Goal: Information Seeking & Learning: Compare options

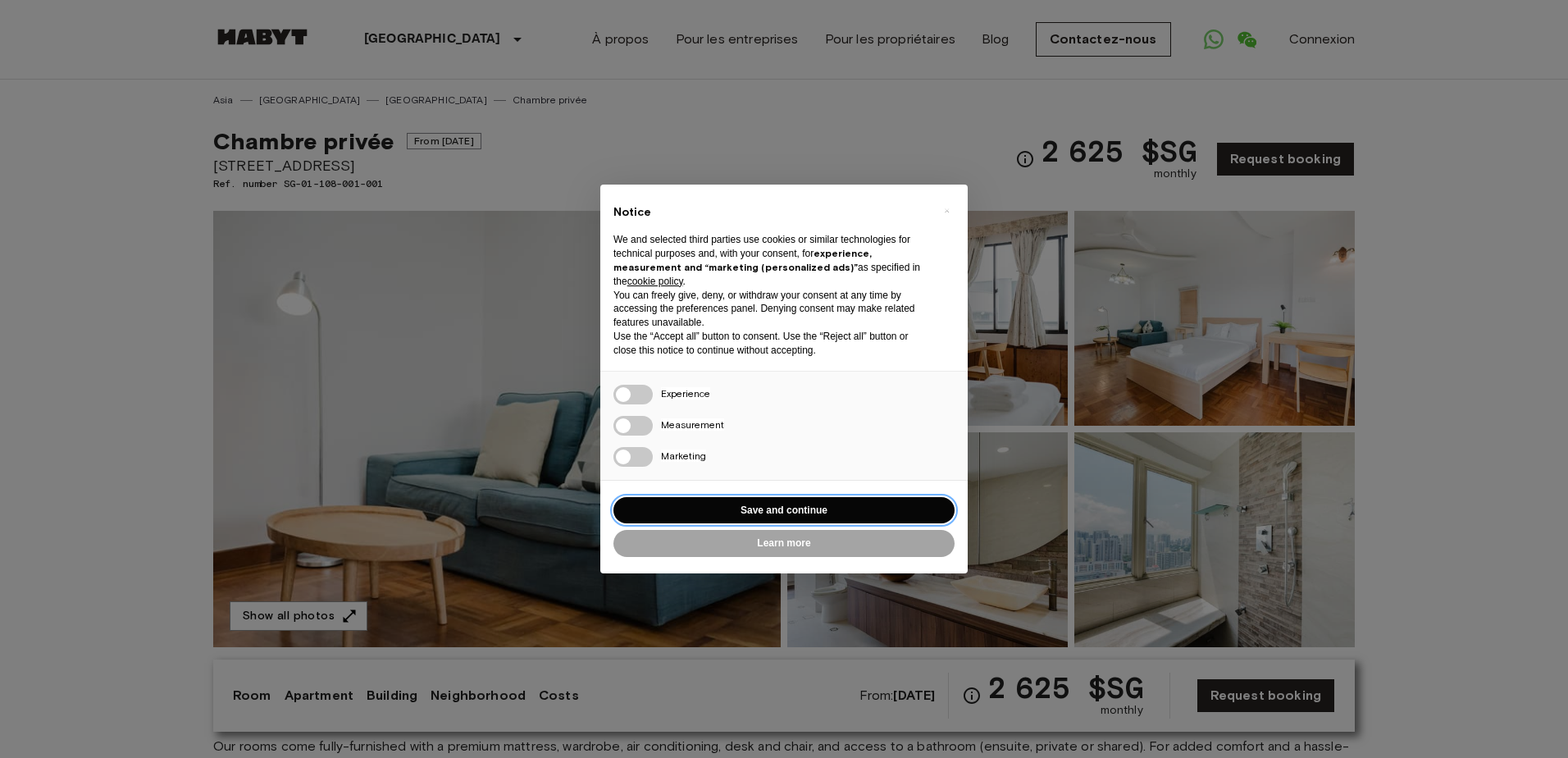
click at [726, 508] on button "Save and continue" at bounding box center [784, 510] width 341 height 27
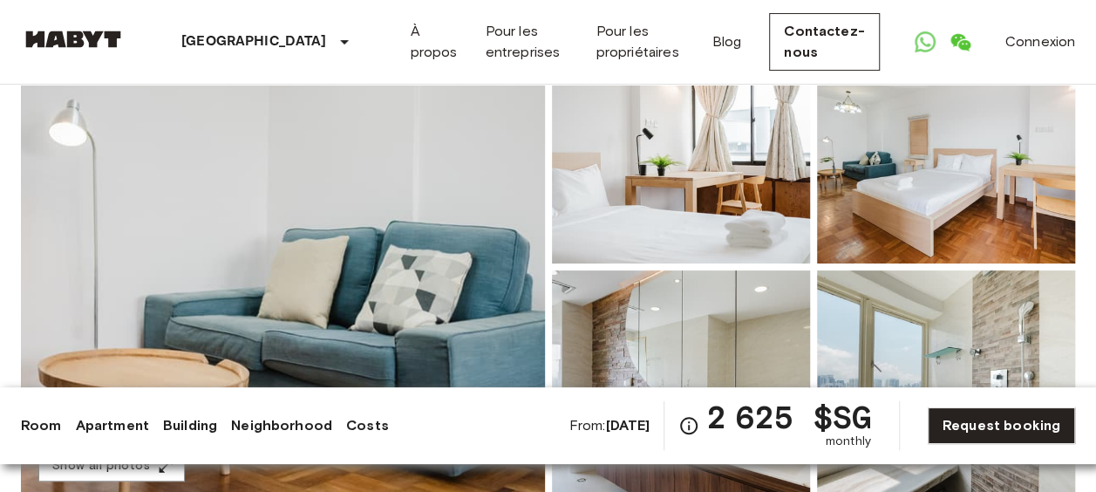
scroll to position [174, 0]
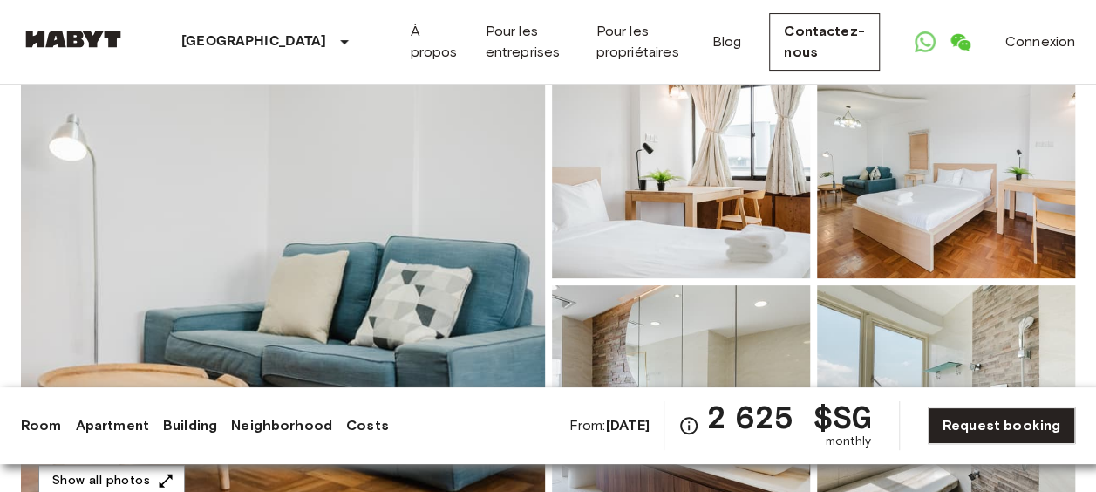
click at [419, 201] on img at bounding box center [283, 282] width 524 height 464
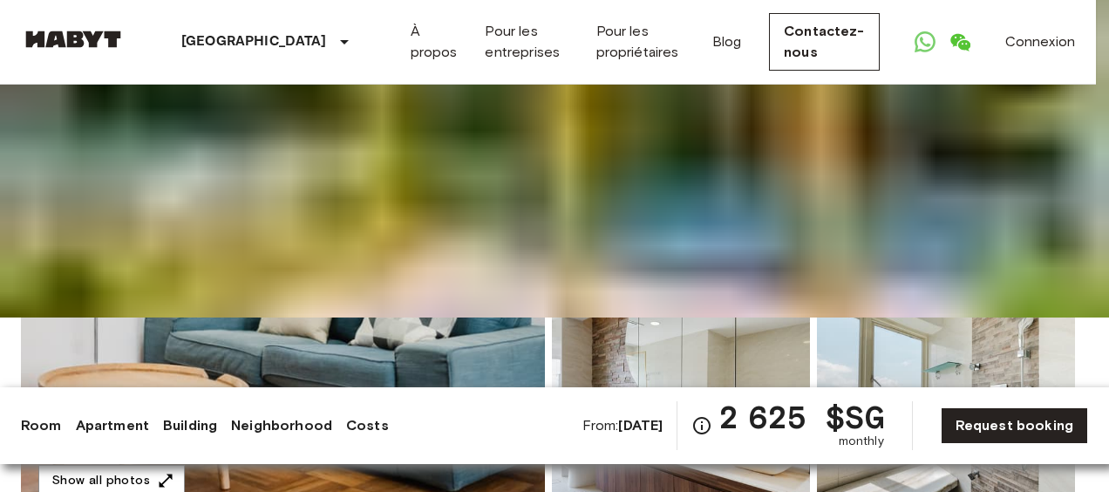
drag, startPoint x: 419, startPoint y: 206, endPoint x: 1108, endPoint y: 178, distance: 689.4
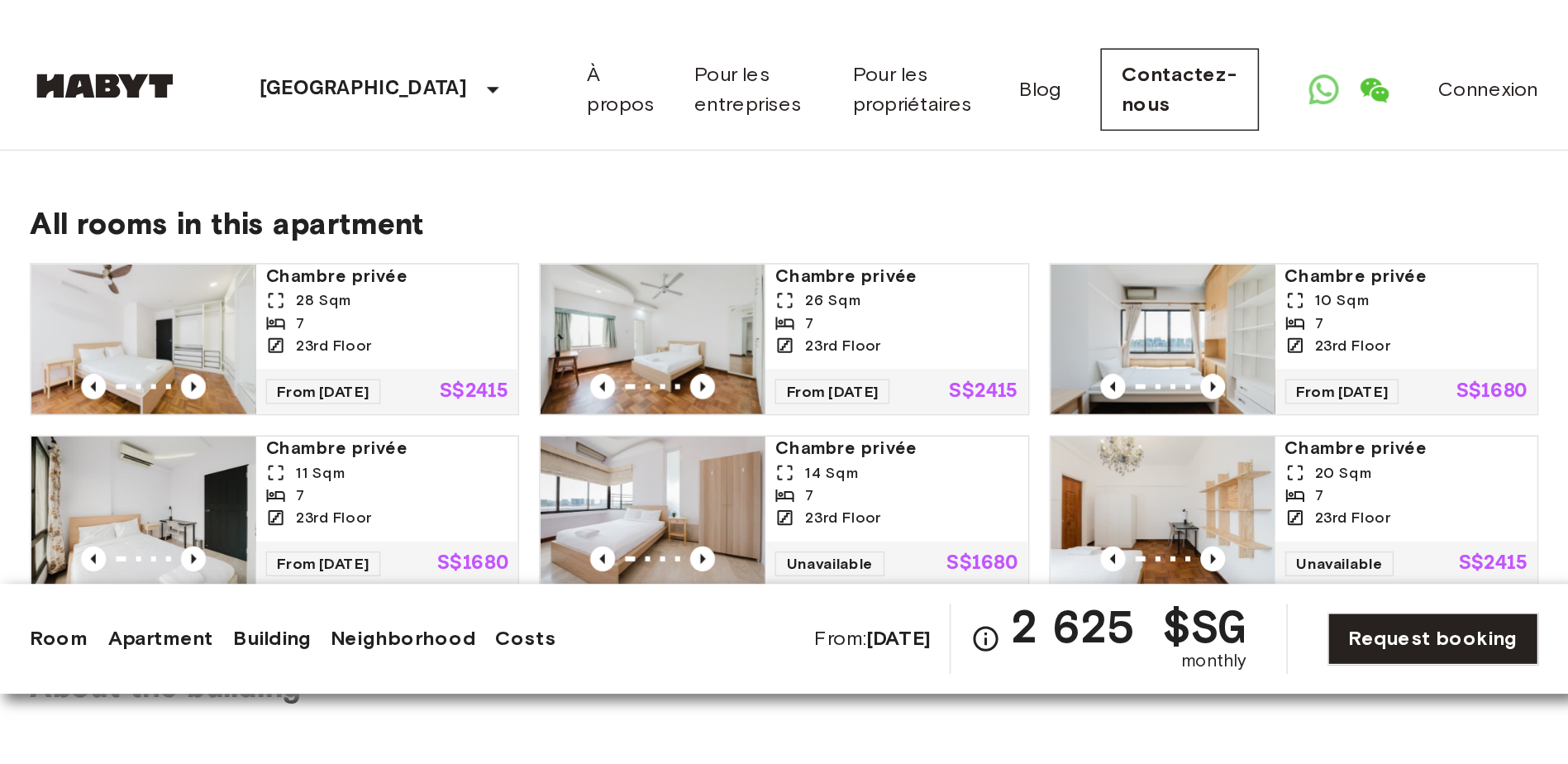
scroll to position [1322, 0]
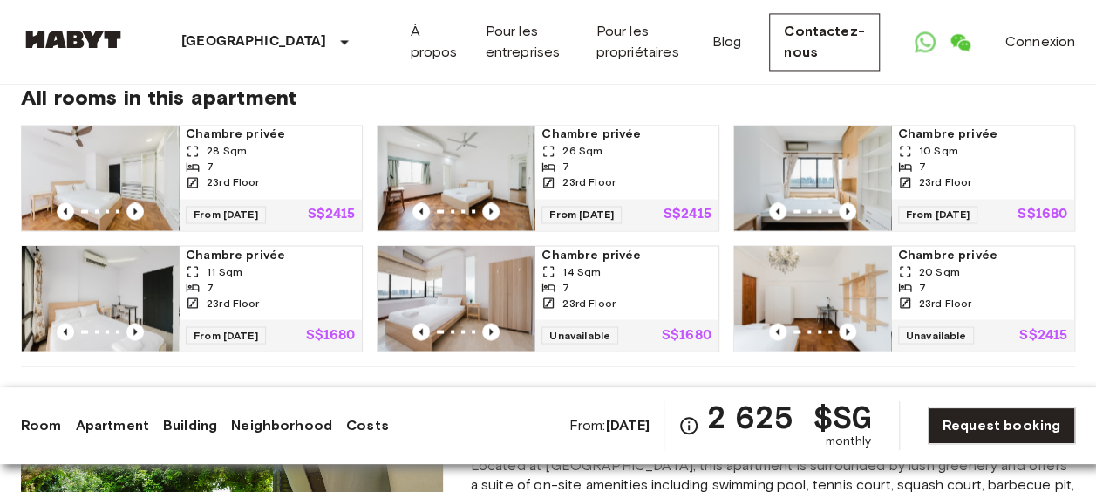
click at [439, 146] on img at bounding box center [456, 178] width 157 height 105
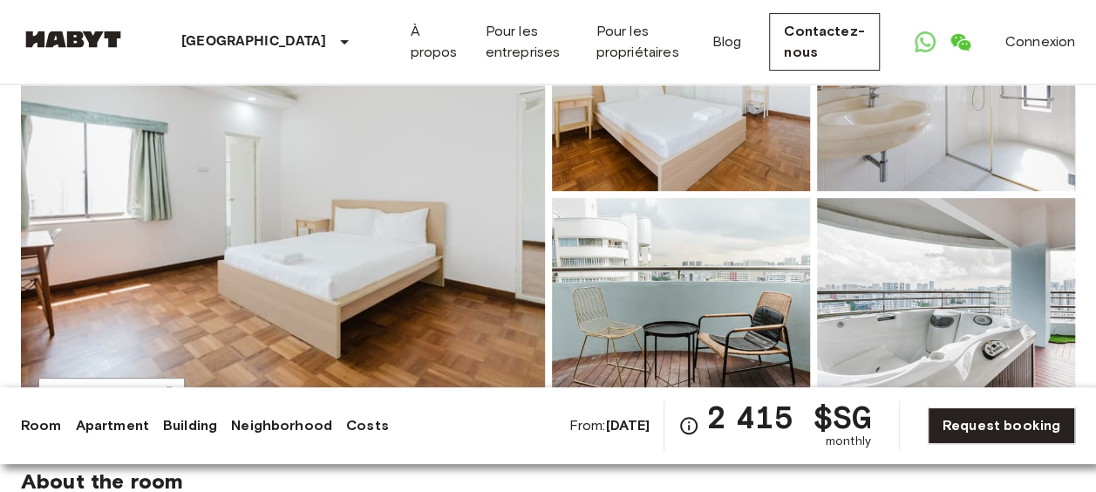
click at [437, 160] on img at bounding box center [283, 195] width 524 height 464
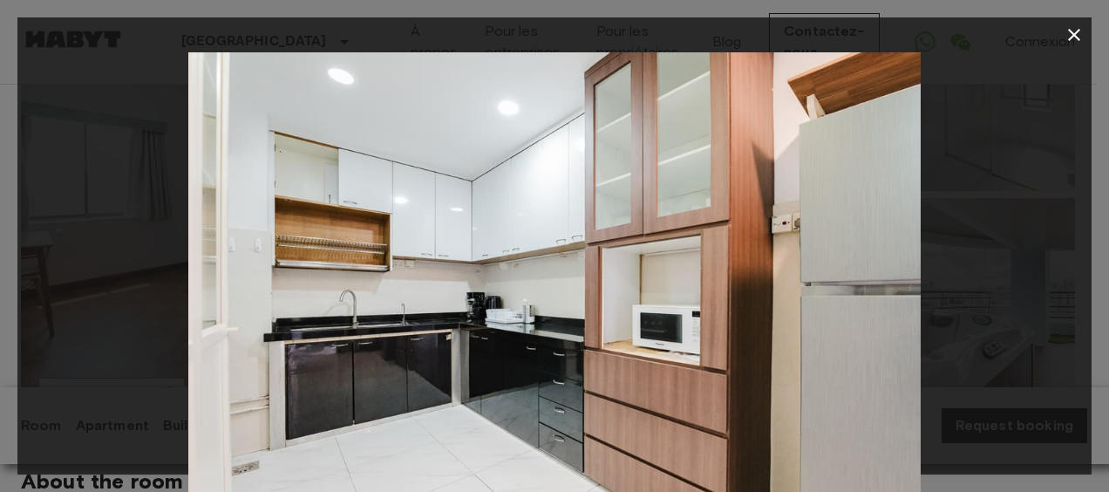
click at [1071, 27] on icon "button" at bounding box center [1074, 34] width 21 height 21
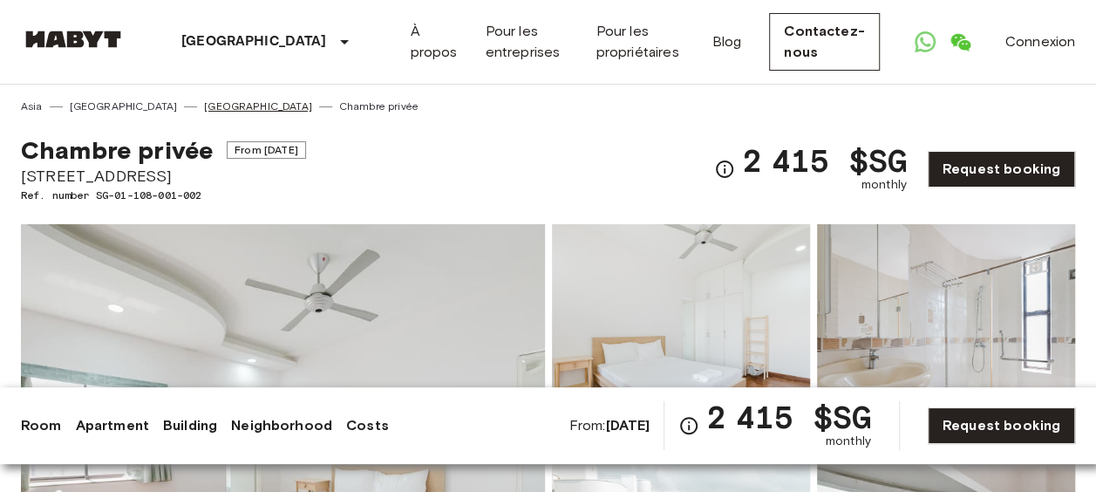
click at [204, 112] on link "[GEOGRAPHIC_DATA]" at bounding box center [258, 107] width 108 height 16
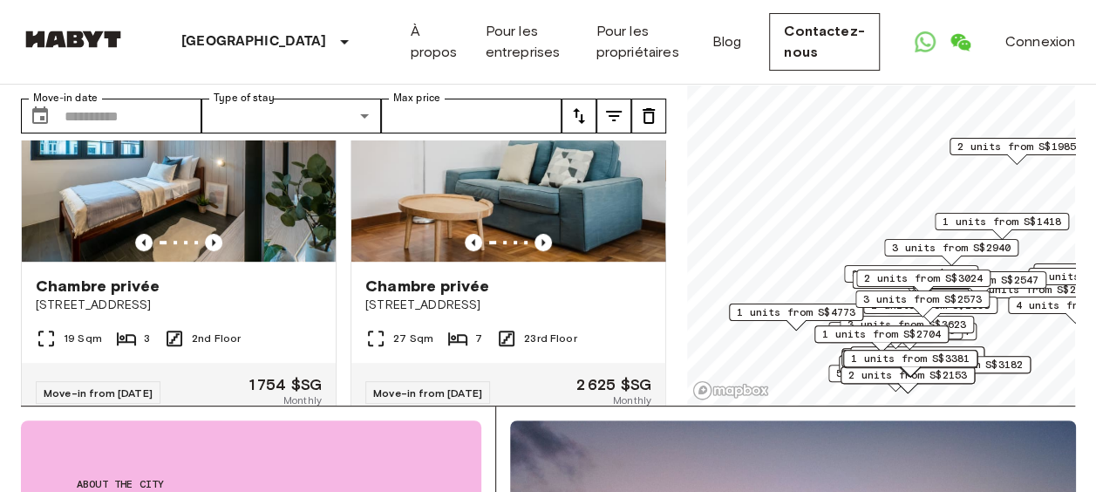
scroll to position [523, 0]
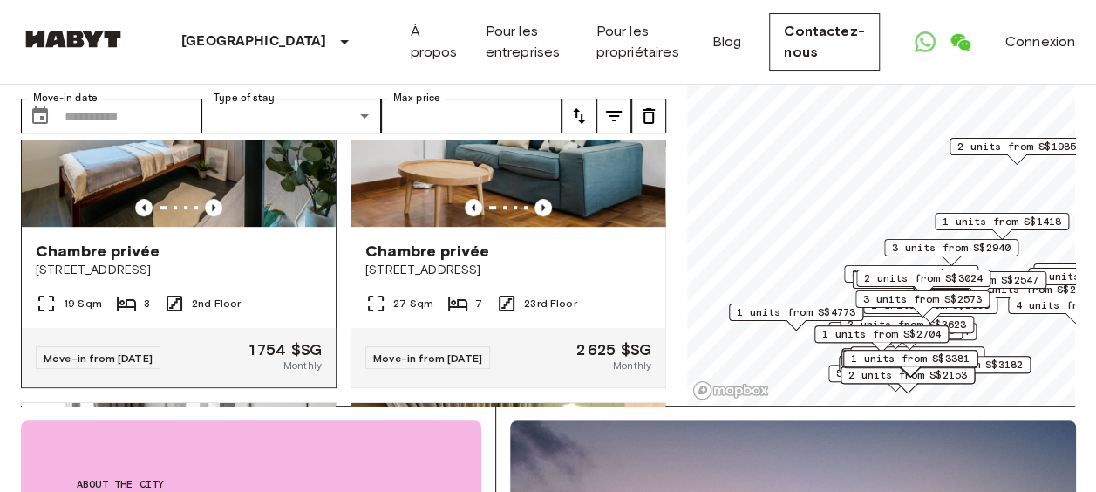
click at [136, 241] on span "Chambre privée" at bounding box center [98, 251] width 124 height 21
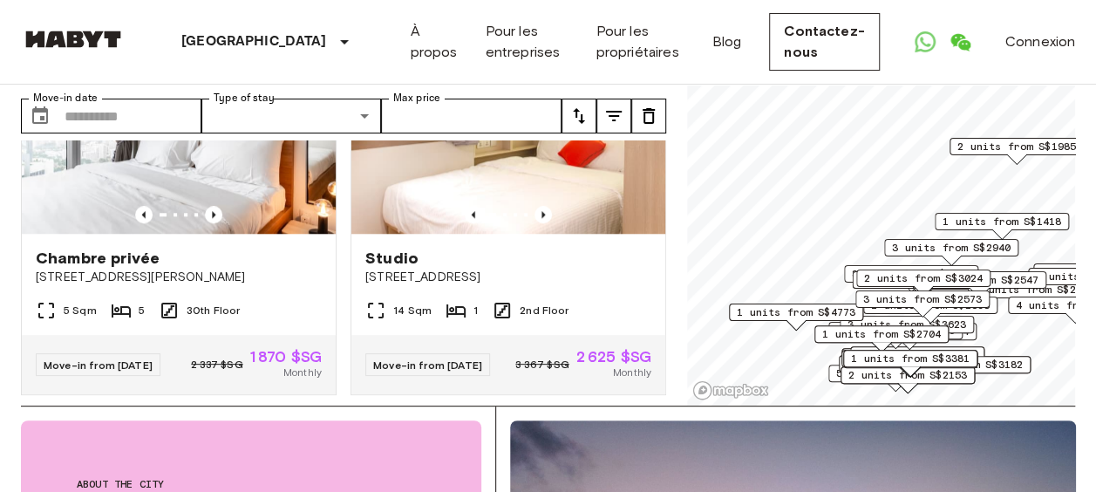
scroll to position [907, 0]
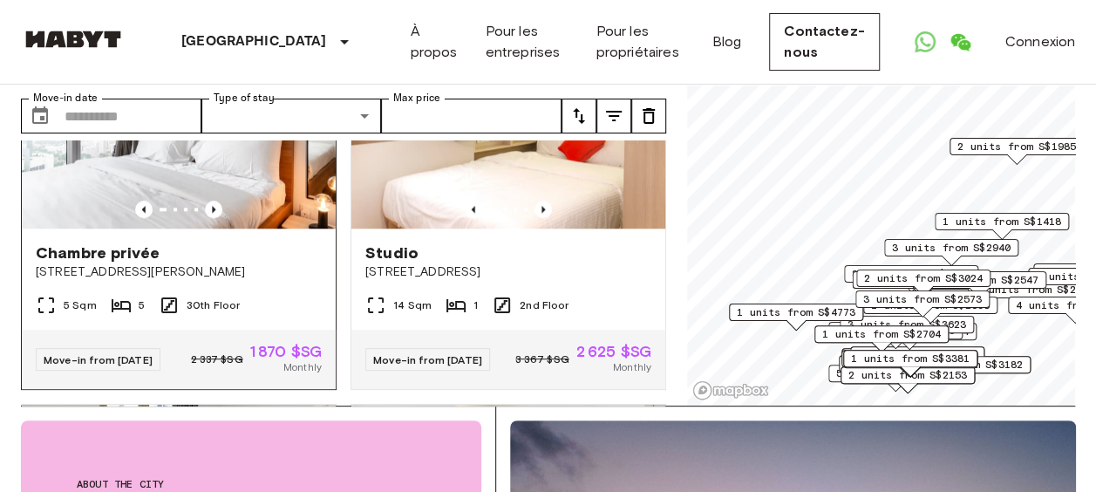
click at [174, 283] on div "Chambre privée 10 Beatty Road" at bounding box center [179, 261] width 314 height 66
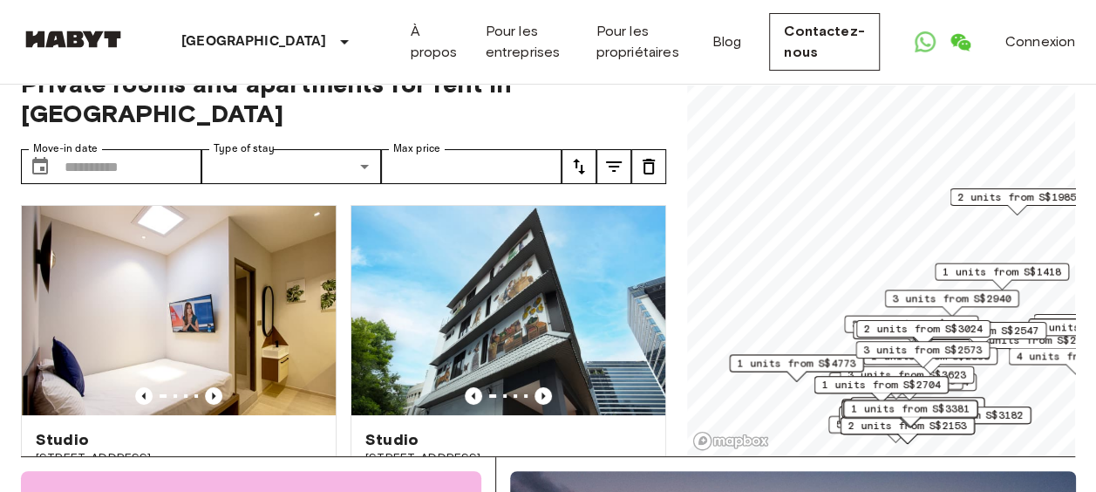
scroll to position [0, 0]
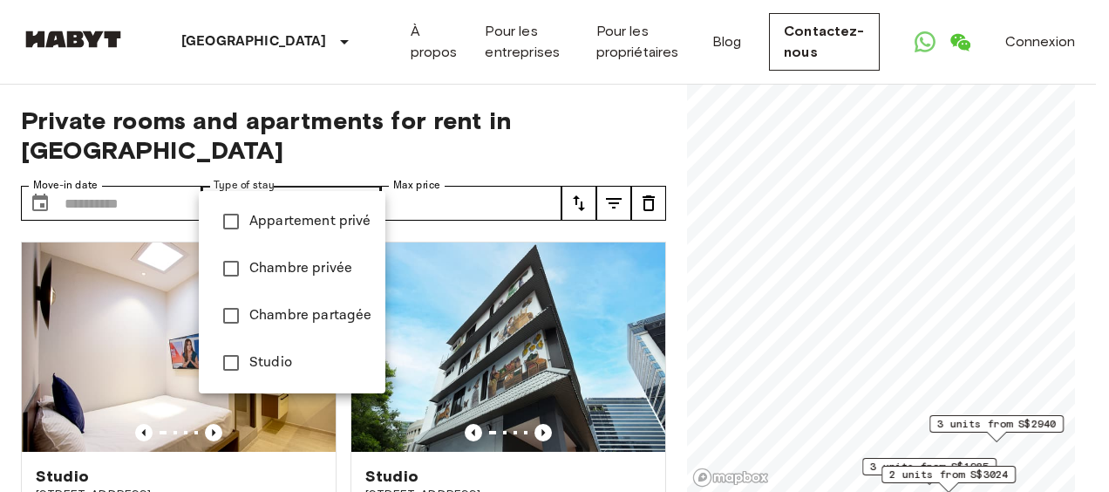
click at [328, 277] on span "Chambre privée" at bounding box center [310, 268] width 122 height 21
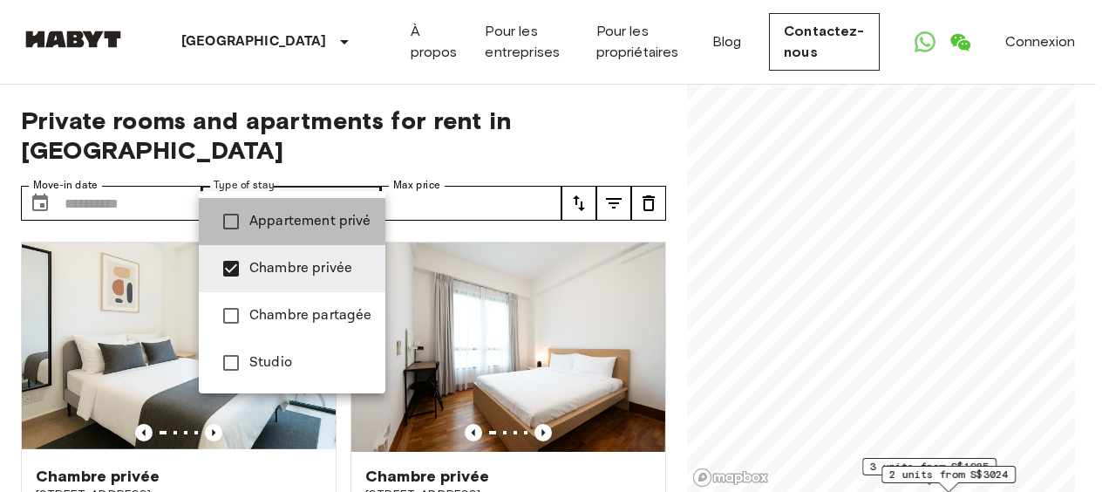
click at [337, 222] on span "Appartement privé" at bounding box center [310, 221] width 122 height 21
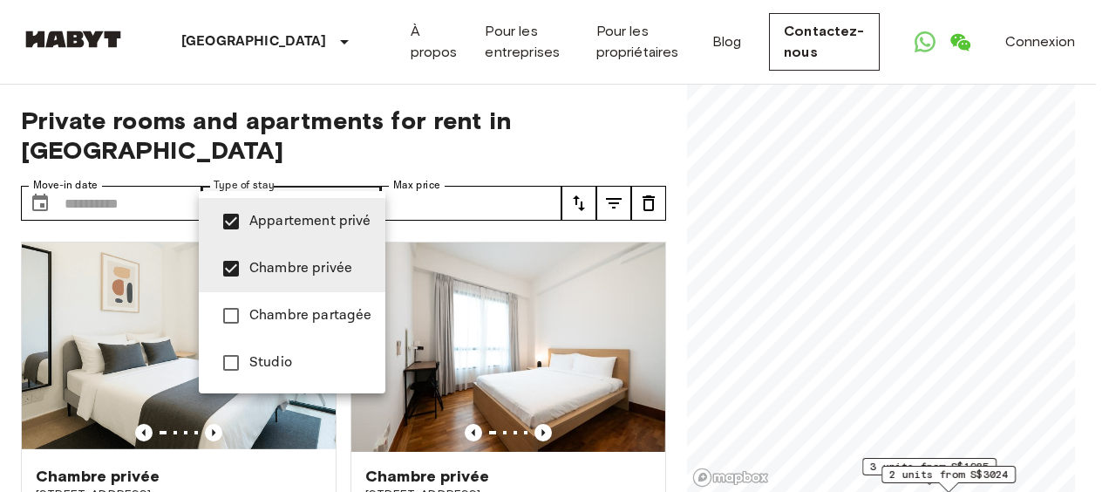
click at [520, 206] on div at bounding box center [554, 246] width 1109 height 492
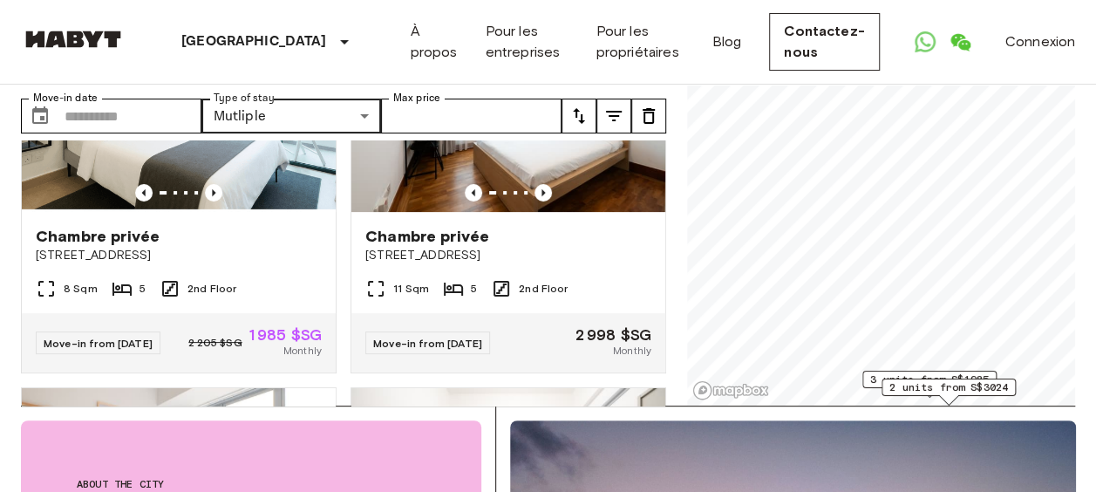
scroll to position [174, 0]
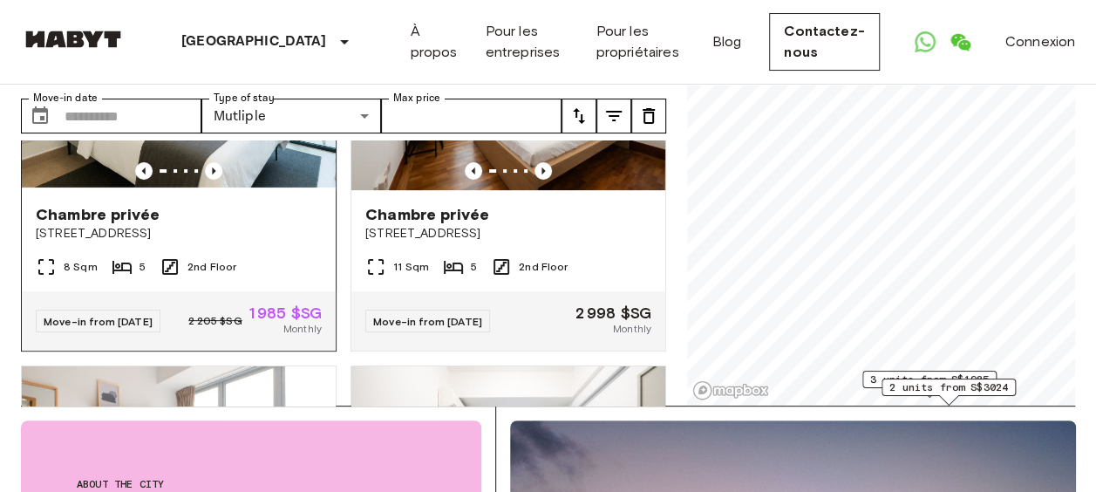
click at [122, 204] on span "Chambre privée" at bounding box center [98, 214] width 124 height 21
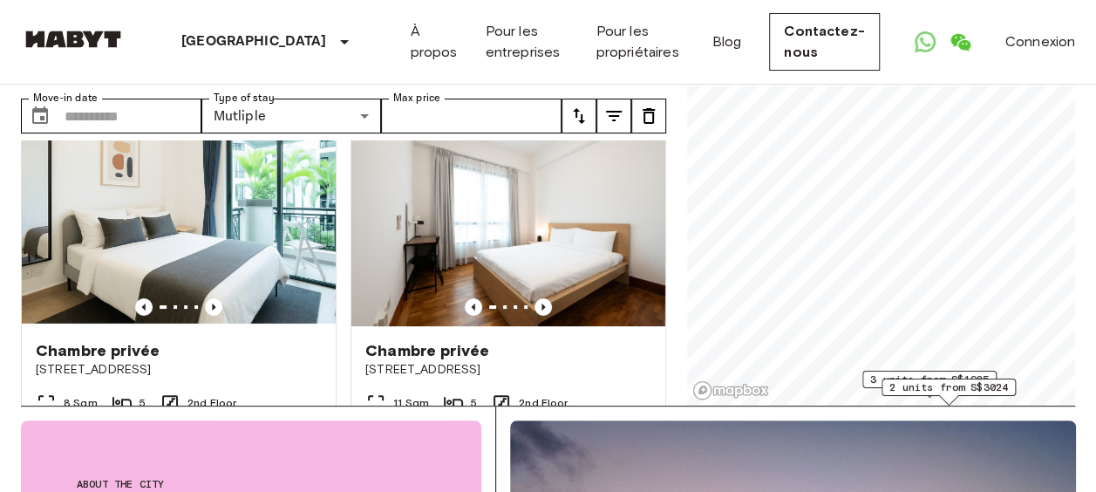
scroll to position [0, 0]
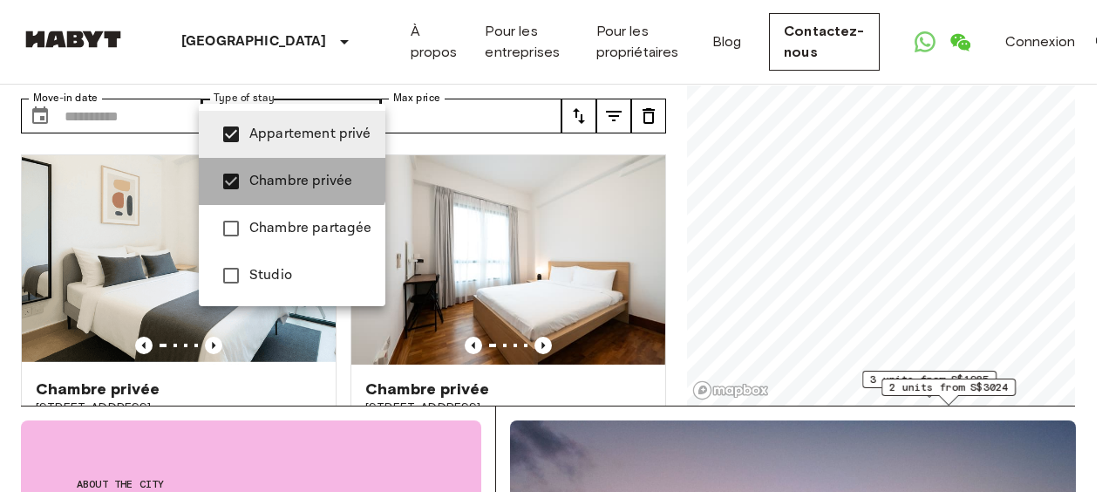
click at [285, 166] on li "Chambre privée" at bounding box center [292, 181] width 187 height 47
type input "**********"
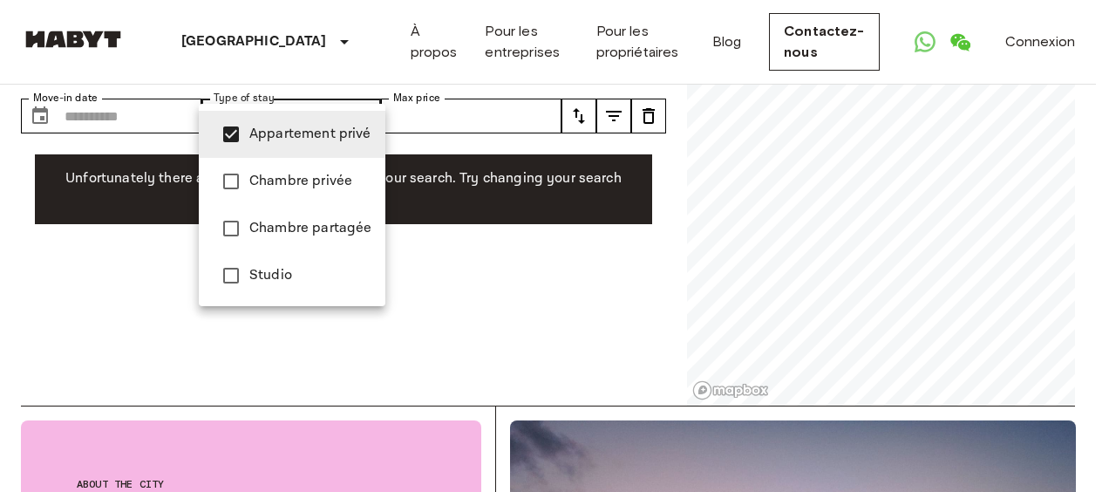
click at [287, 137] on span "Appartement privé" at bounding box center [310, 134] width 122 height 21
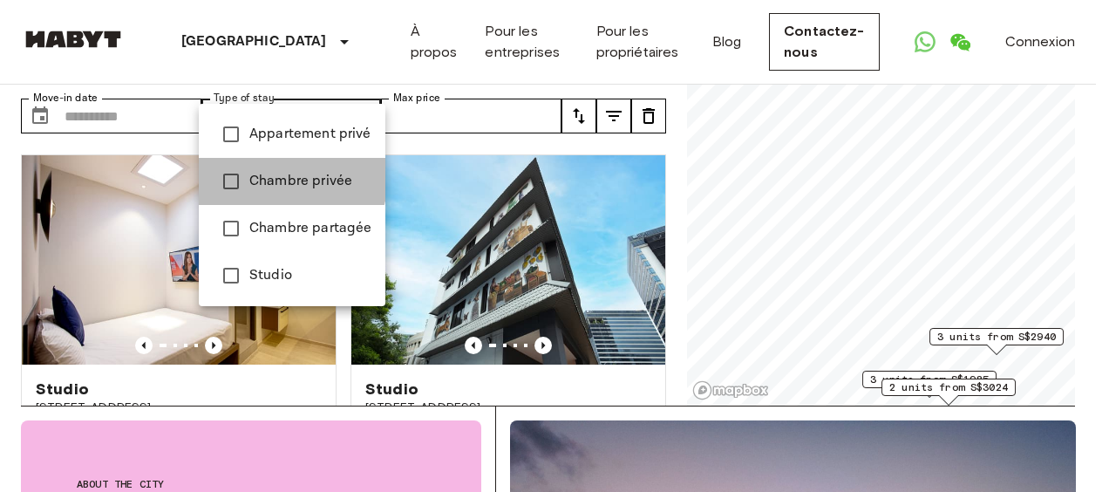
click at [274, 176] on span "Chambre privée" at bounding box center [310, 181] width 122 height 21
type input "**********"
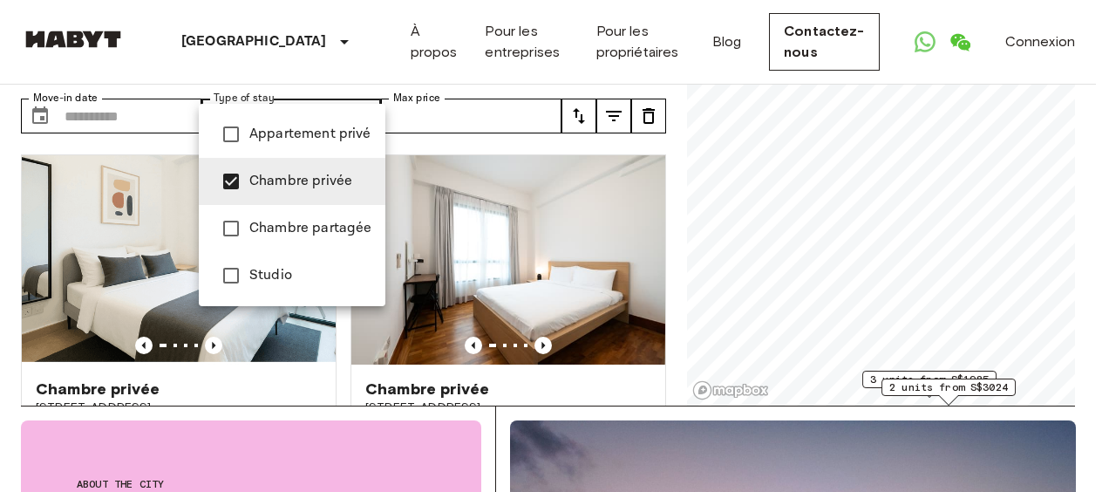
click at [668, 265] on div at bounding box center [554, 246] width 1109 height 492
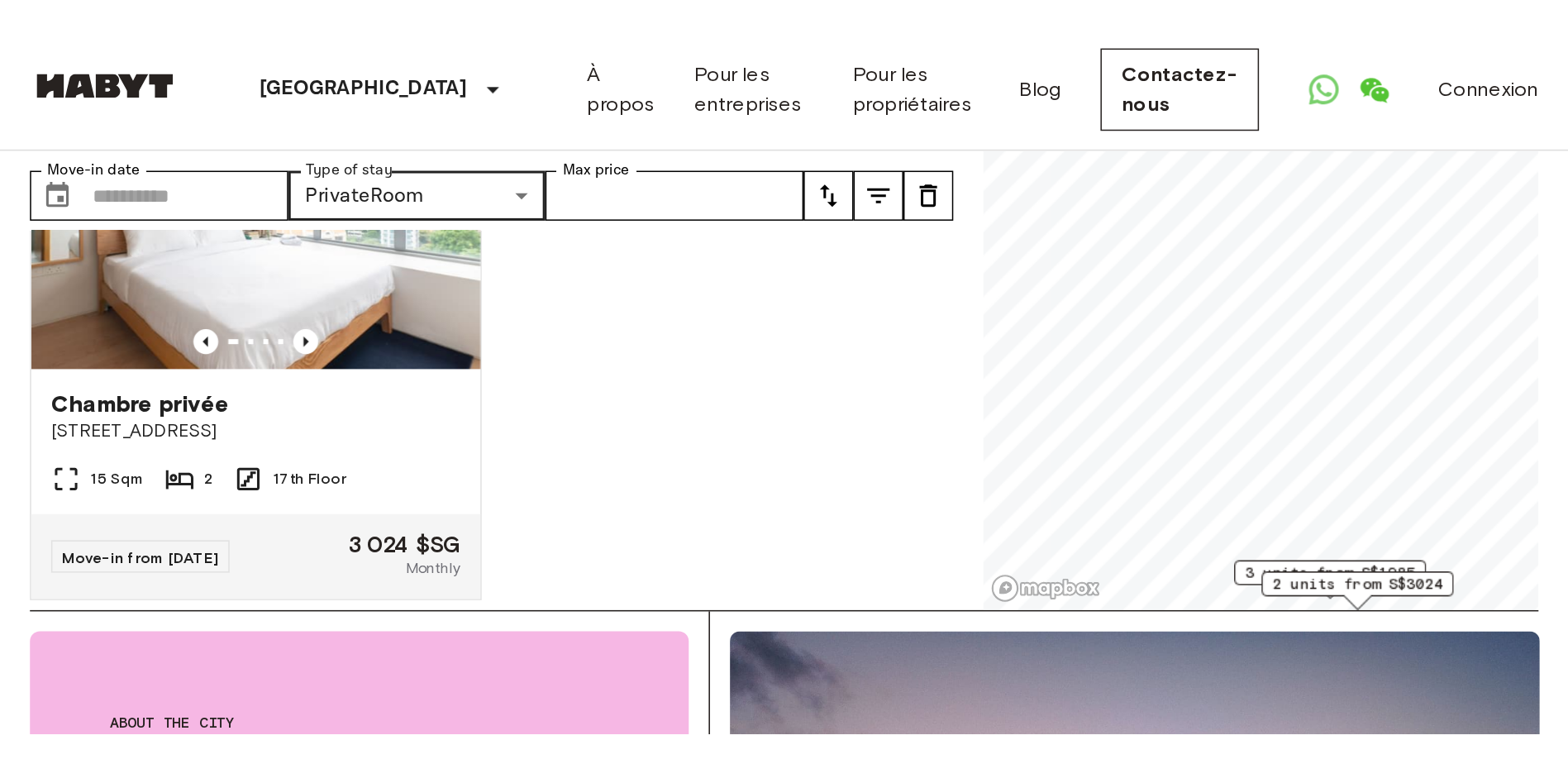
scroll to position [860, 0]
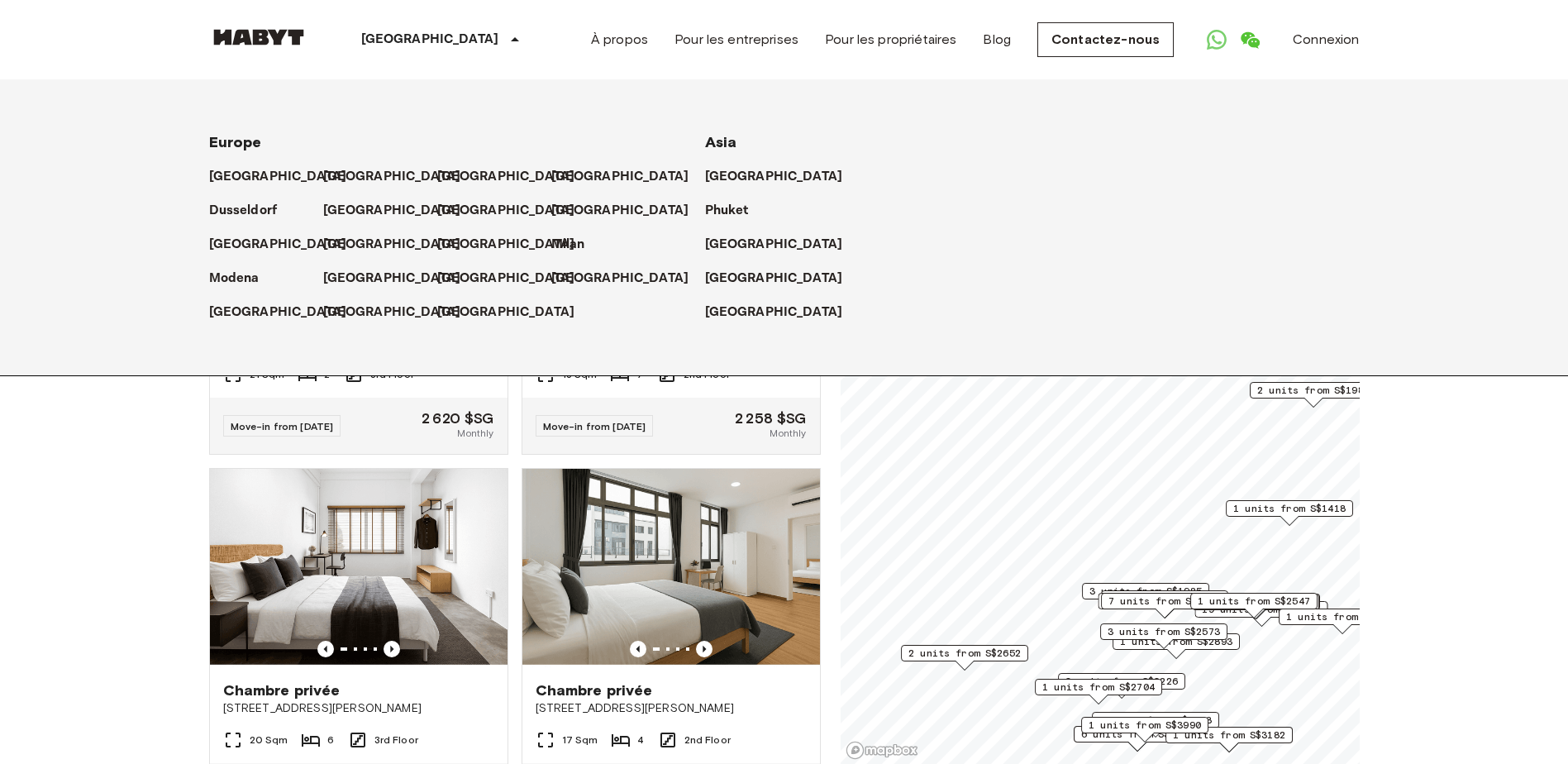
click at [401, 42] on p "[GEOGRAPHIC_DATA]" at bounding box center [430, 39] width 138 height 20
click at [557, 281] on p "[GEOGRAPHIC_DATA]" at bounding box center [624, 278] width 138 height 20
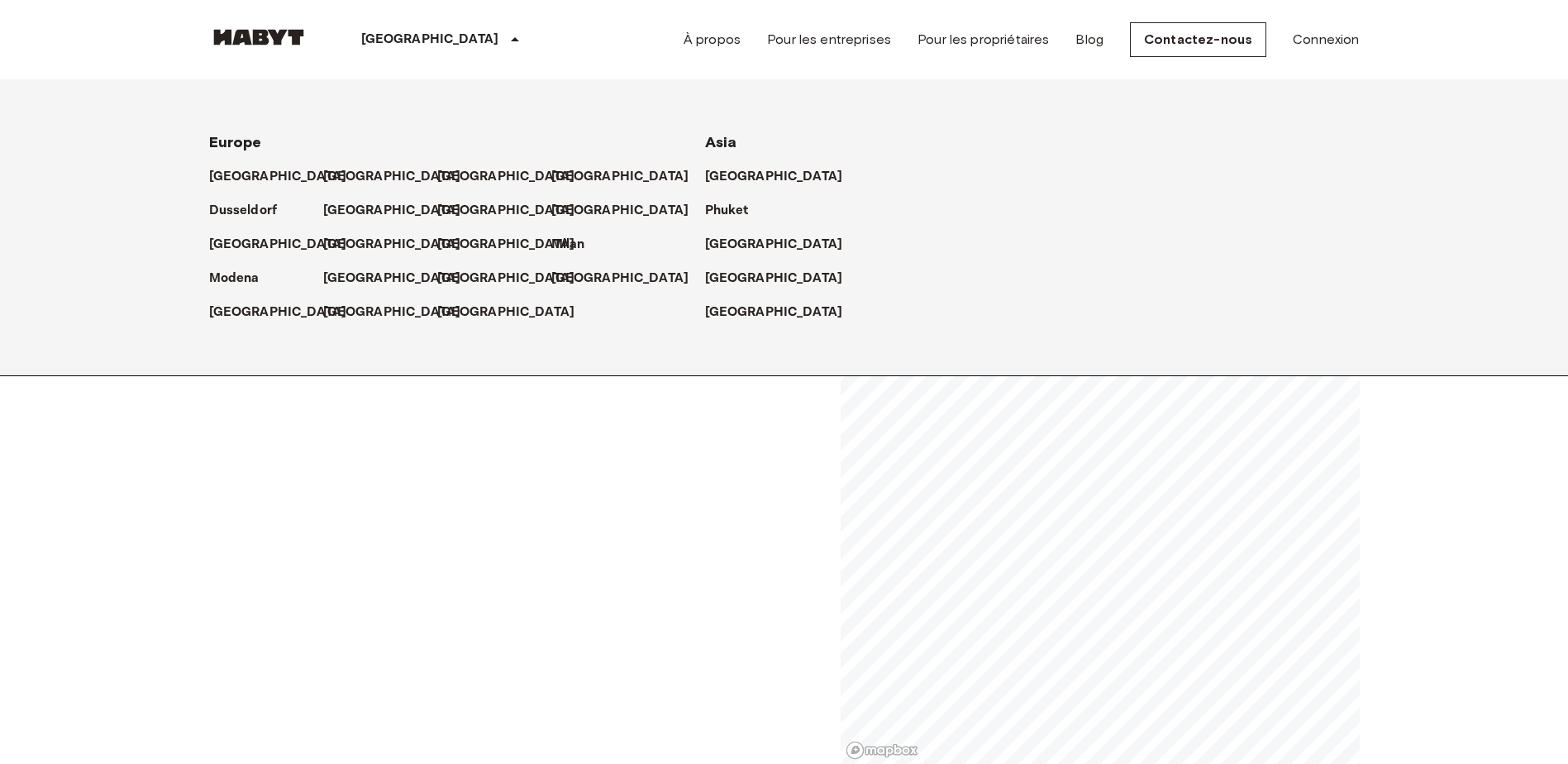
click at [694, 465] on div "**********" at bounding box center [515, 423] width 611 height 684
click at [505, 32] on icon at bounding box center [515, 39] width 20 height 20
click at [259, 176] on p "[GEOGRAPHIC_DATA]" at bounding box center [282, 176] width 138 height 20
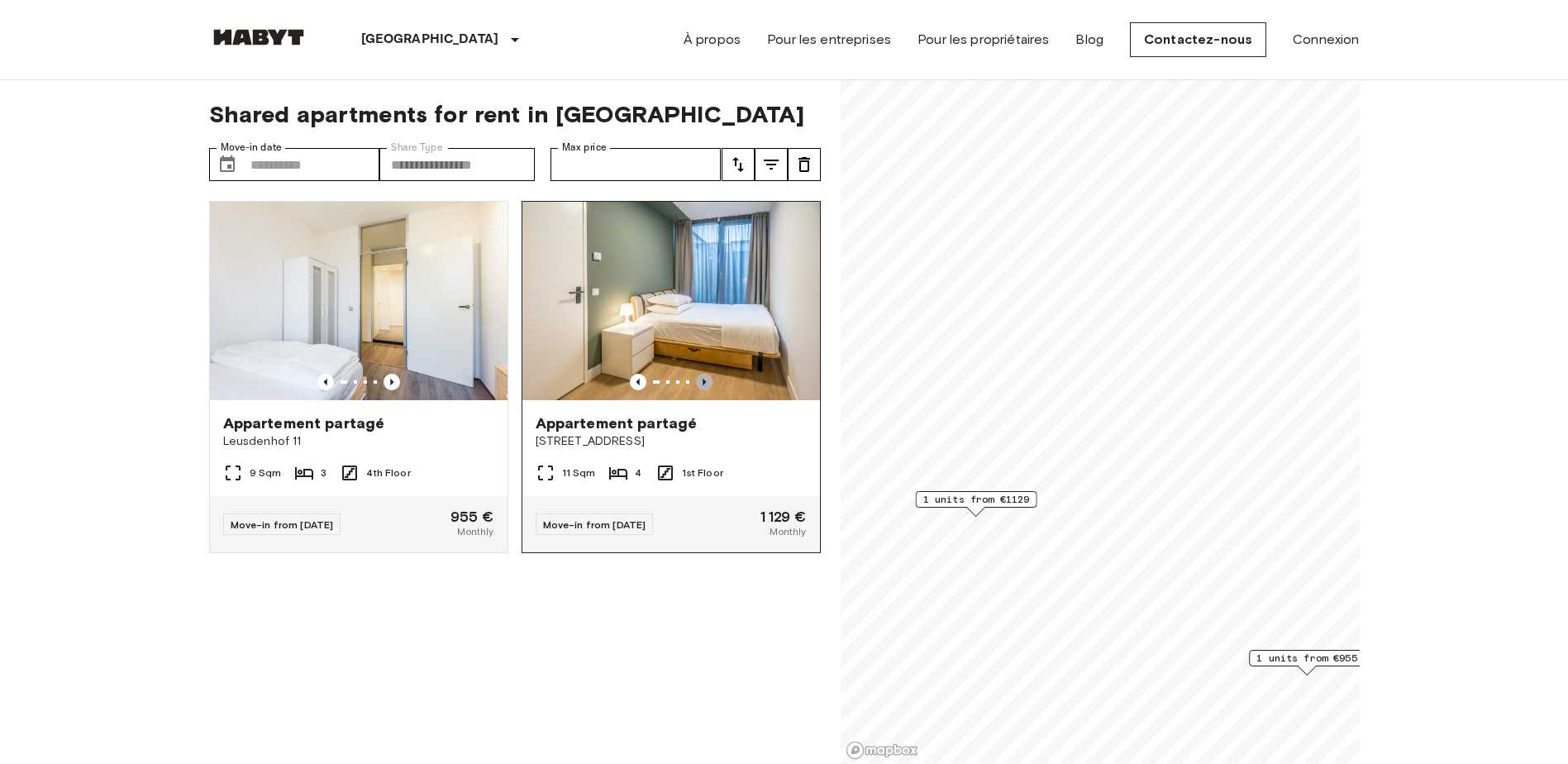
click at [702, 378] on icon "Previous image" at bounding box center [703, 381] width 3 height 7
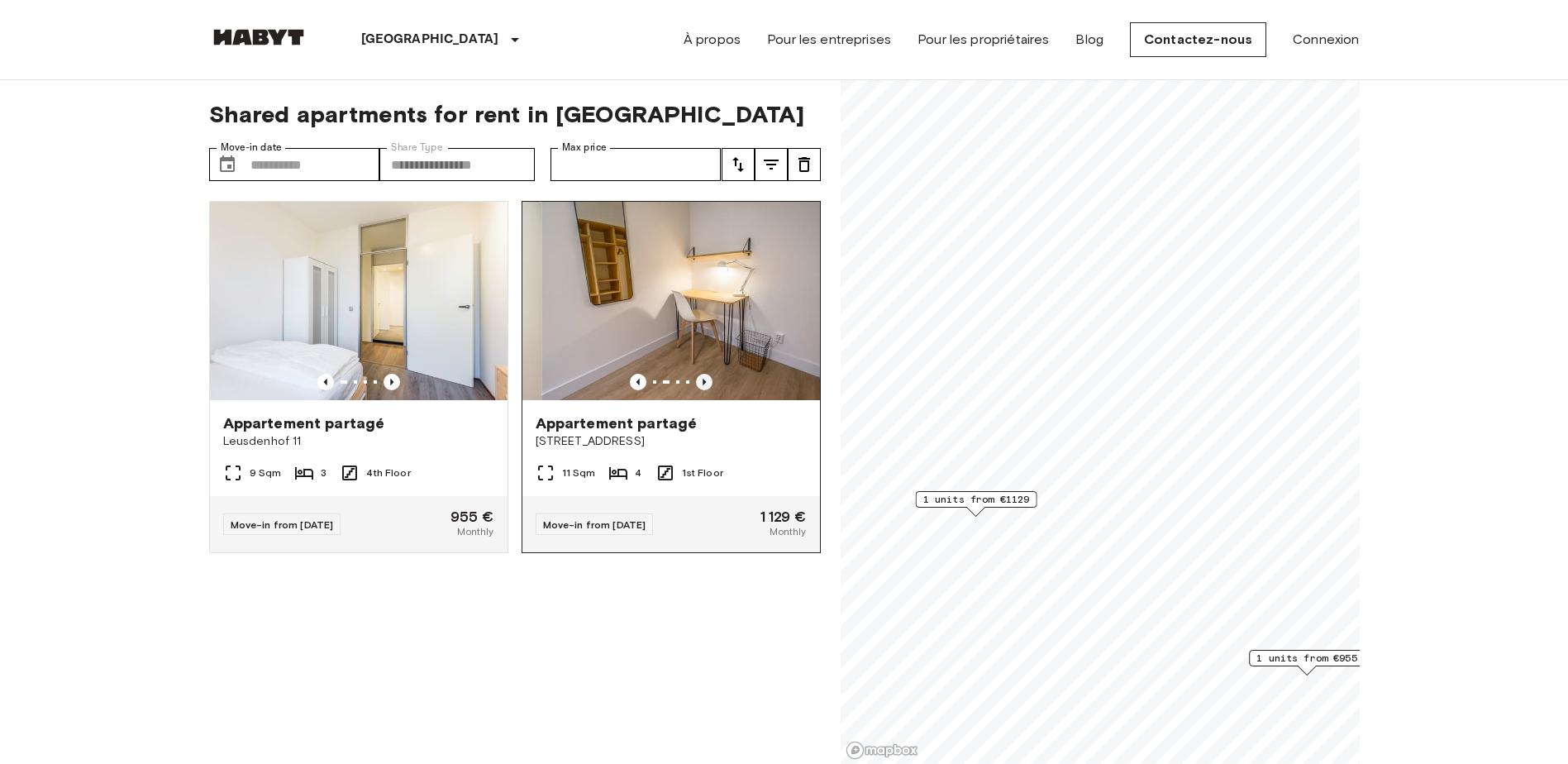
click at [702, 378] on icon "Previous image" at bounding box center [703, 381] width 3 height 7
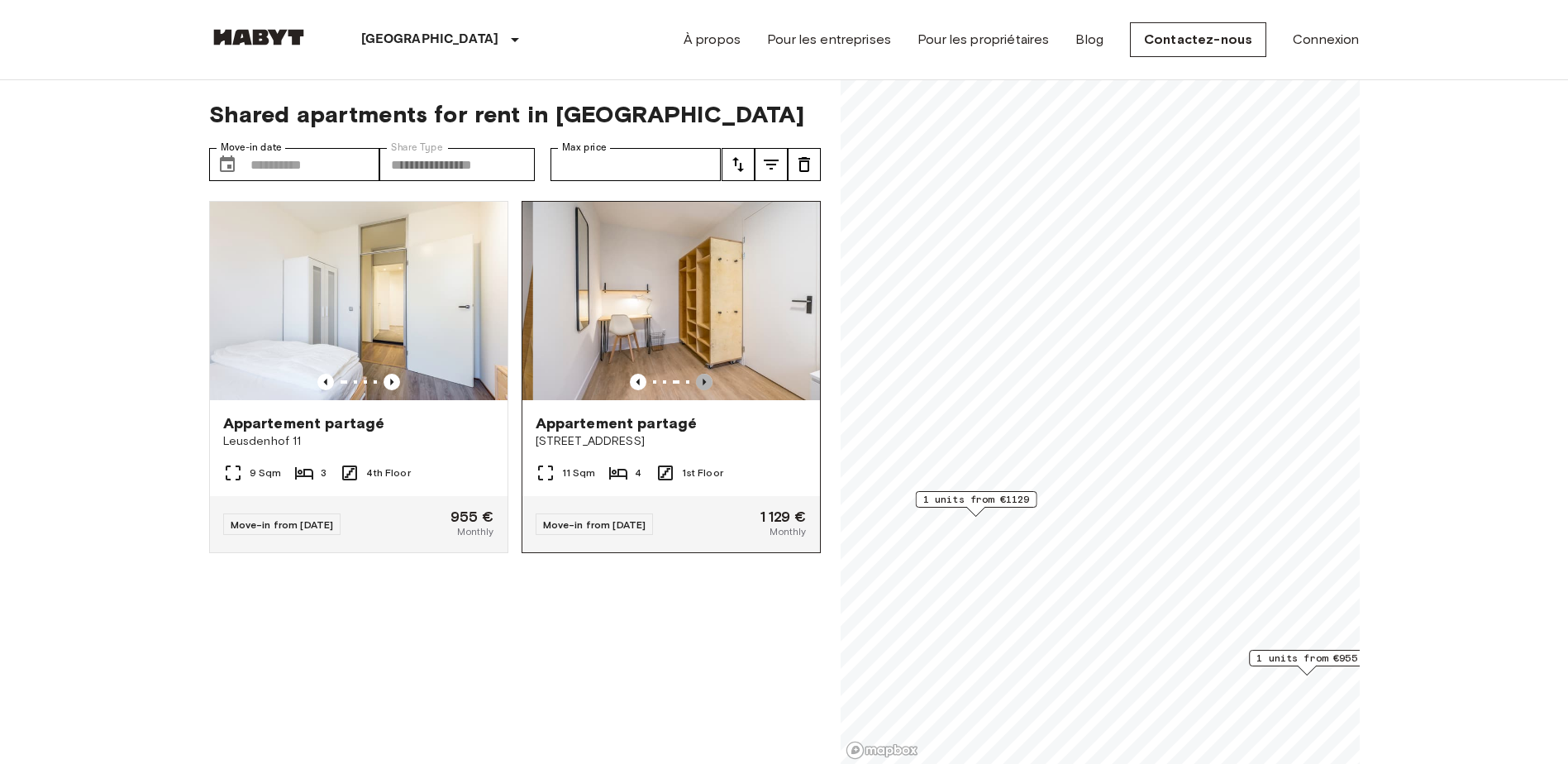
click at [702, 378] on icon "Previous image" at bounding box center [703, 381] width 3 height 7
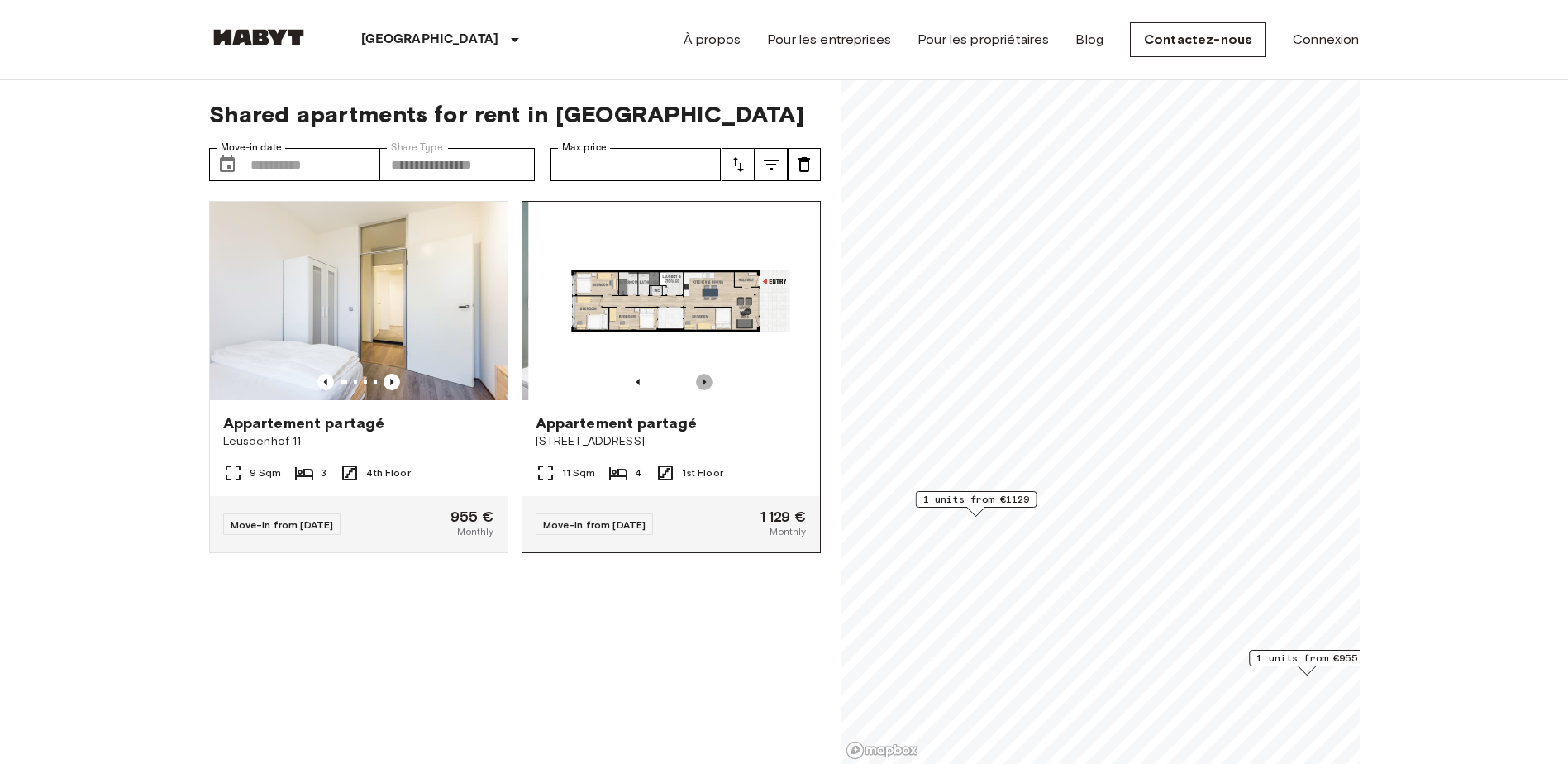
click at [702, 378] on icon "Previous image" at bounding box center [703, 381] width 3 height 7
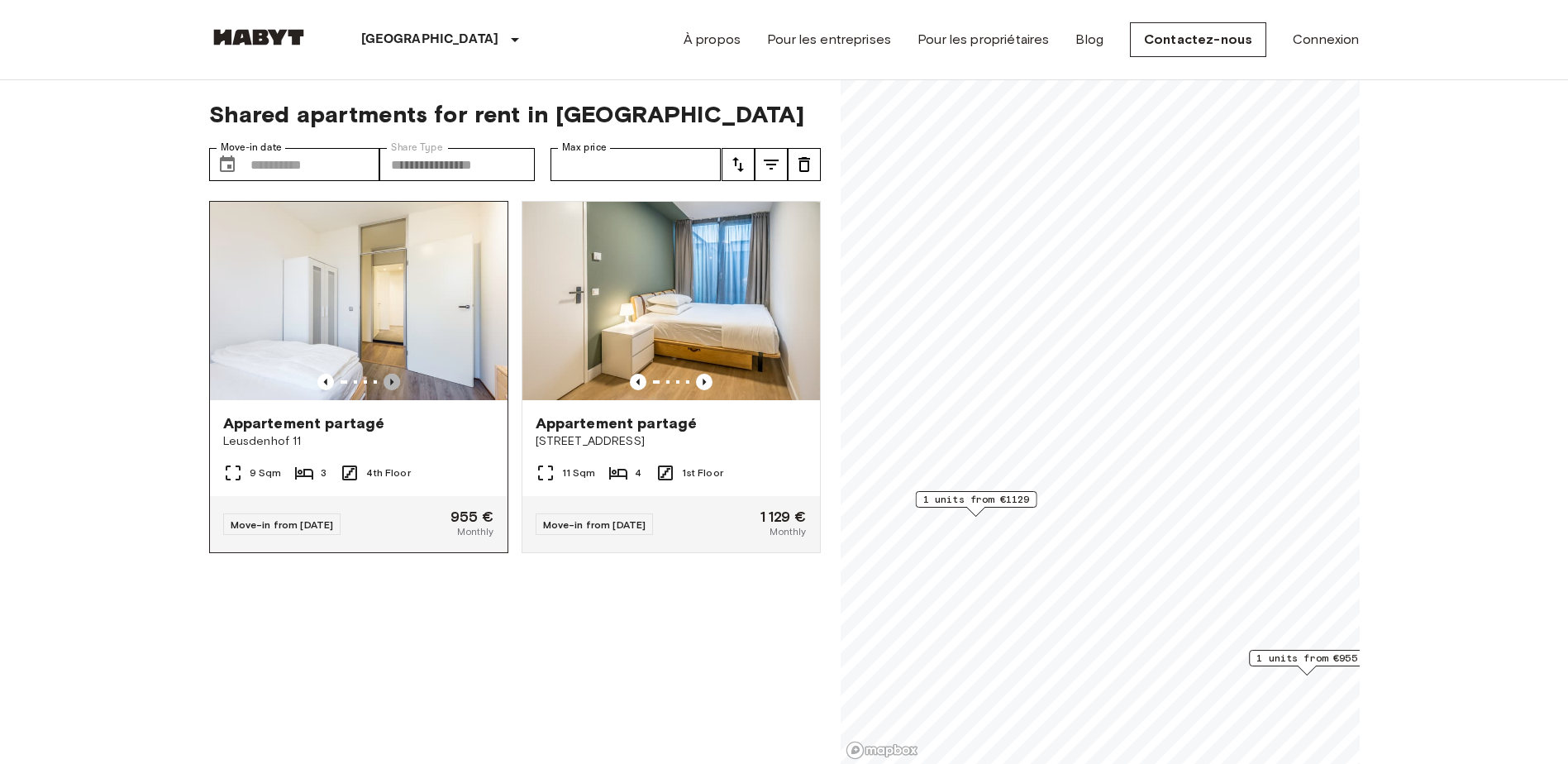
click at [389, 375] on icon "Previous image" at bounding box center [392, 381] width 16 height 16
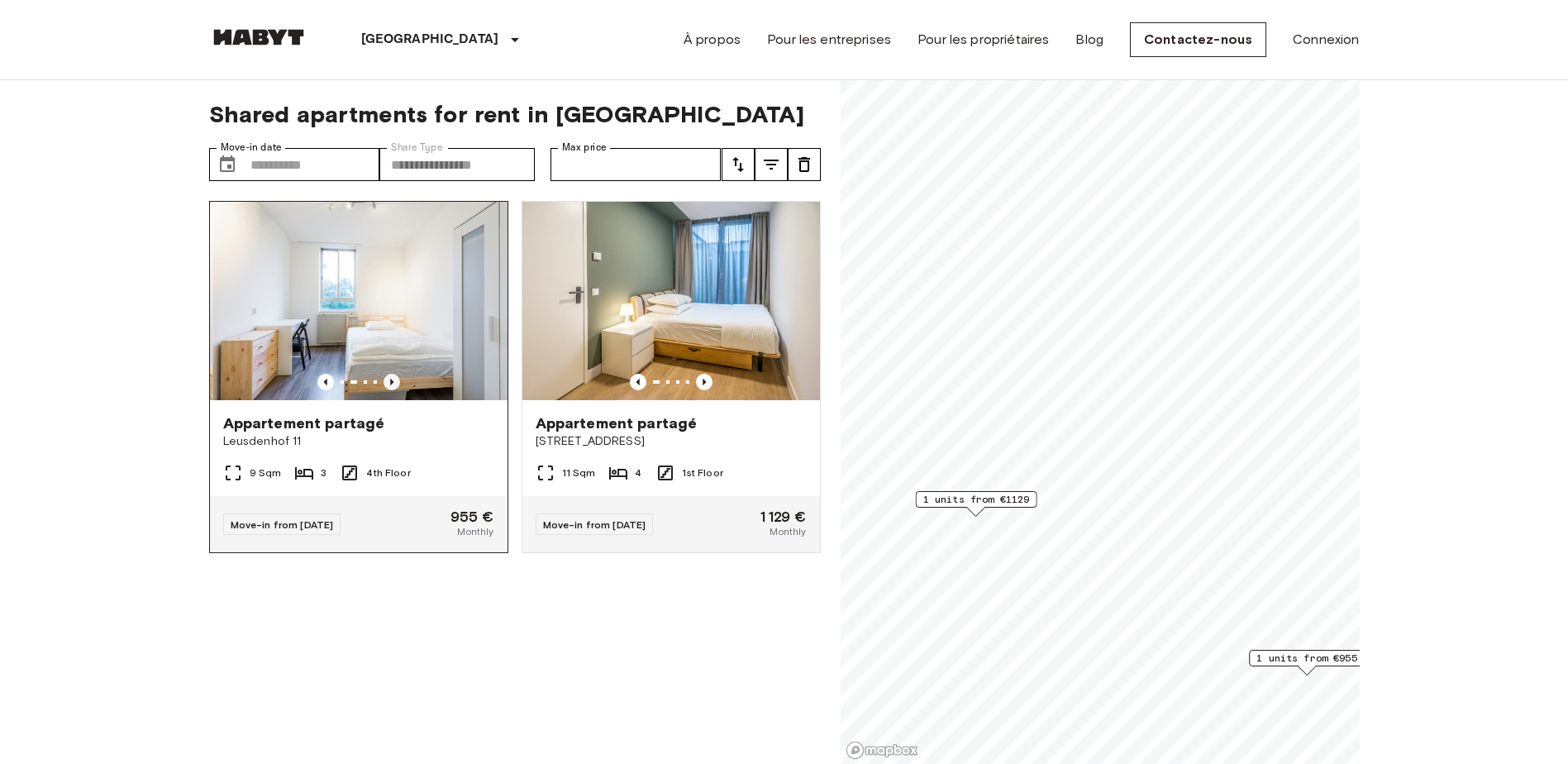
click at [389, 375] on icon "Previous image" at bounding box center [392, 381] width 16 height 16
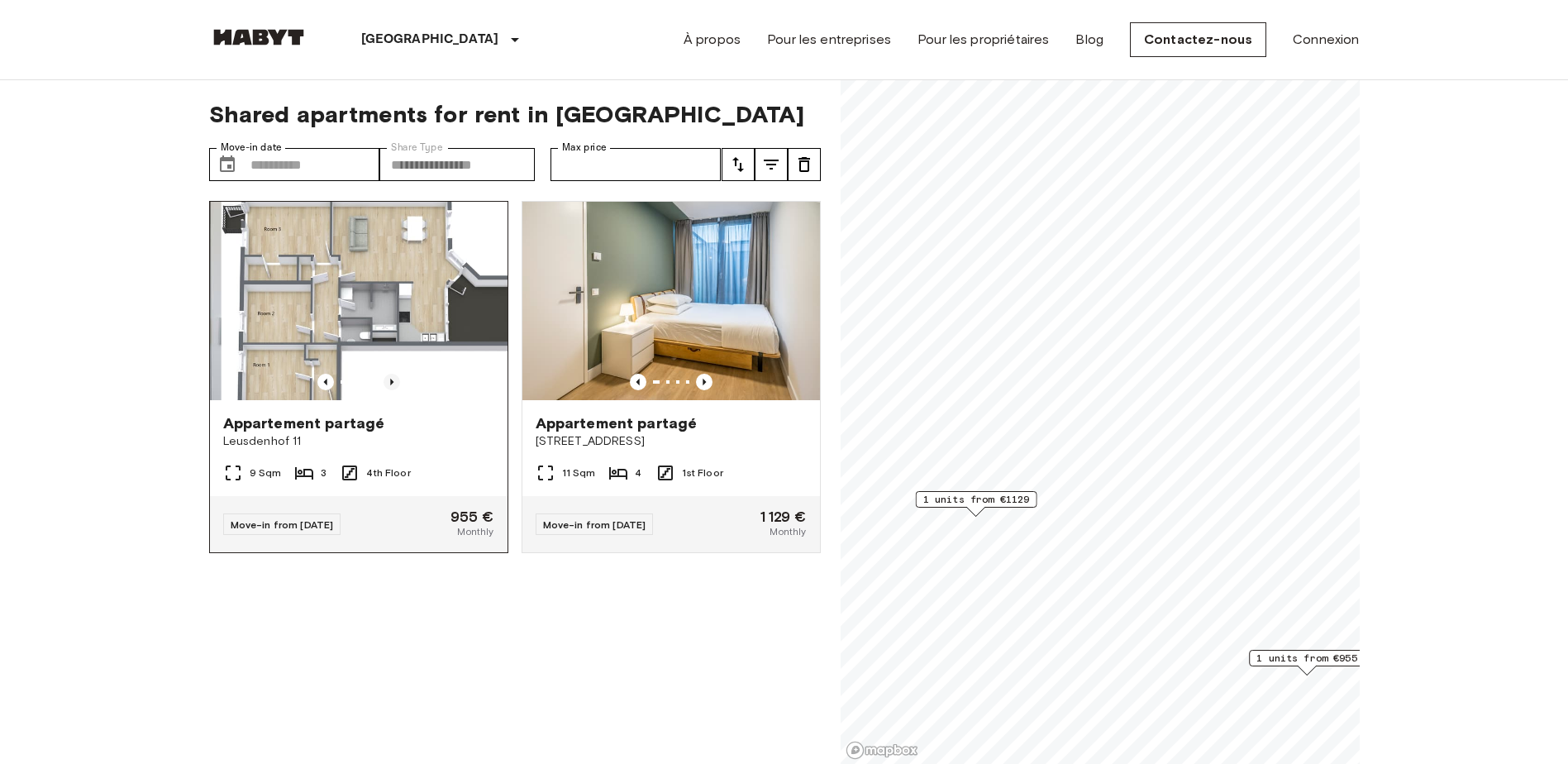
click at [389, 375] on icon "Previous image" at bounding box center [392, 381] width 16 height 16
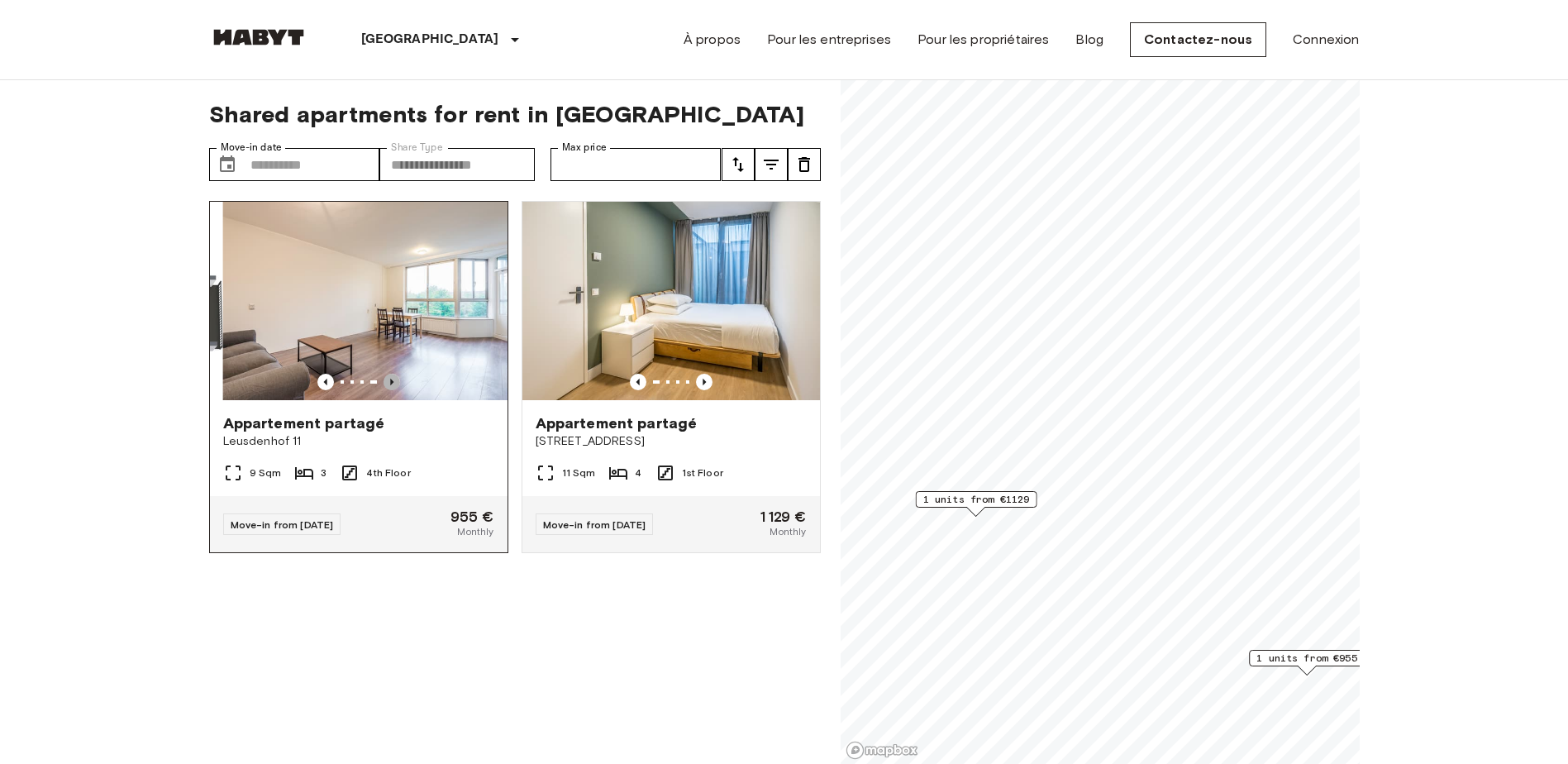
click at [389, 375] on icon "Previous image" at bounding box center [392, 381] width 16 height 16
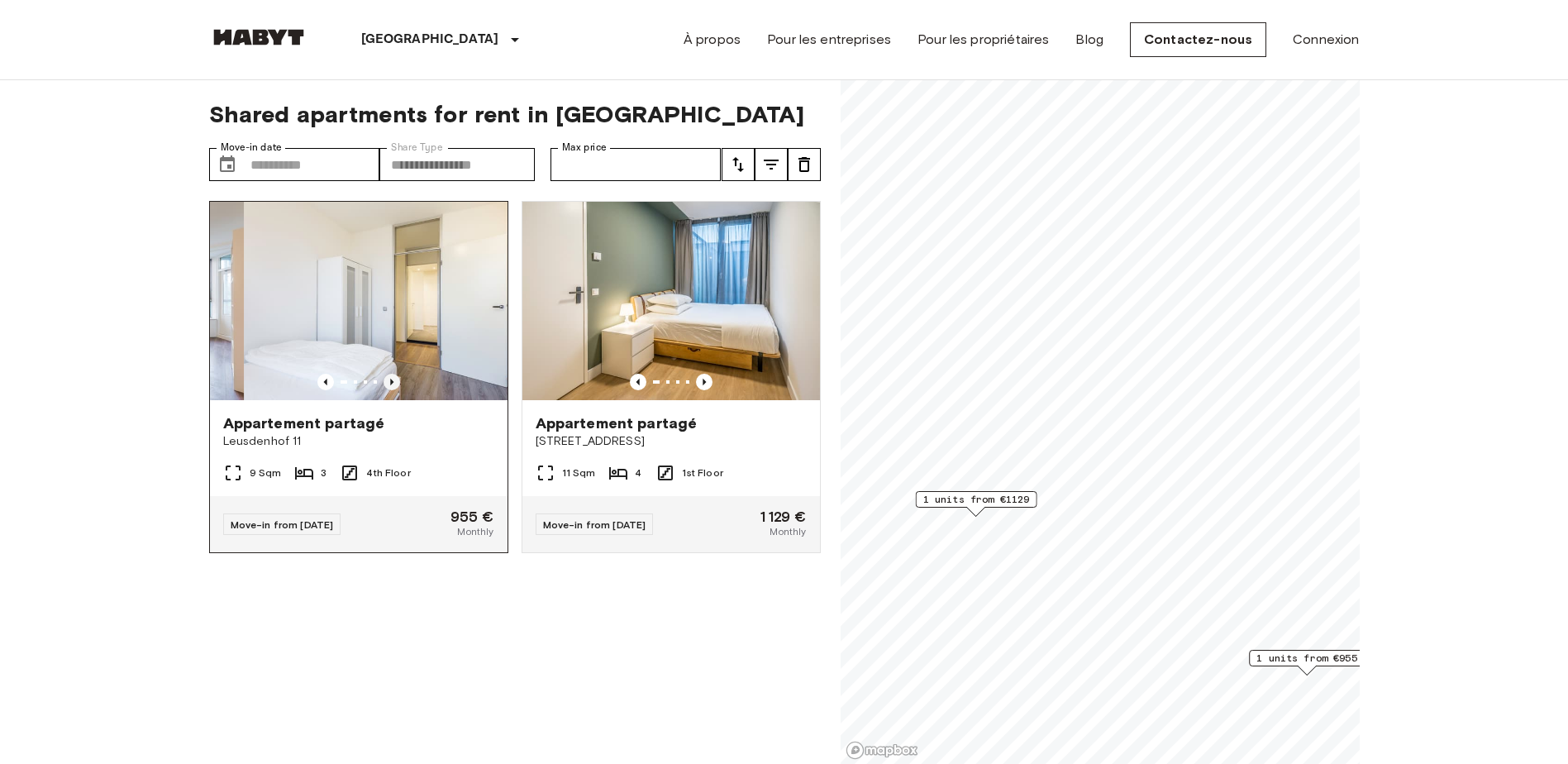
click at [389, 375] on icon "Previous image" at bounding box center [392, 381] width 16 height 16
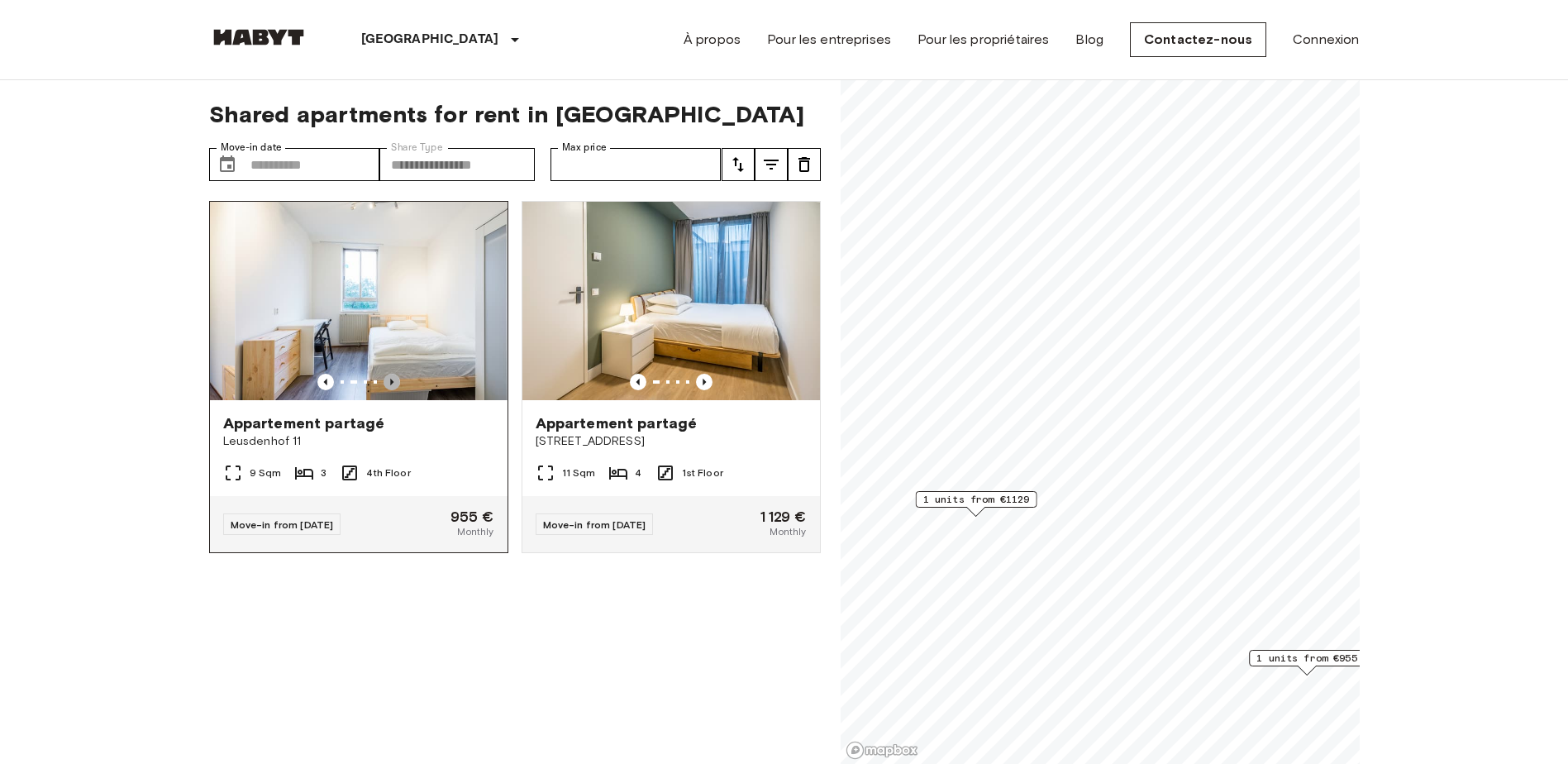
click at [389, 375] on icon "Previous image" at bounding box center [392, 381] width 16 height 16
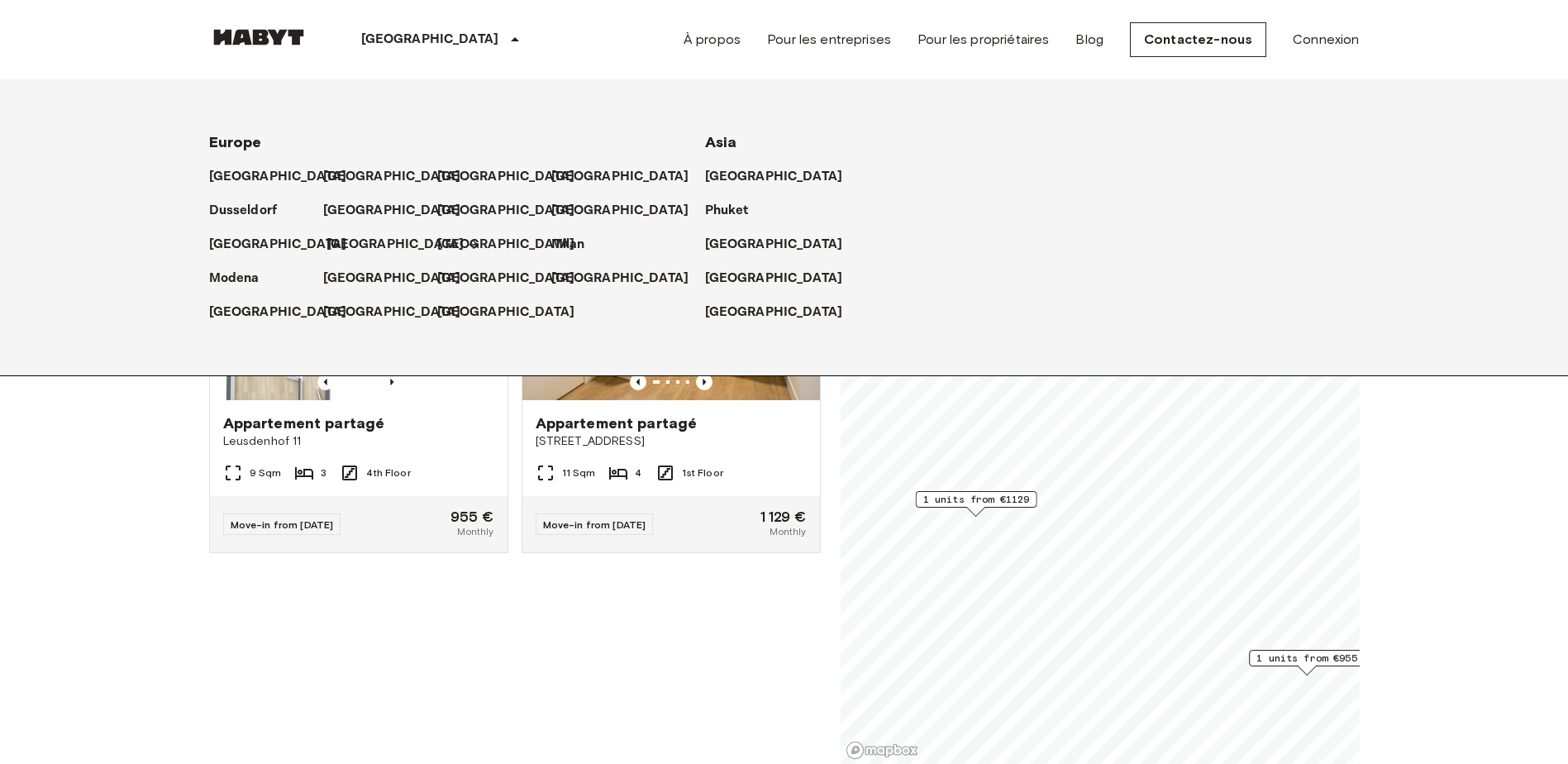
click at [345, 246] on p "[GEOGRAPHIC_DATA]" at bounding box center [395, 245] width 138 height 20
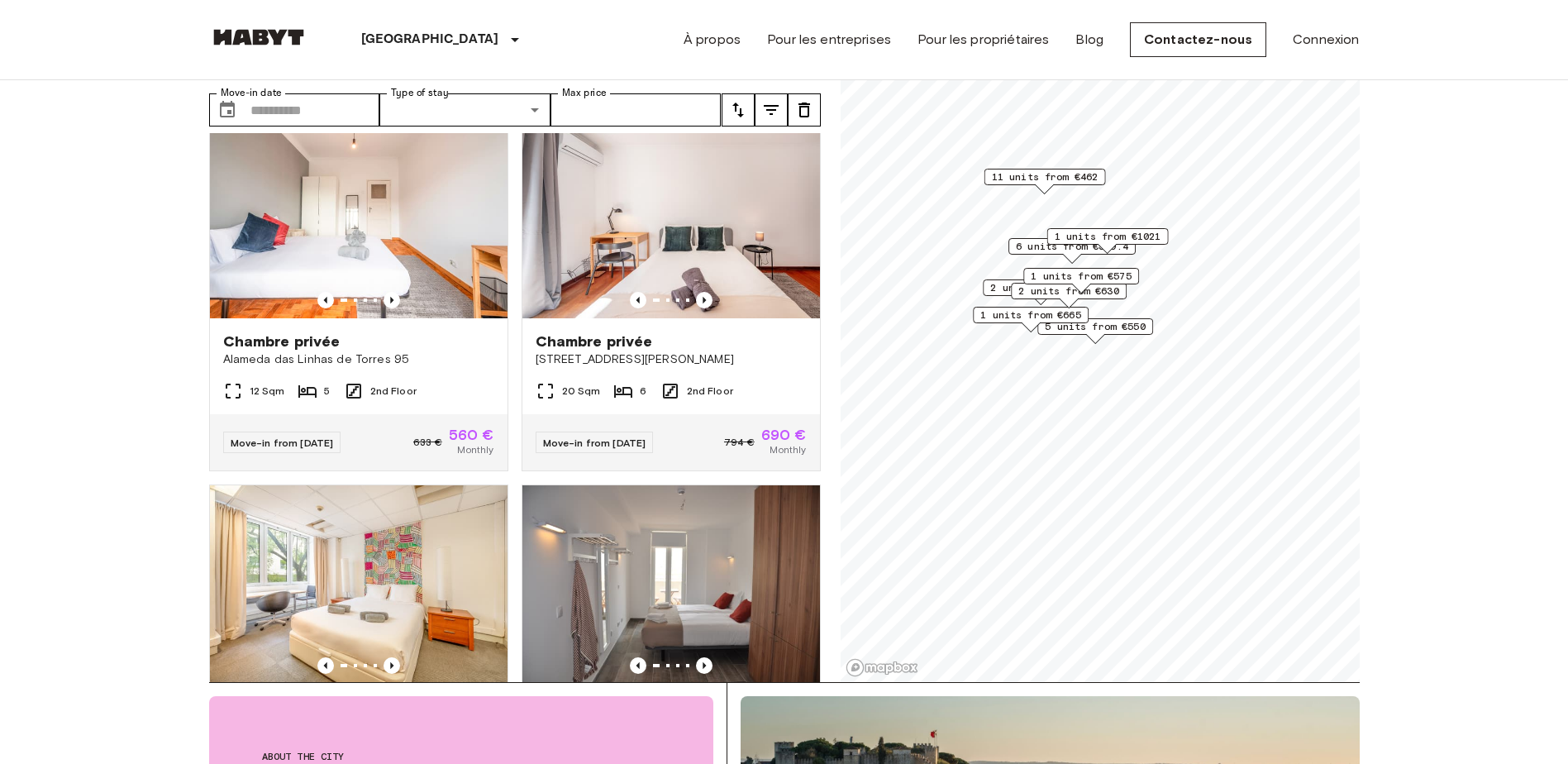
scroll to position [2962, 0]
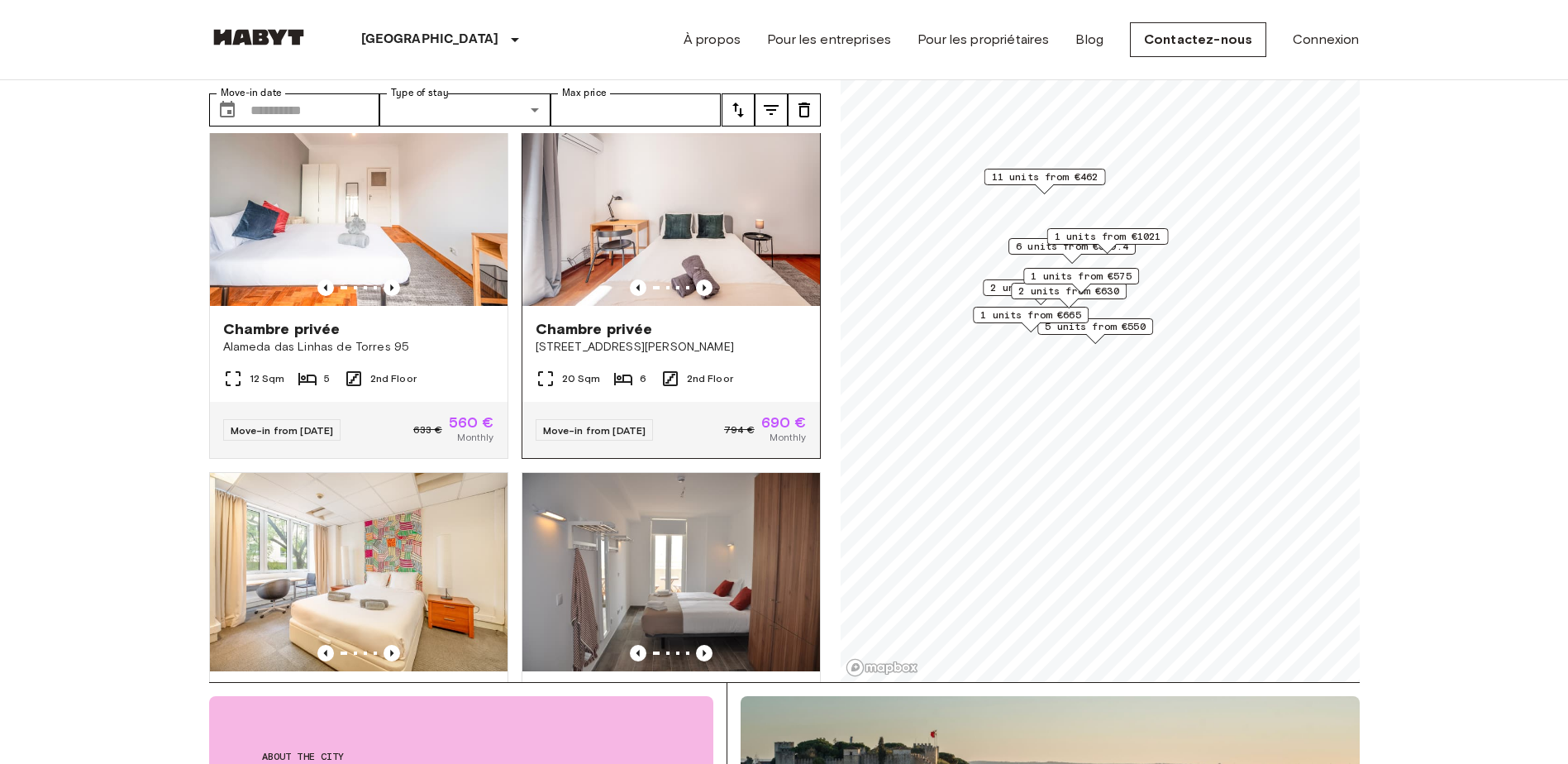
click at [634, 338] on span "Chambre privée" at bounding box center [594, 329] width 118 height 20
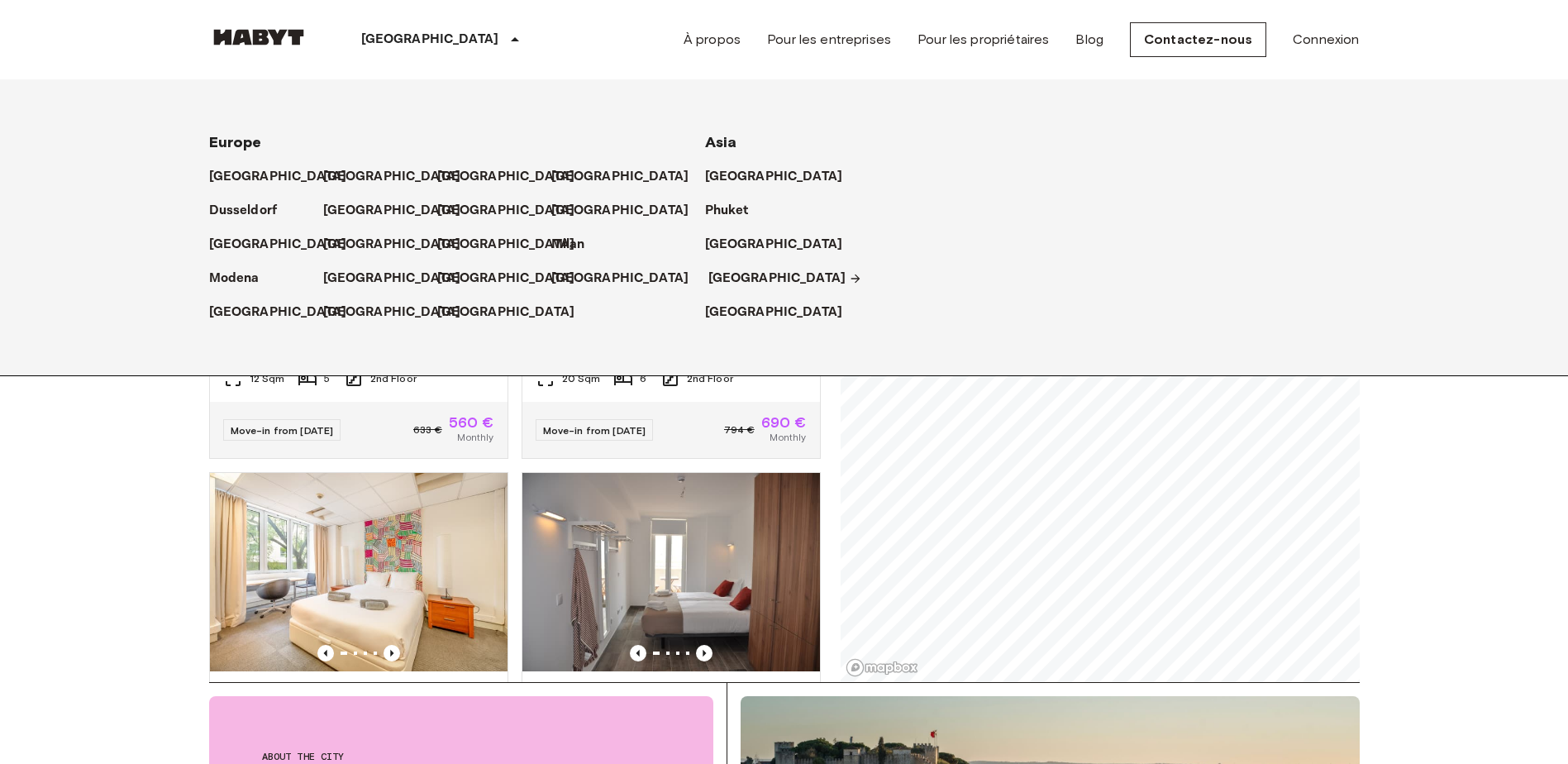
click at [749, 280] on p "[GEOGRAPHIC_DATA]" at bounding box center [777, 278] width 138 height 20
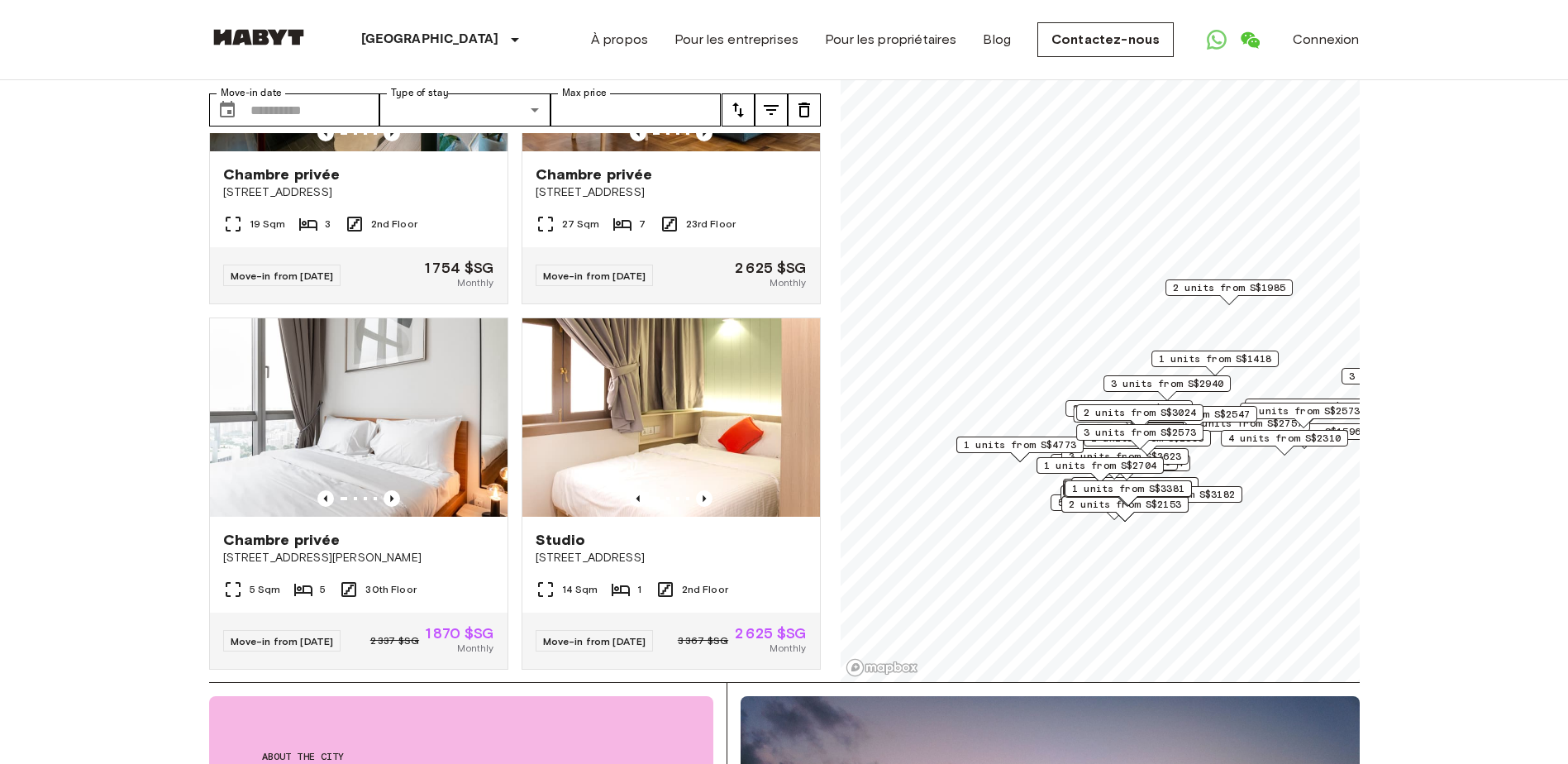
scroll to position [596, 0]
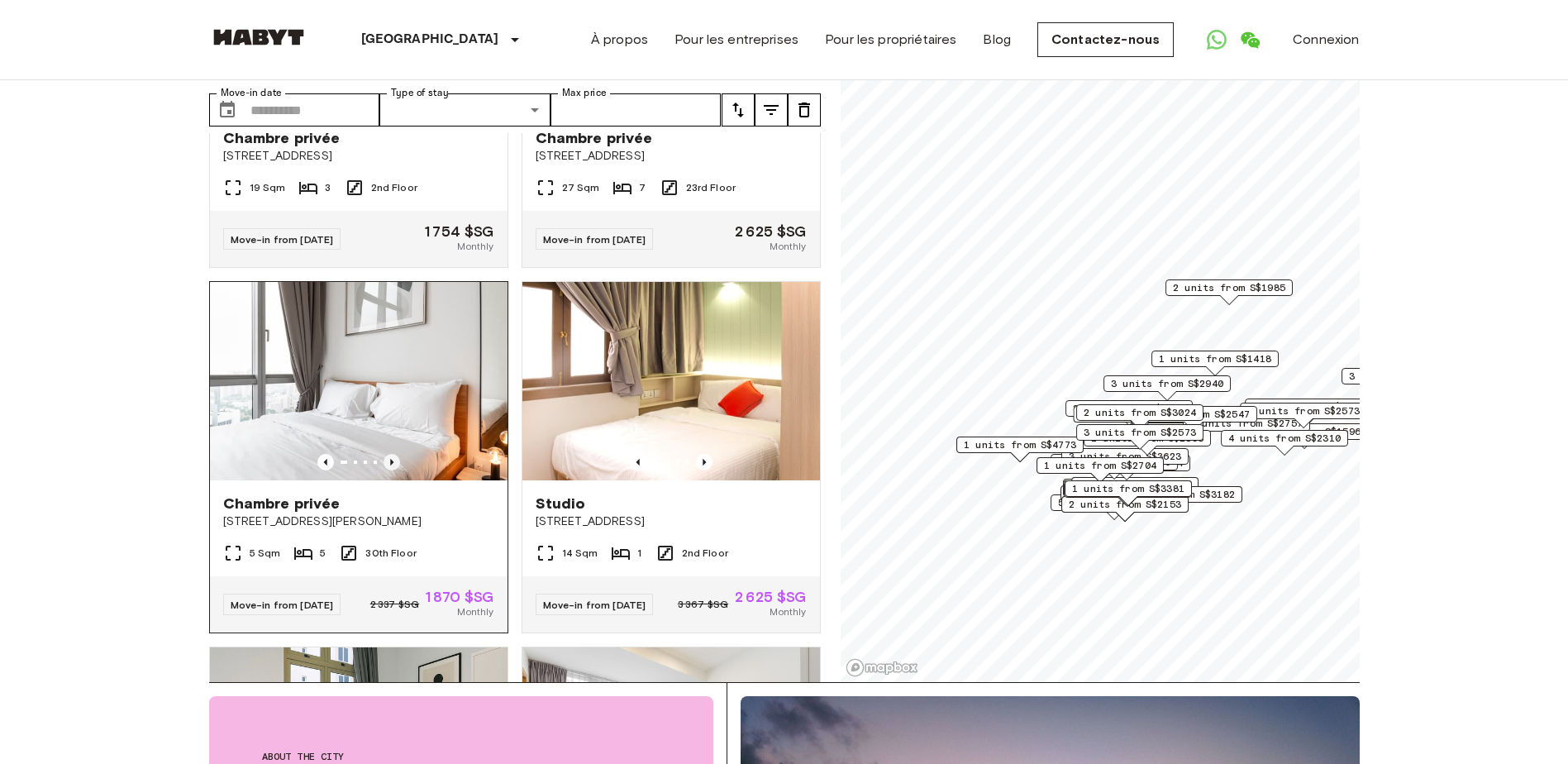
click at [389, 461] on icon "Previous image" at bounding box center [392, 462] width 16 height 16
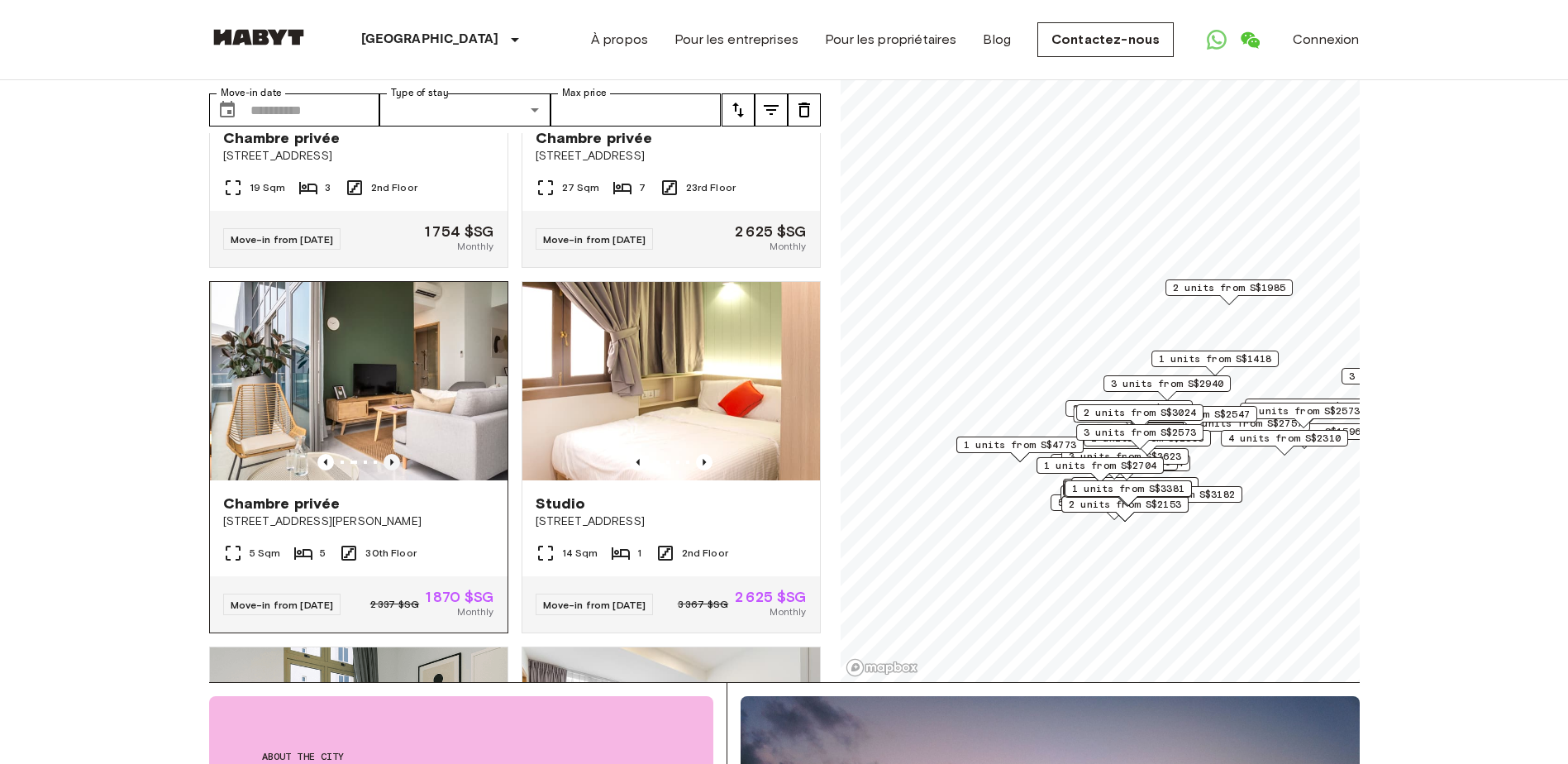
click at [389, 461] on icon "Previous image" at bounding box center [392, 462] width 16 height 16
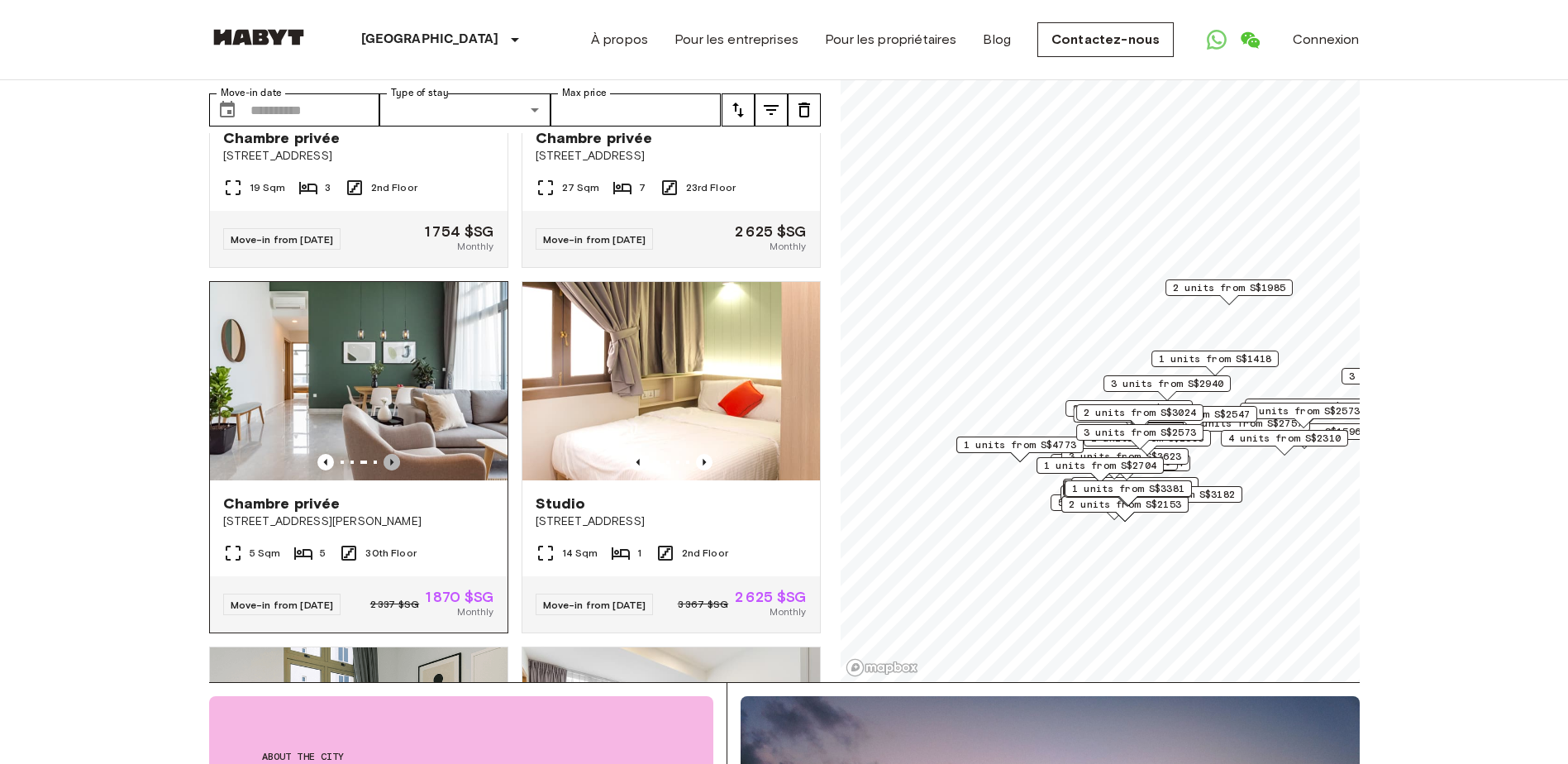
click at [389, 461] on icon "Previous image" at bounding box center [392, 462] width 16 height 16
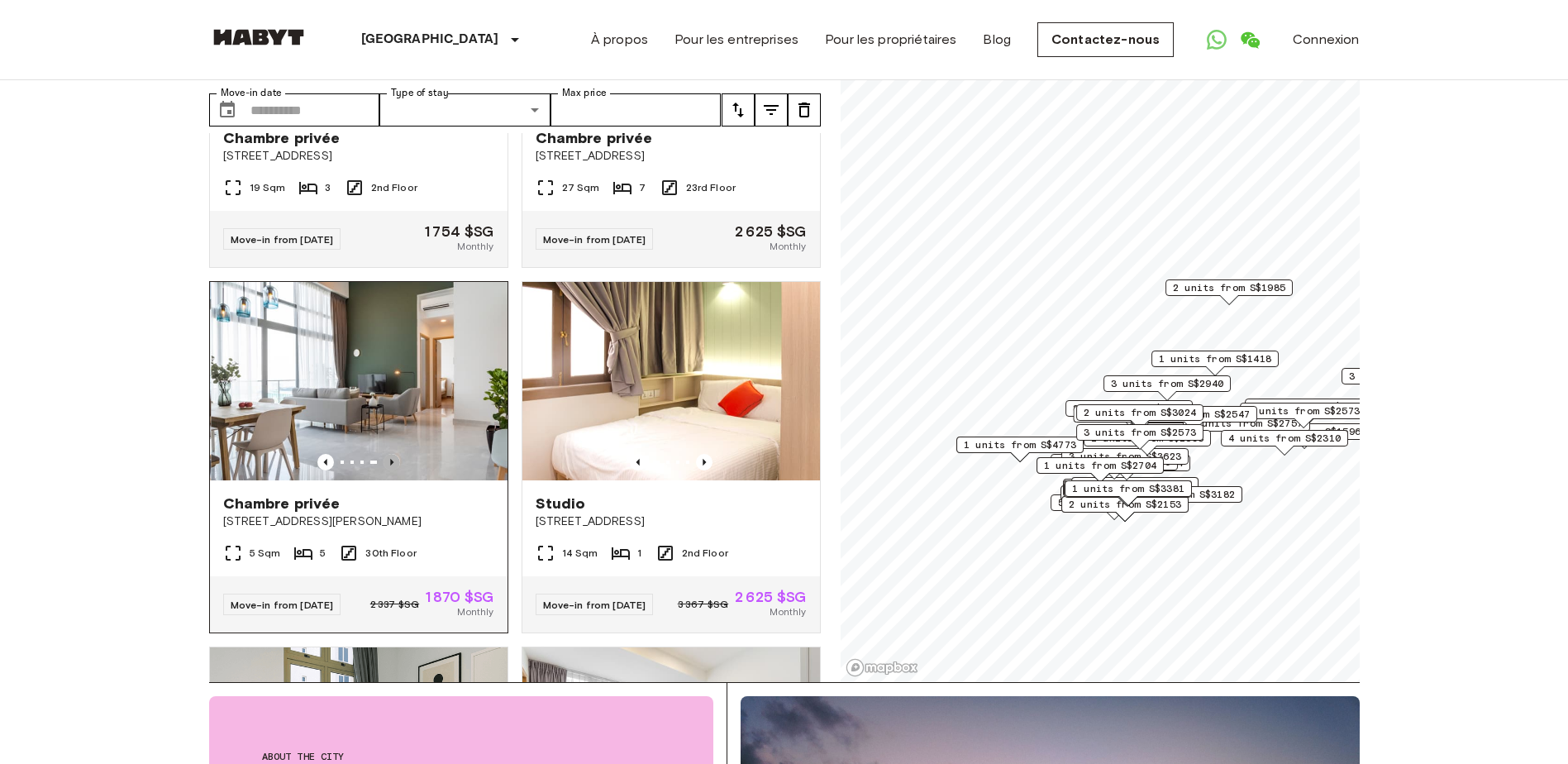
click at [389, 461] on icon "Previous image" at bounding box center [392, 462] width 16 height 16
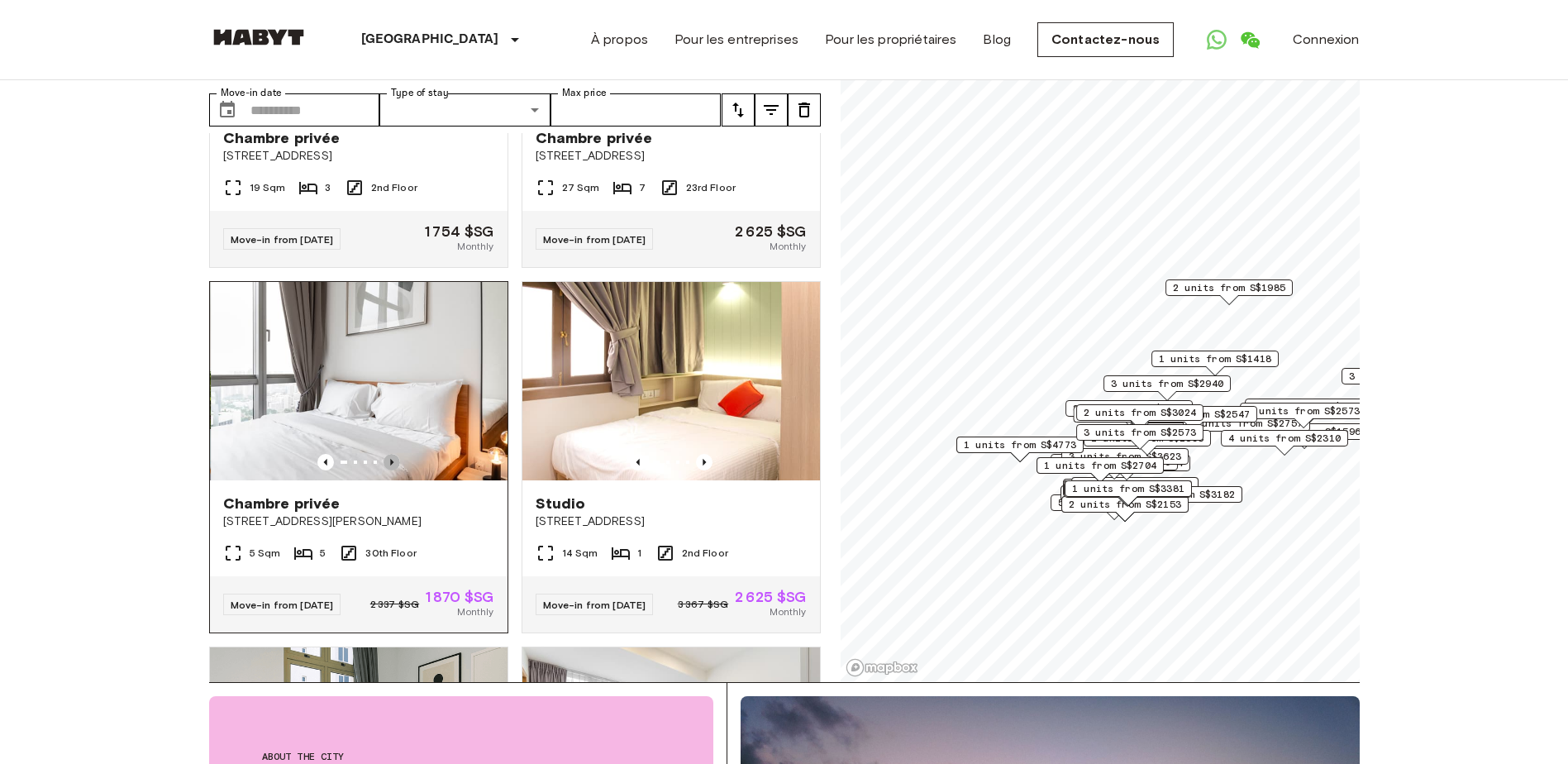
click at [389, 461] on icon "Previous image" at bounding box center [392, 462] width 16 height 16
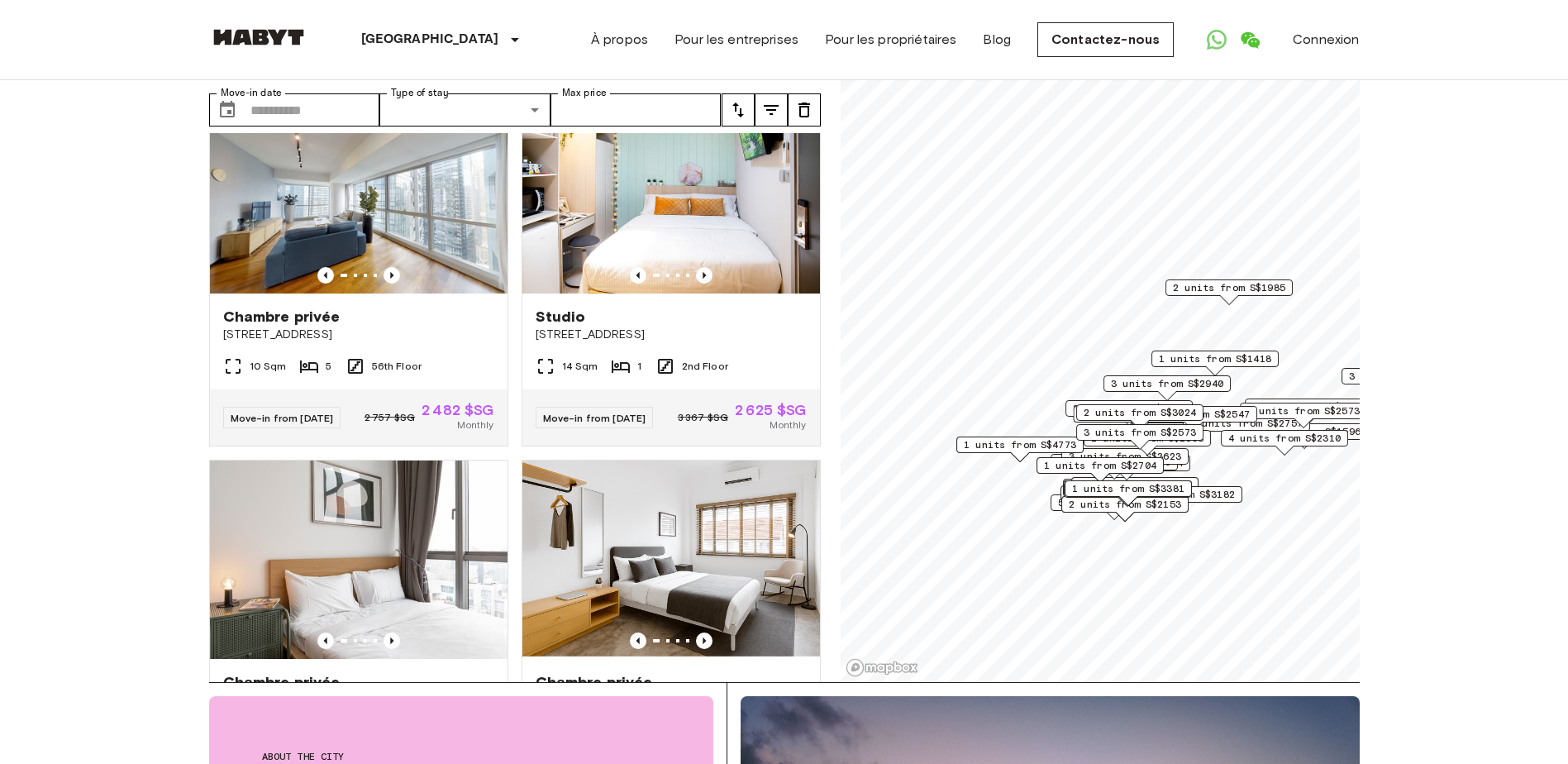
scroll to position [2669, 0]
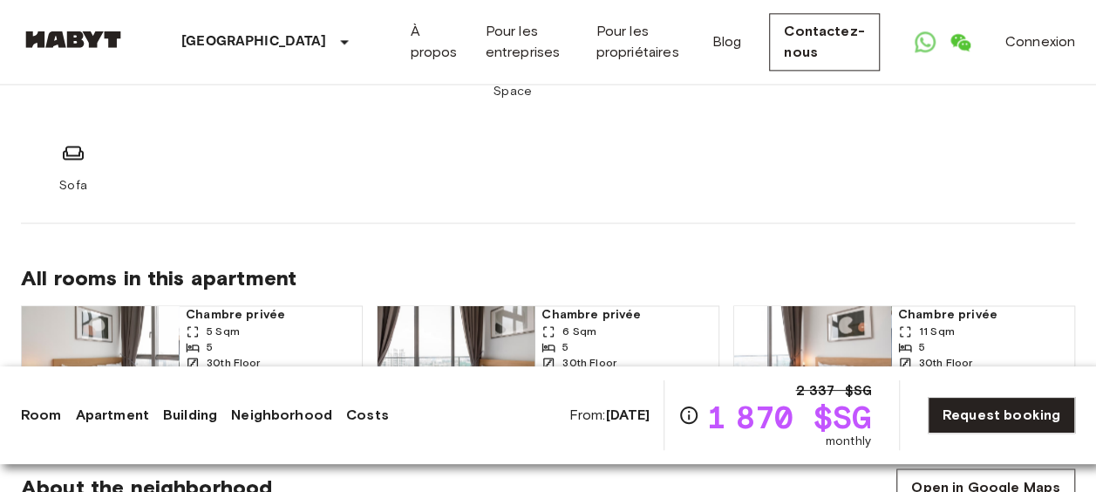
scroll to position [1221, 0]
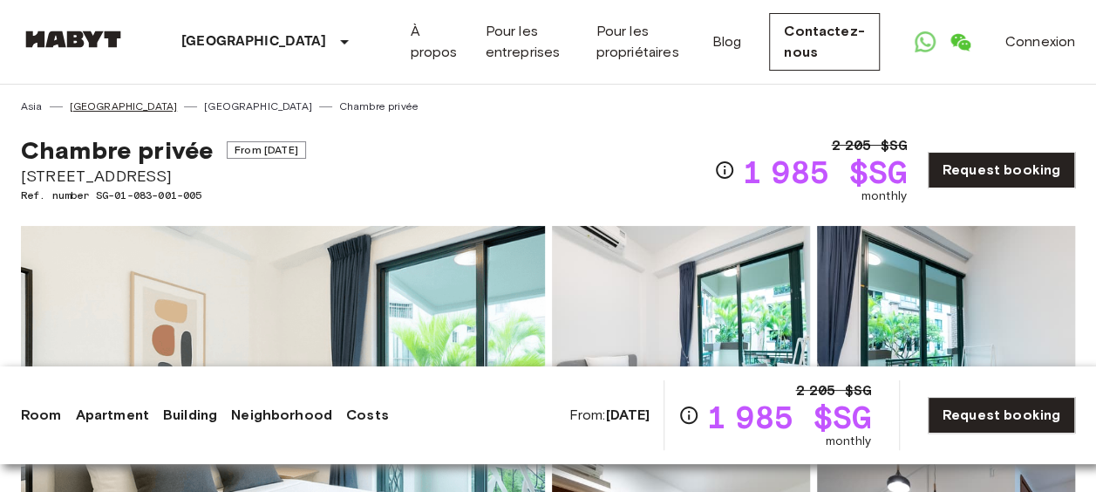
click at [99, 106] on link "[GEOGRAPHIC_DATA]" at bounding box center [124, 107] width 108 height 16
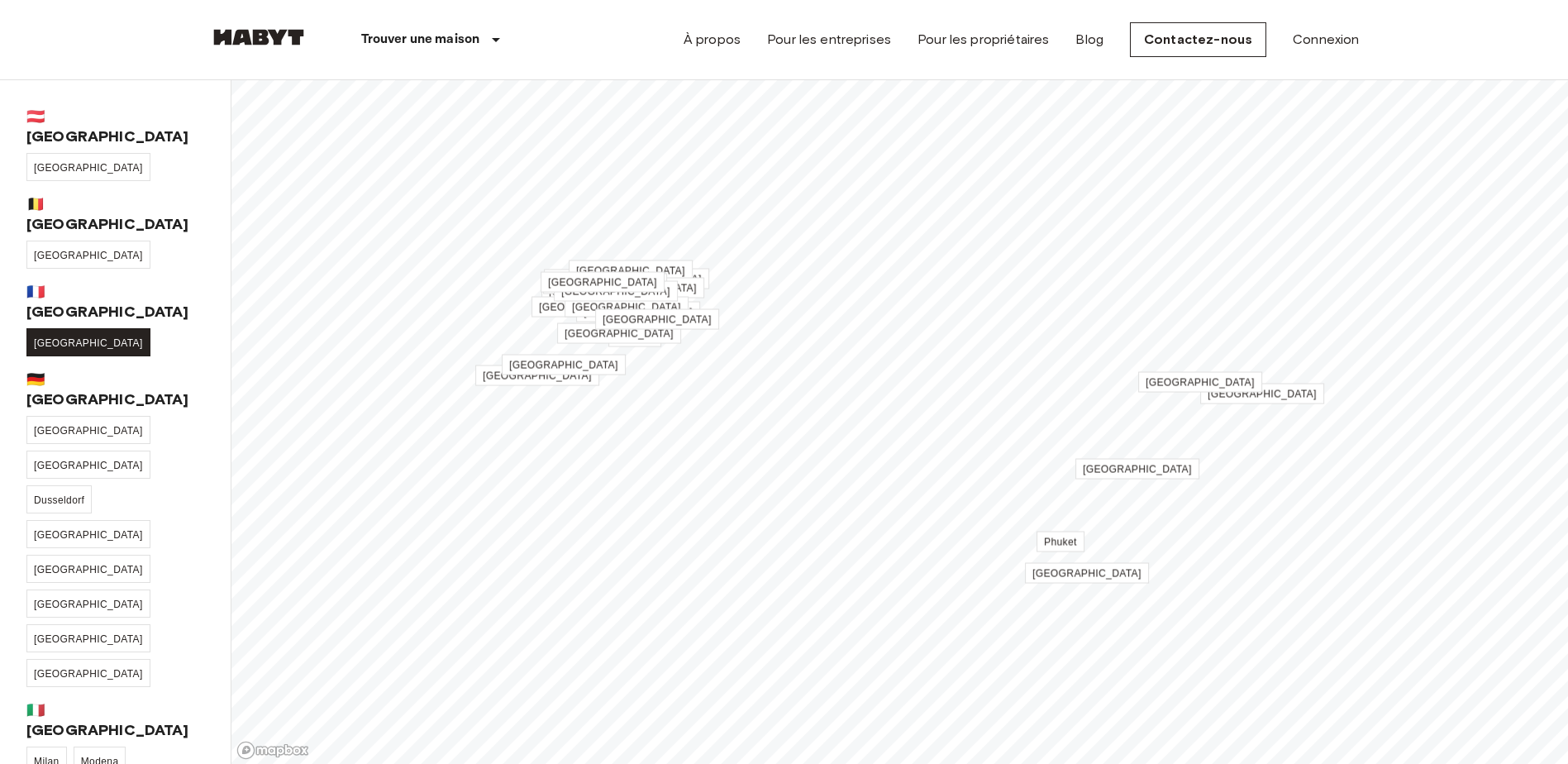
click at [40, 328] on link "[GEOGRAPHIC_DATA]" at bounding box center [88, 342] width 124 height 28
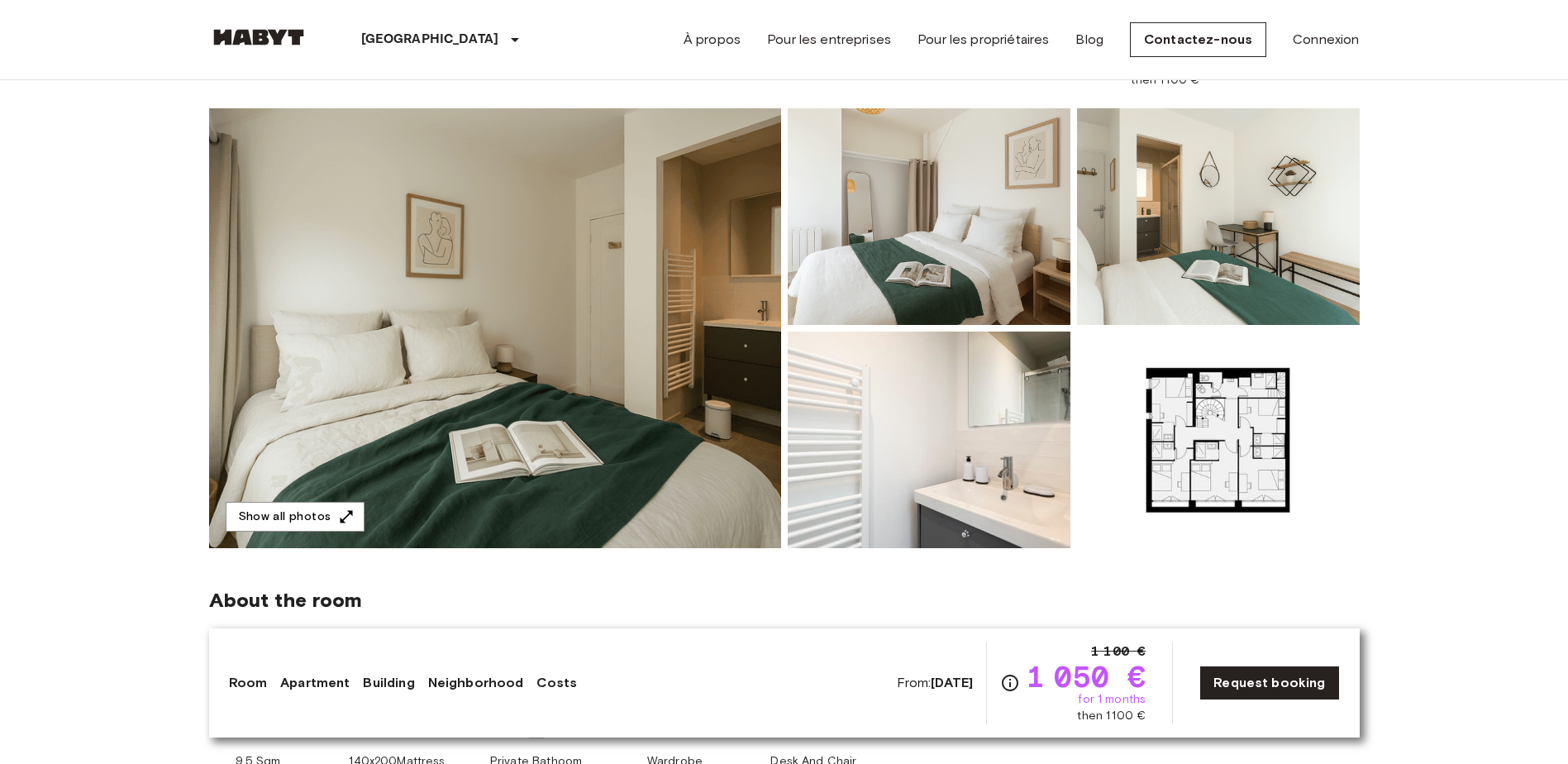
scroll to position [82, 0]
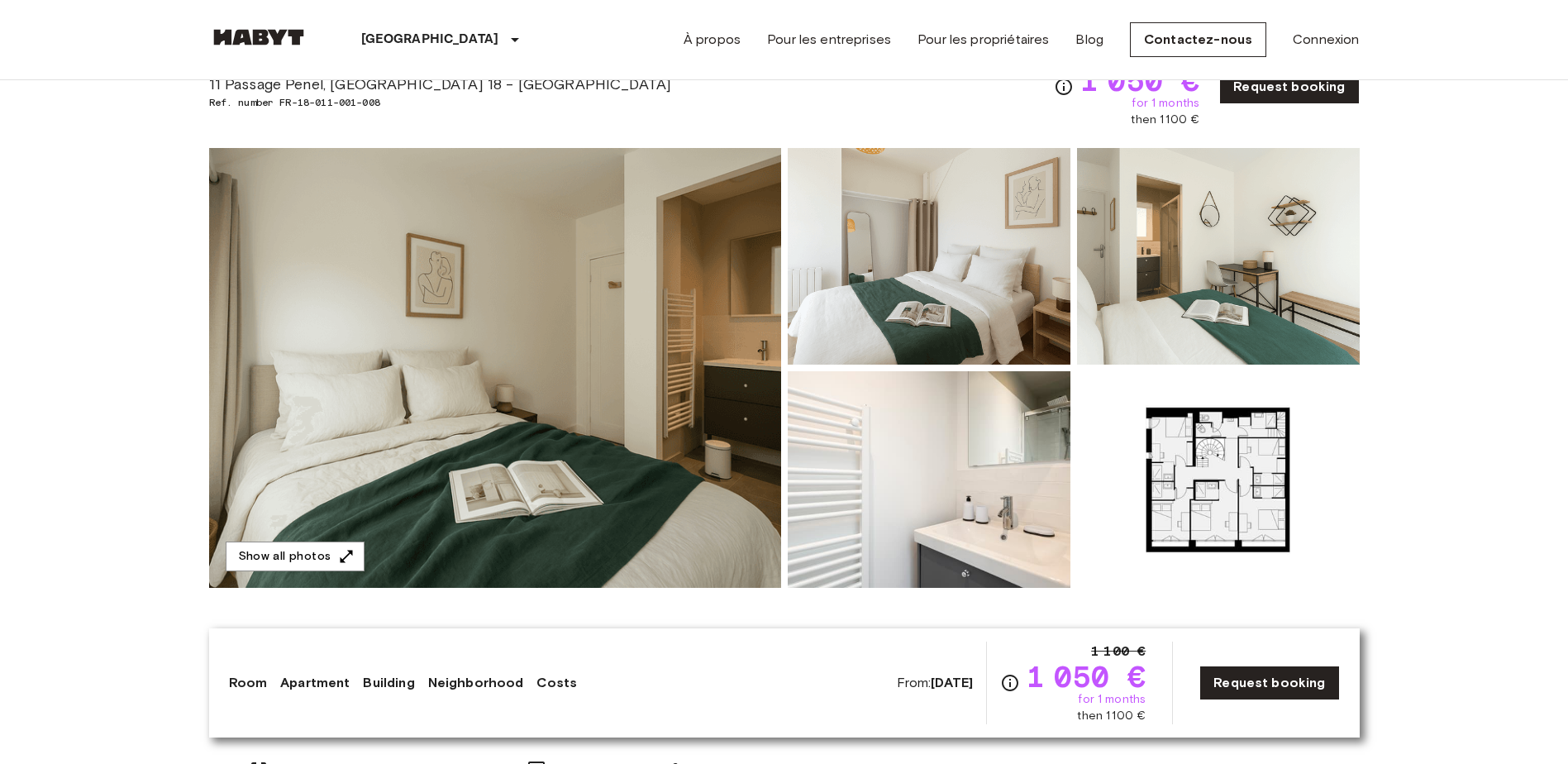
click at [401, 421] on img at bounding box center [495, 368] width 572 height 440
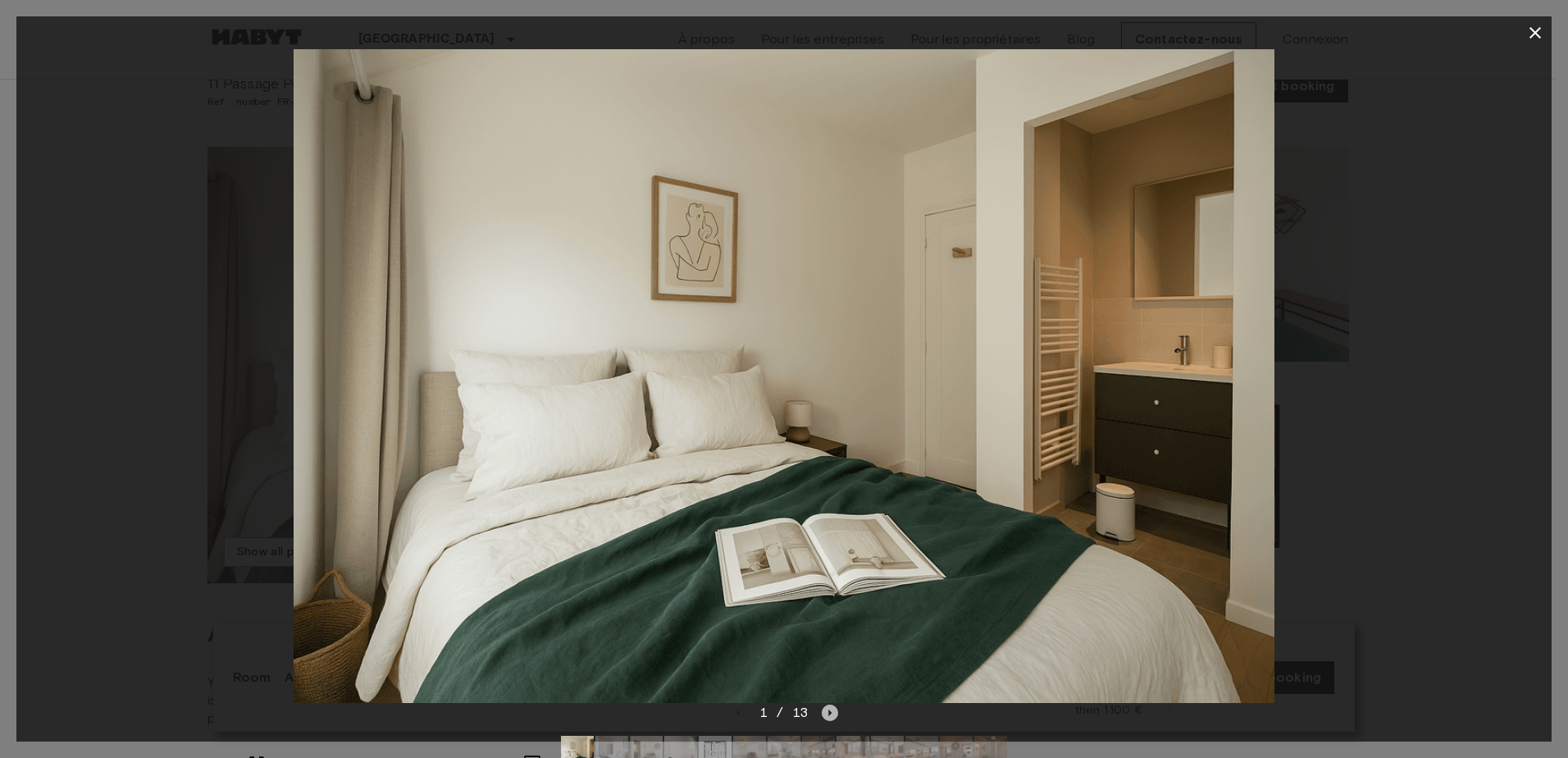
click at [829, 709] on icon "Next image" at bounding box center [830, 712] width 16 height 16
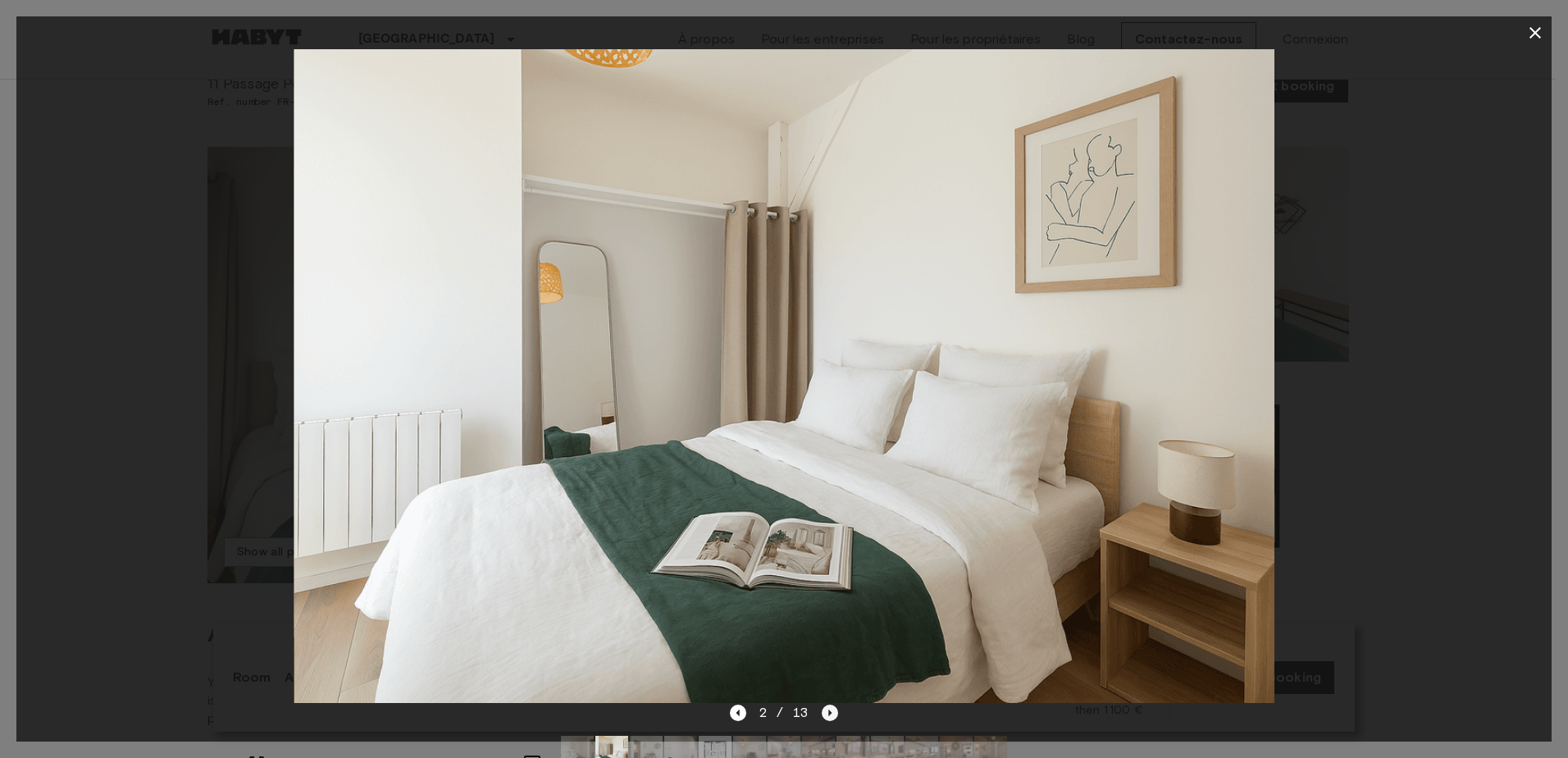
click at [829, 708] on icon "Next image" at bounding box center [830, 712] width 16 height 16
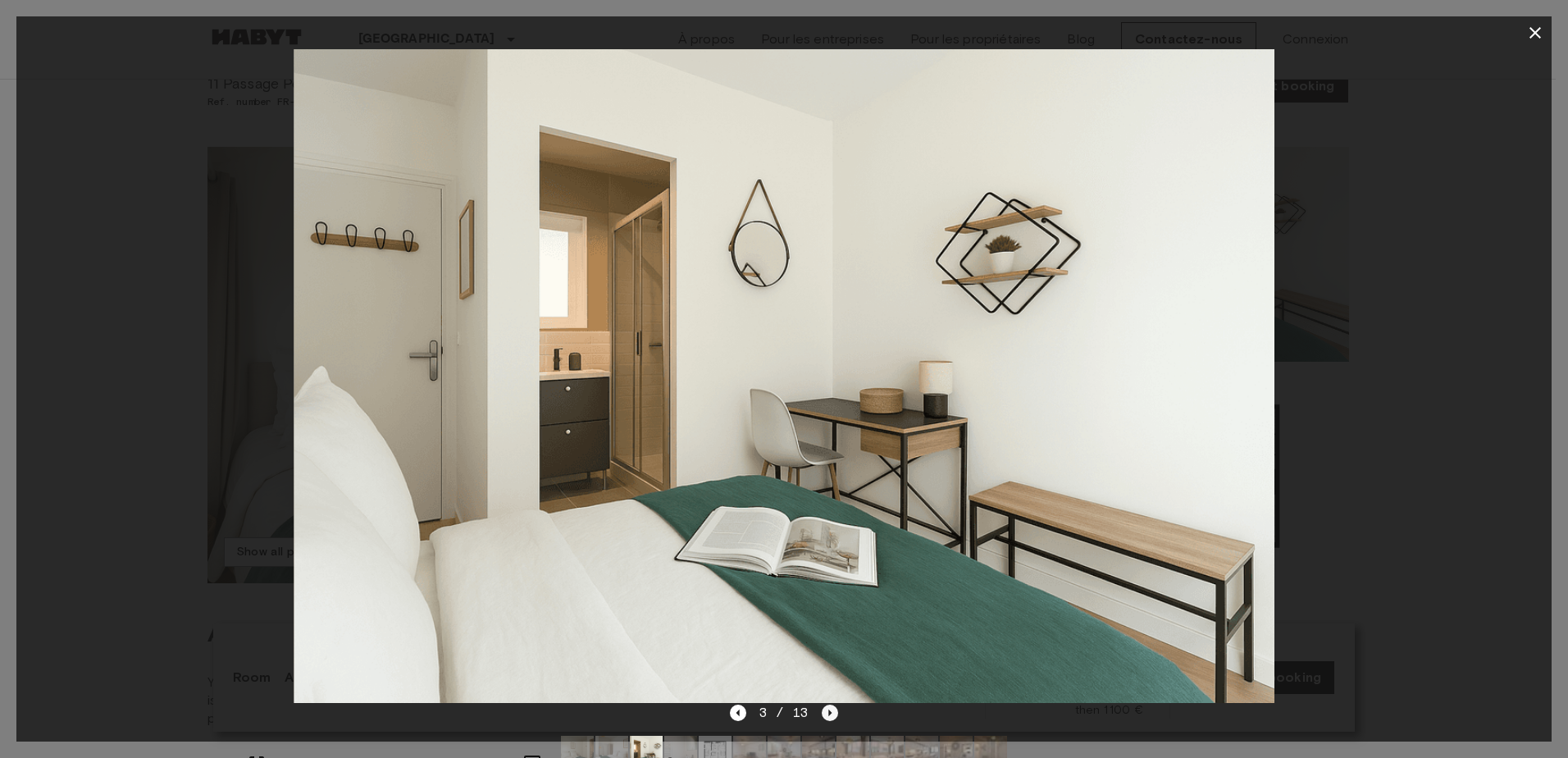
click at [829, 708] on icon "Next image" at bounding box center [830, 712] width 16 height 16
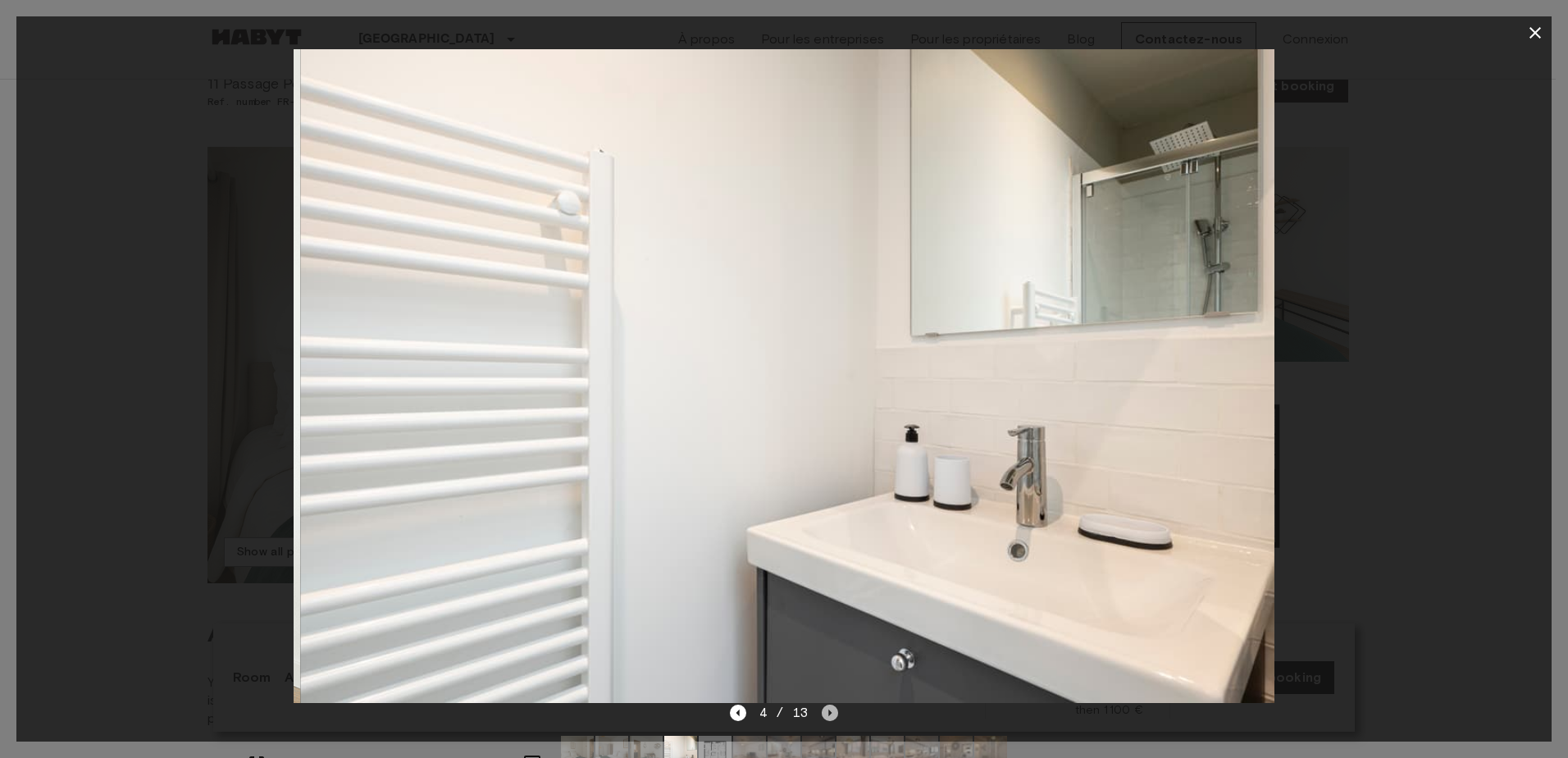
click at [829, 708] on icon "Next image" at bounding box center [830, 712] width 16 height 16
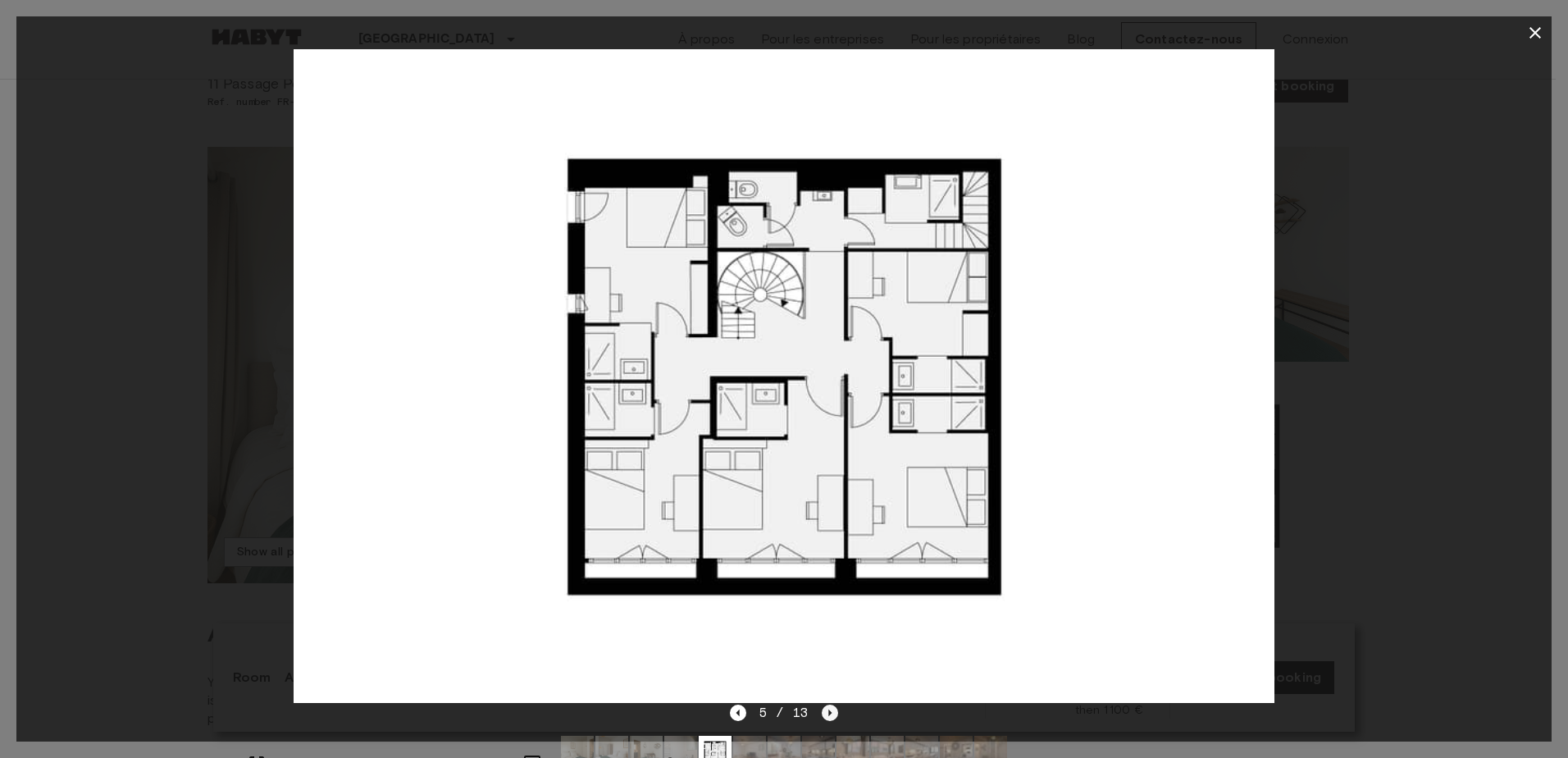
click at [829, 708] on icon "Next image" at bounding box center [830, 712] width 16 height 16
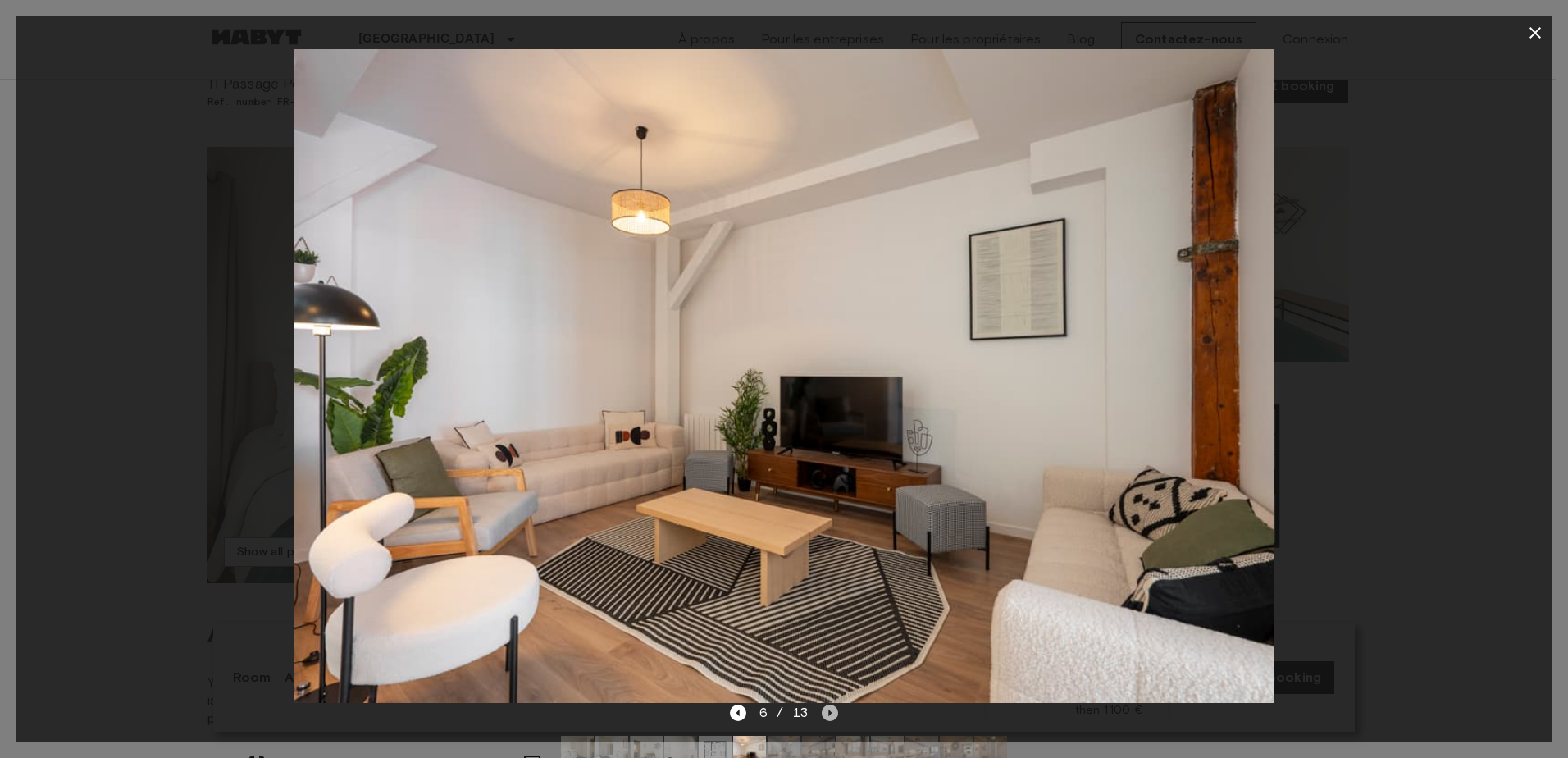
click at [829, 708] on icon "Next image" at bounding box center [830, 712] width 16 height 16
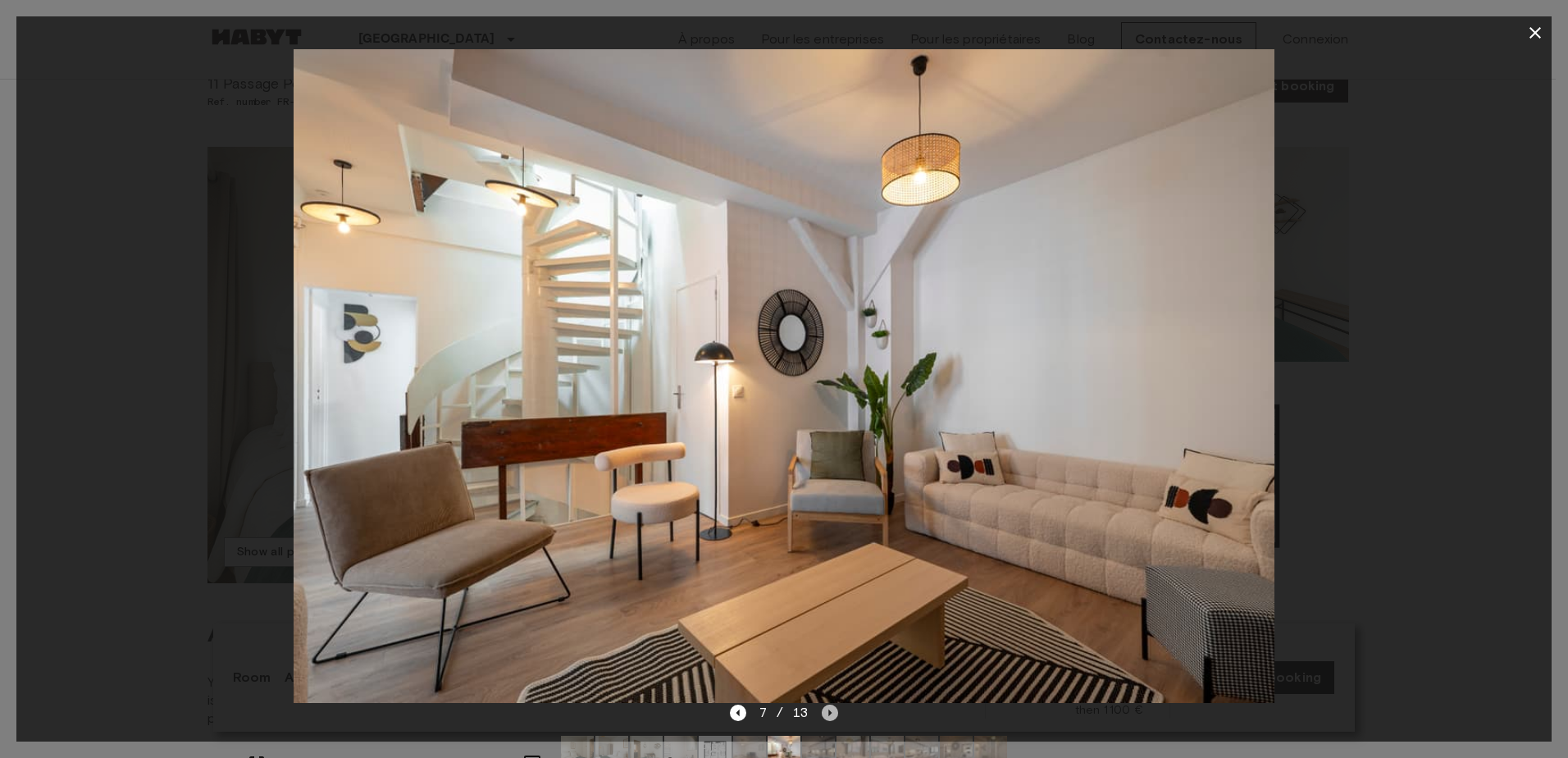
click at [829, 708] on icon "Next image" at bounding box center [830, 712] width 16 height 16
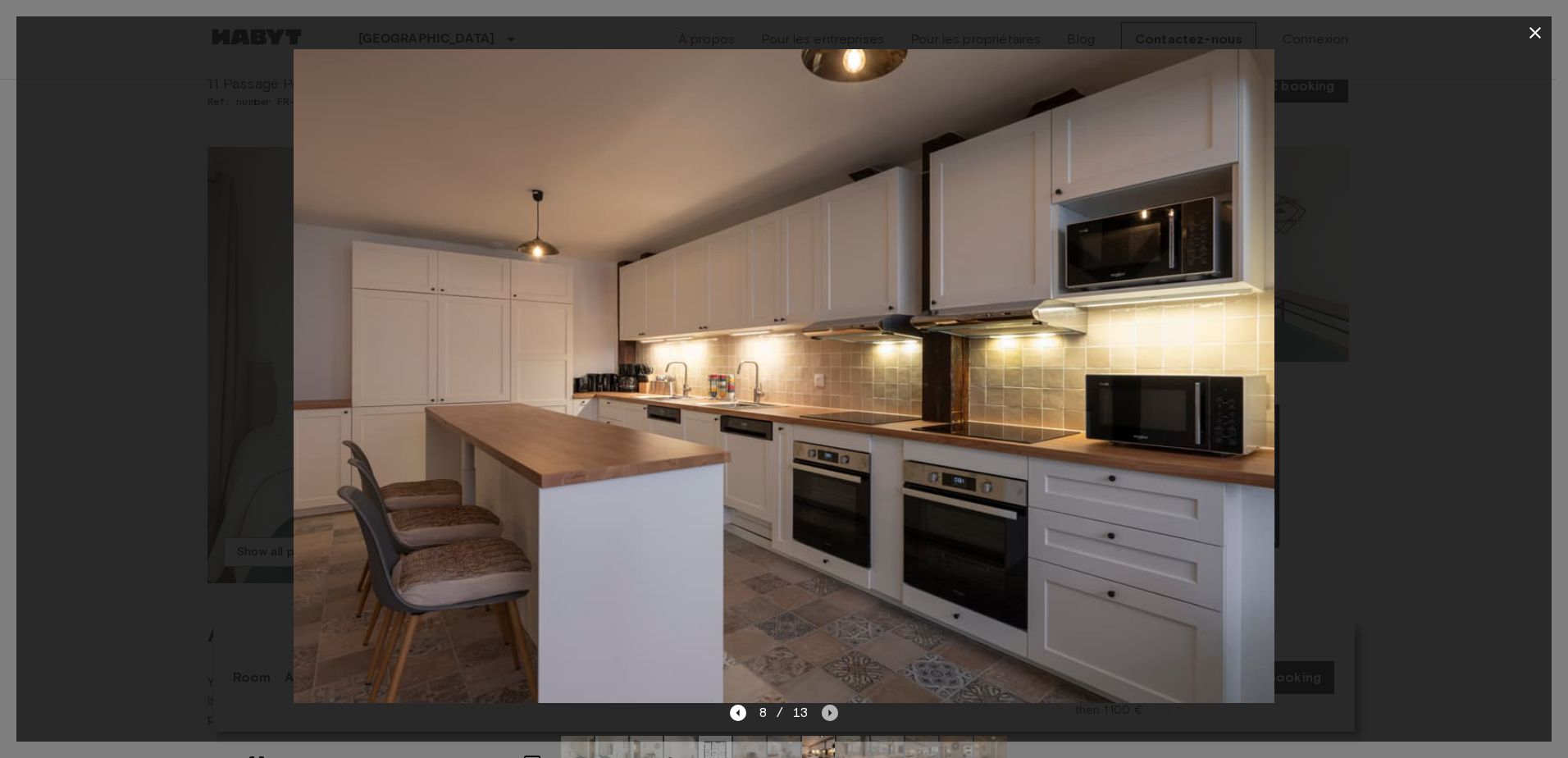
click at [829, 708] on icon "Next image" at bounding box center [830, 712] width 16 height 16
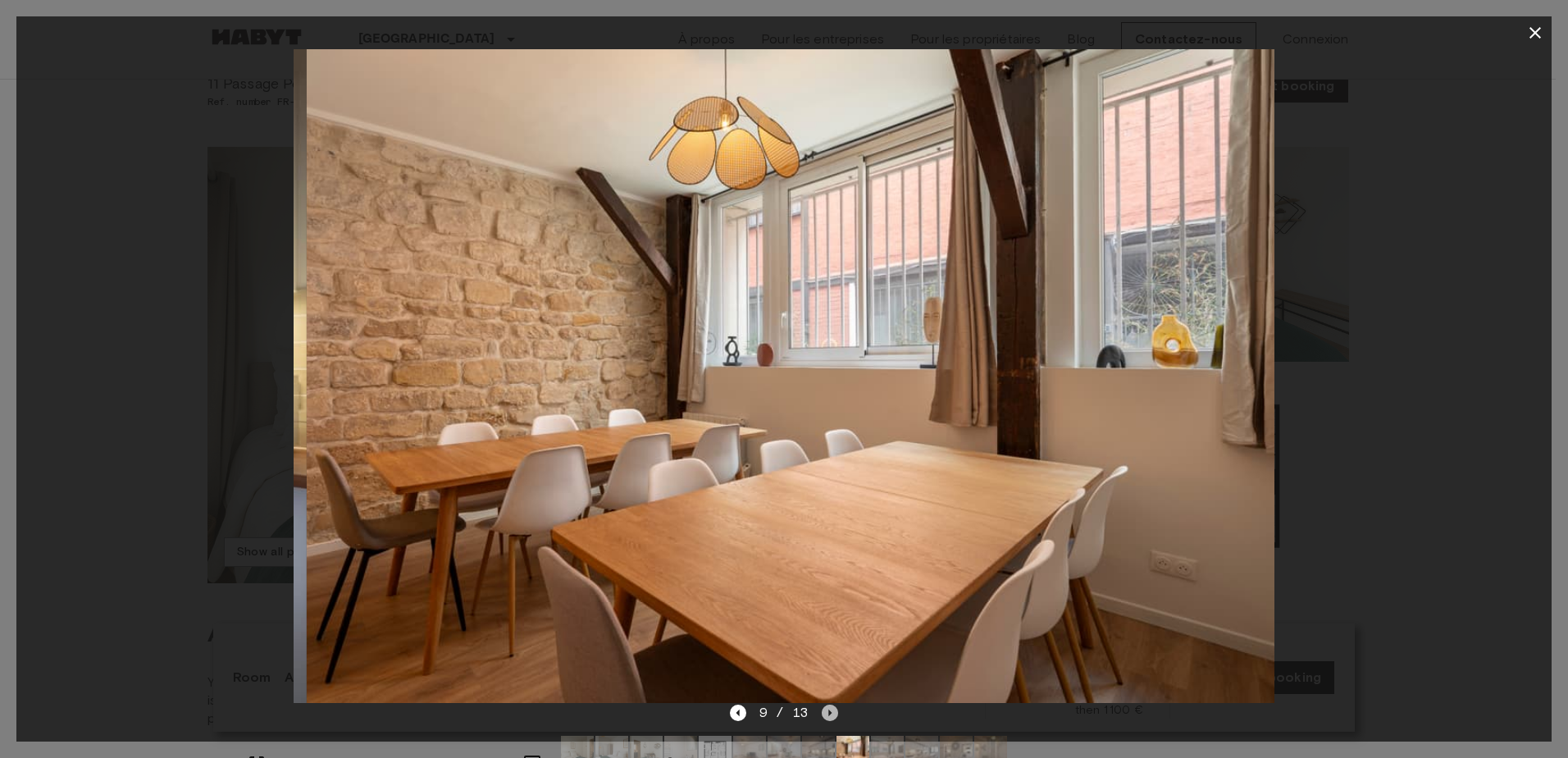
click at [829, 708] on icon "Next image" at bounding box center [830, 712] width 16 height 16
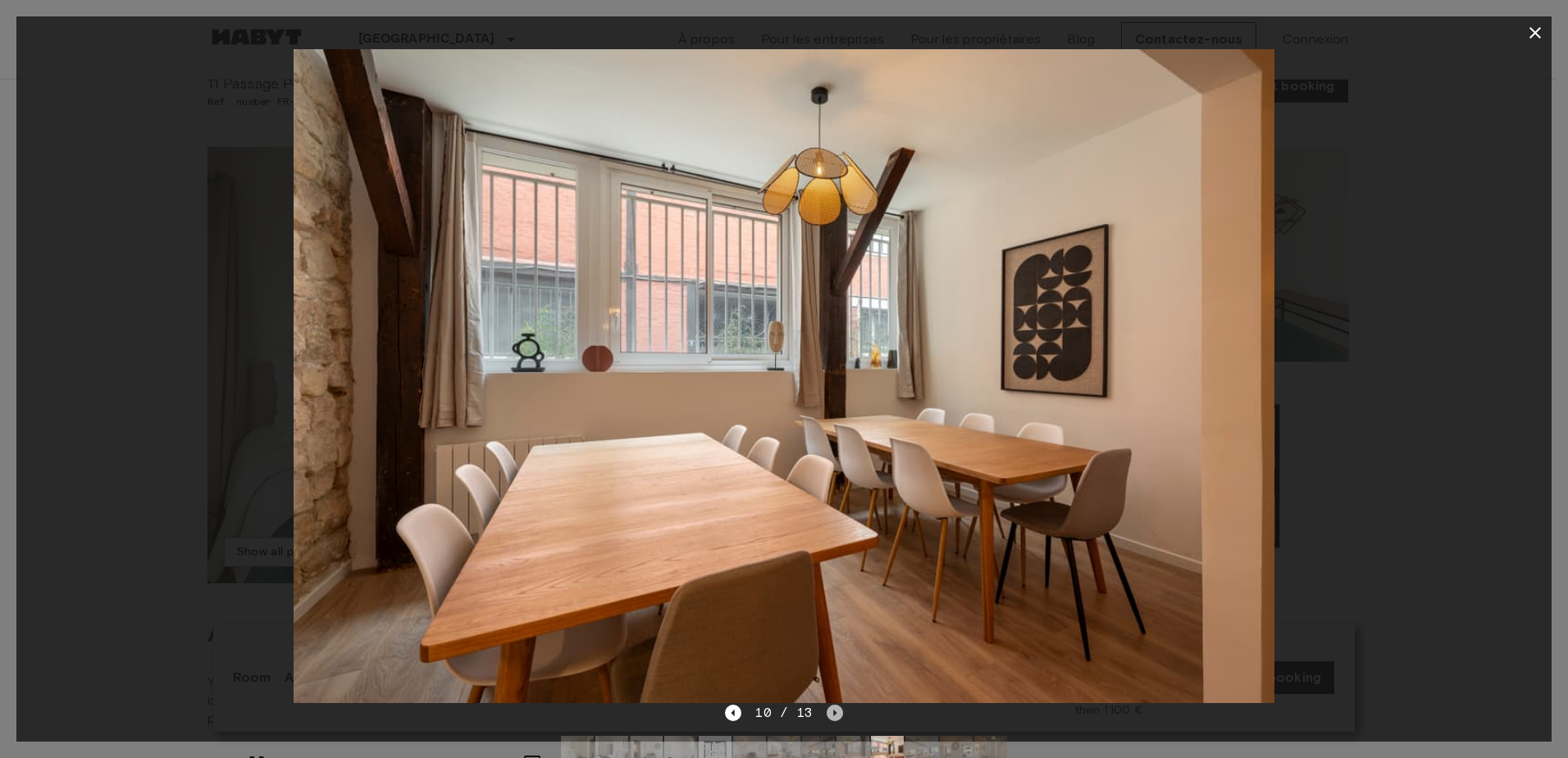
click at [829, 708] on icon "Next image" at bounding box center [834, 712] width 16 height 16
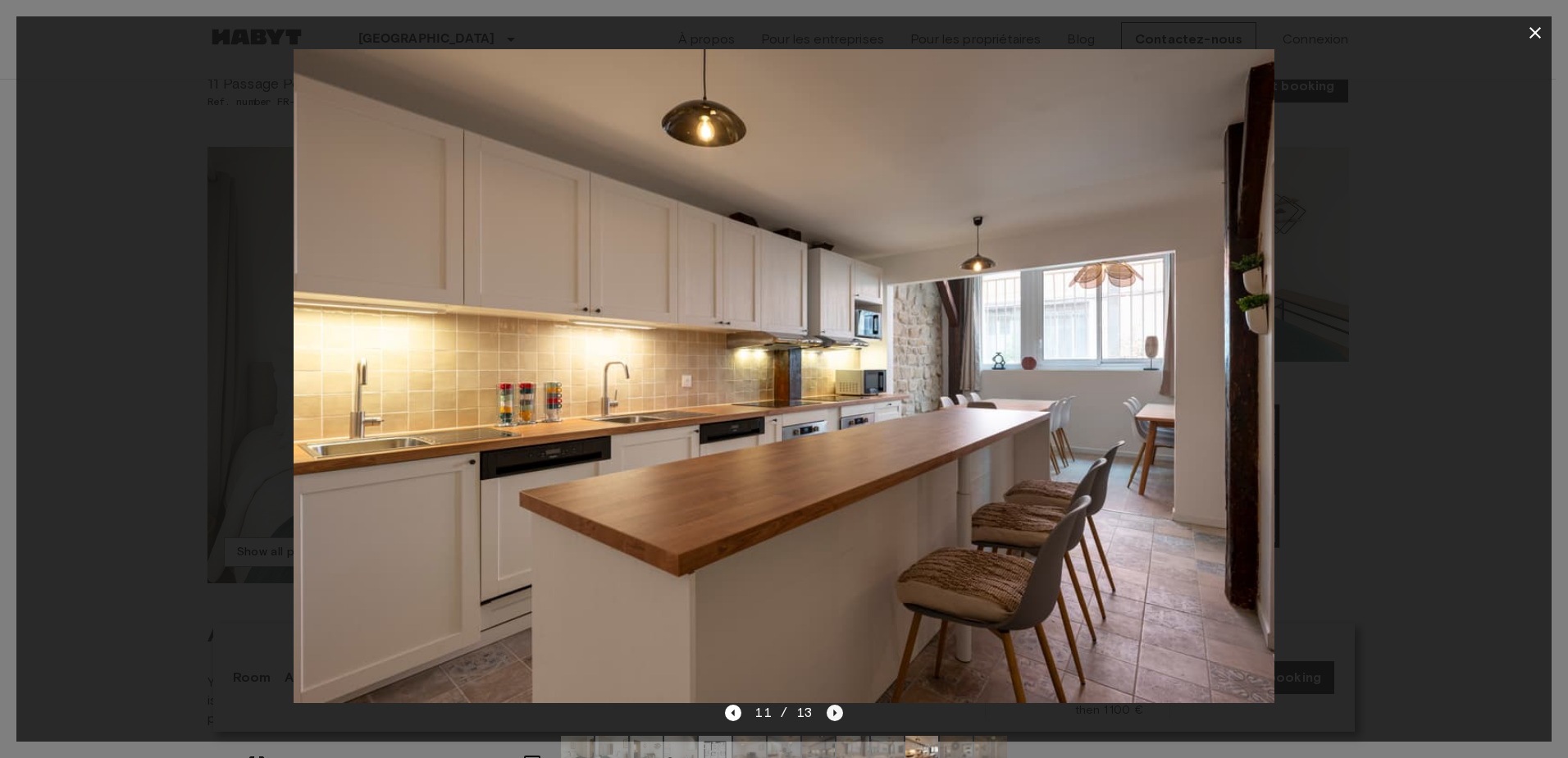
click at [829, 708] on icon "Next image" at bounding box center [834, 712] width 16 height 16
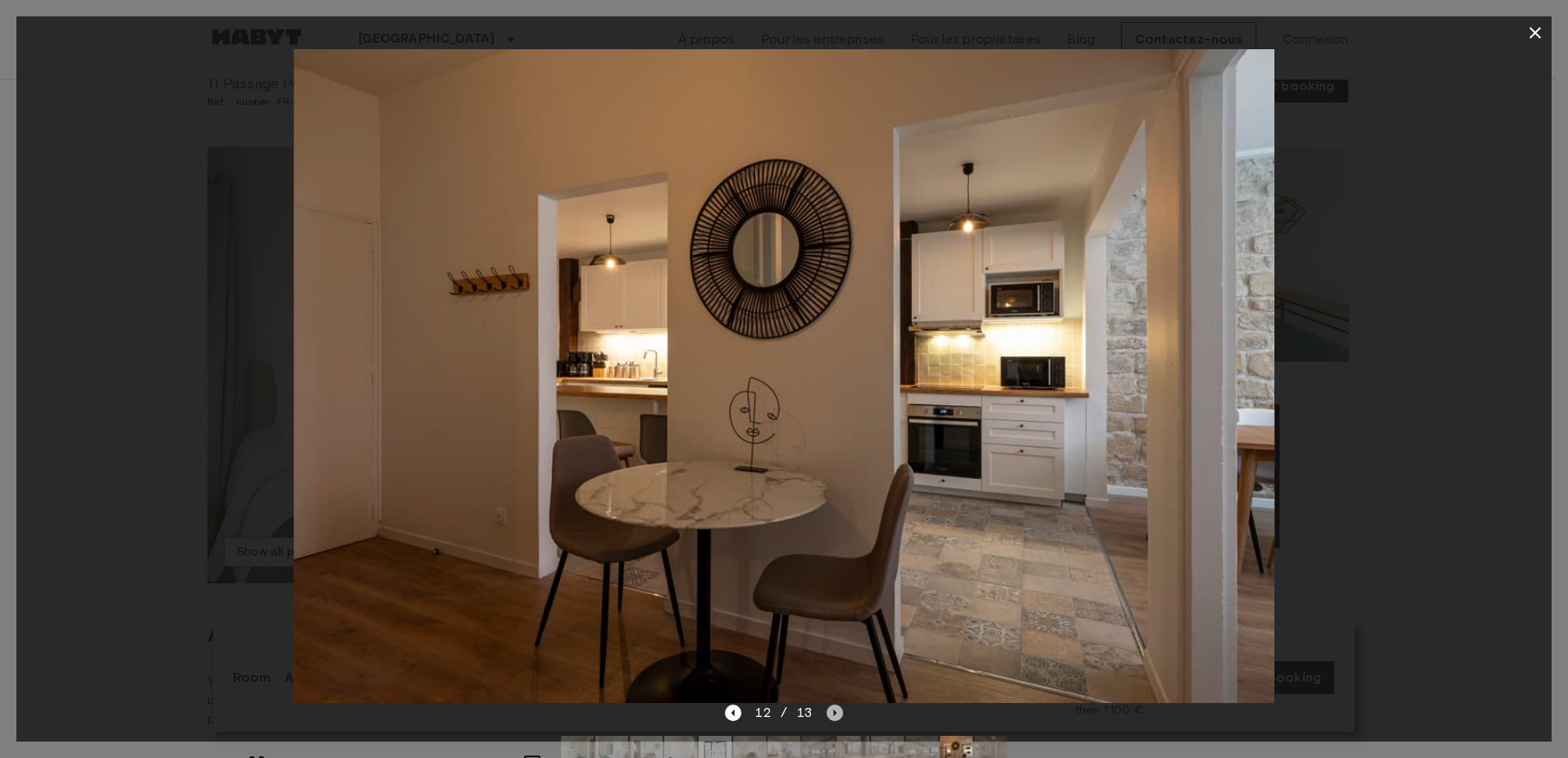
click at [829, 708] on icon "Next image" at bounding box center [834, 712] width 16 height 16
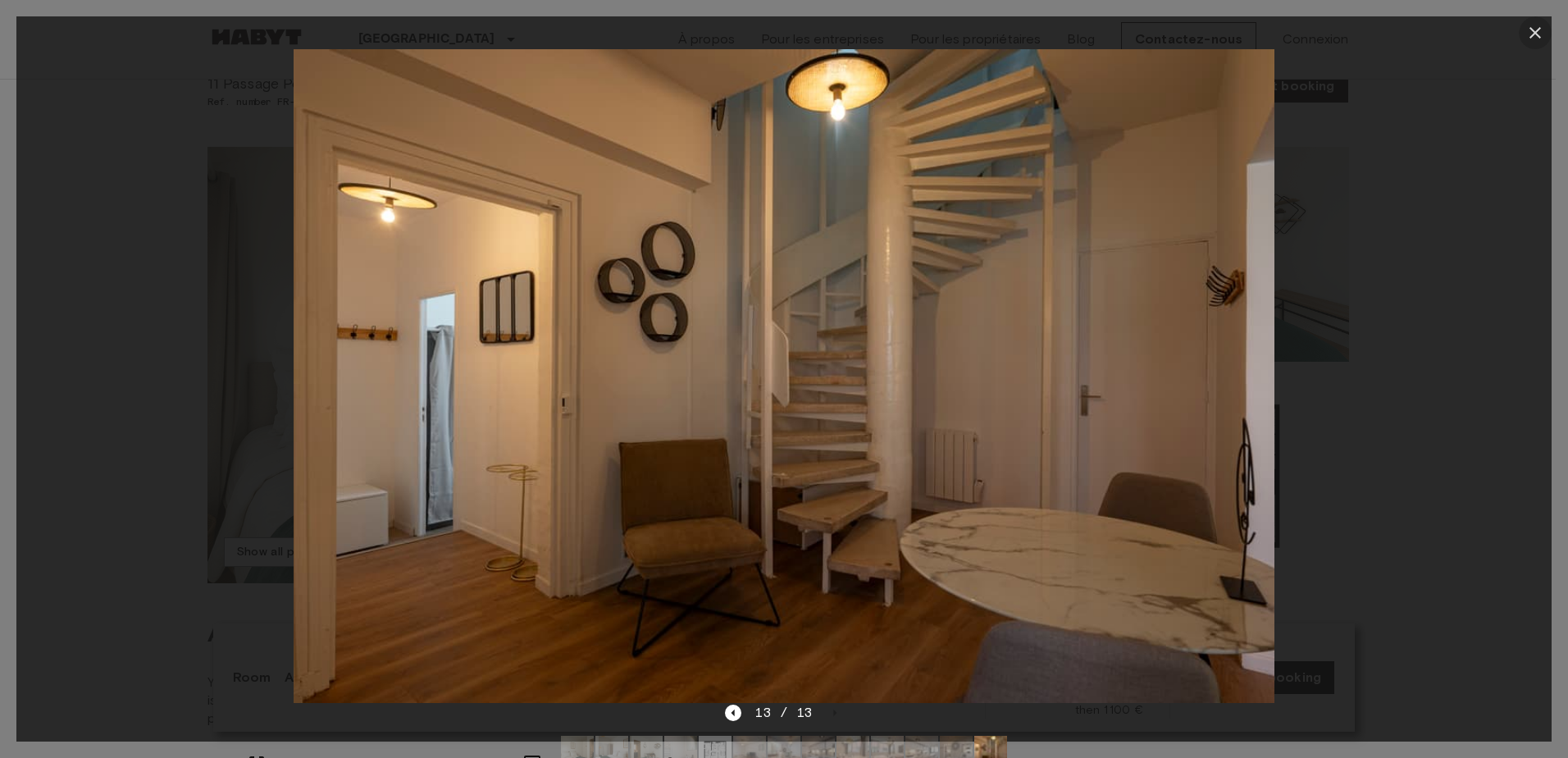
click at [1534, 29] on icon "button" at bounding box center [1535, 32] width 20 height 20
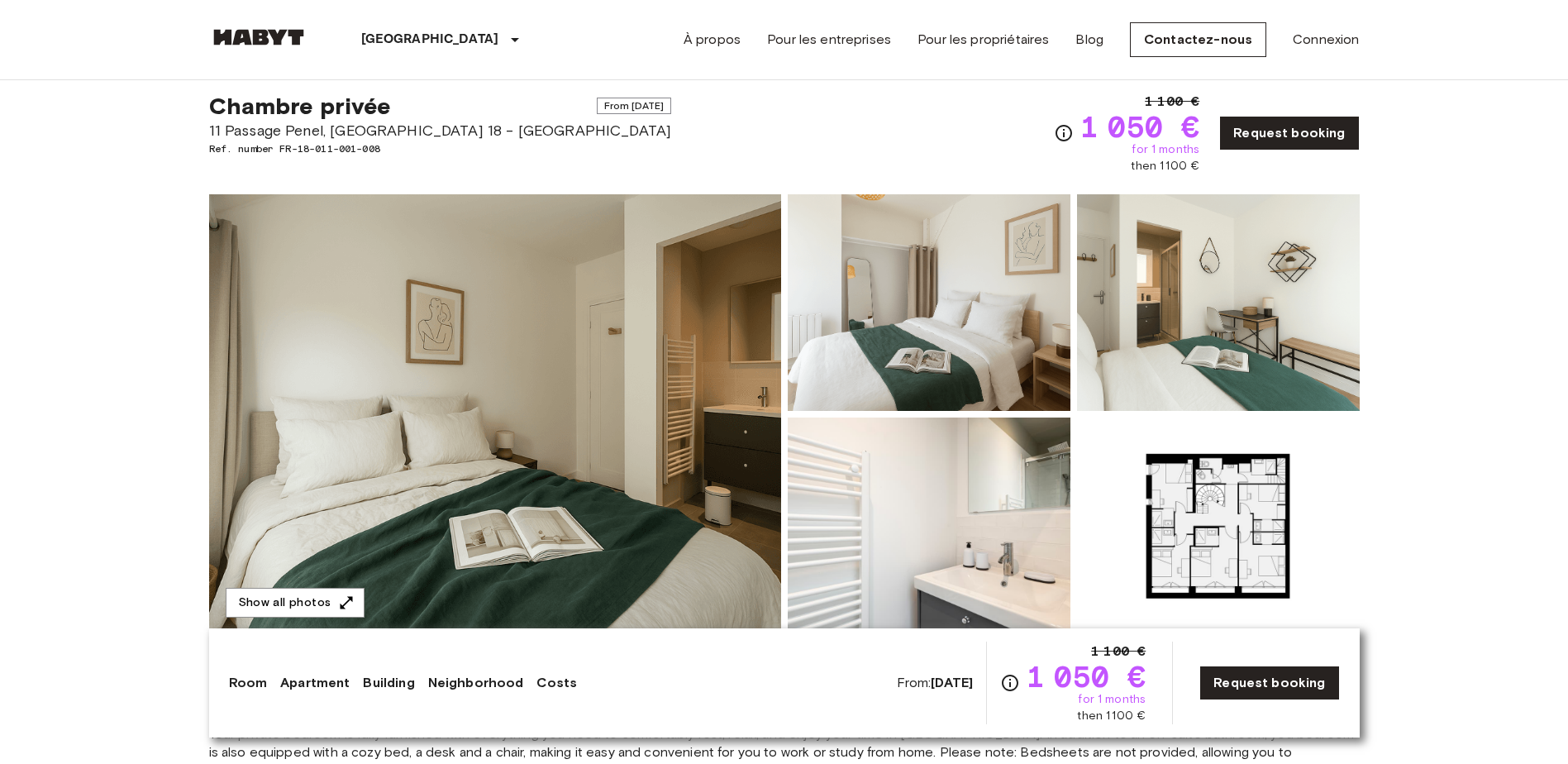
scroll to position [0, 0]
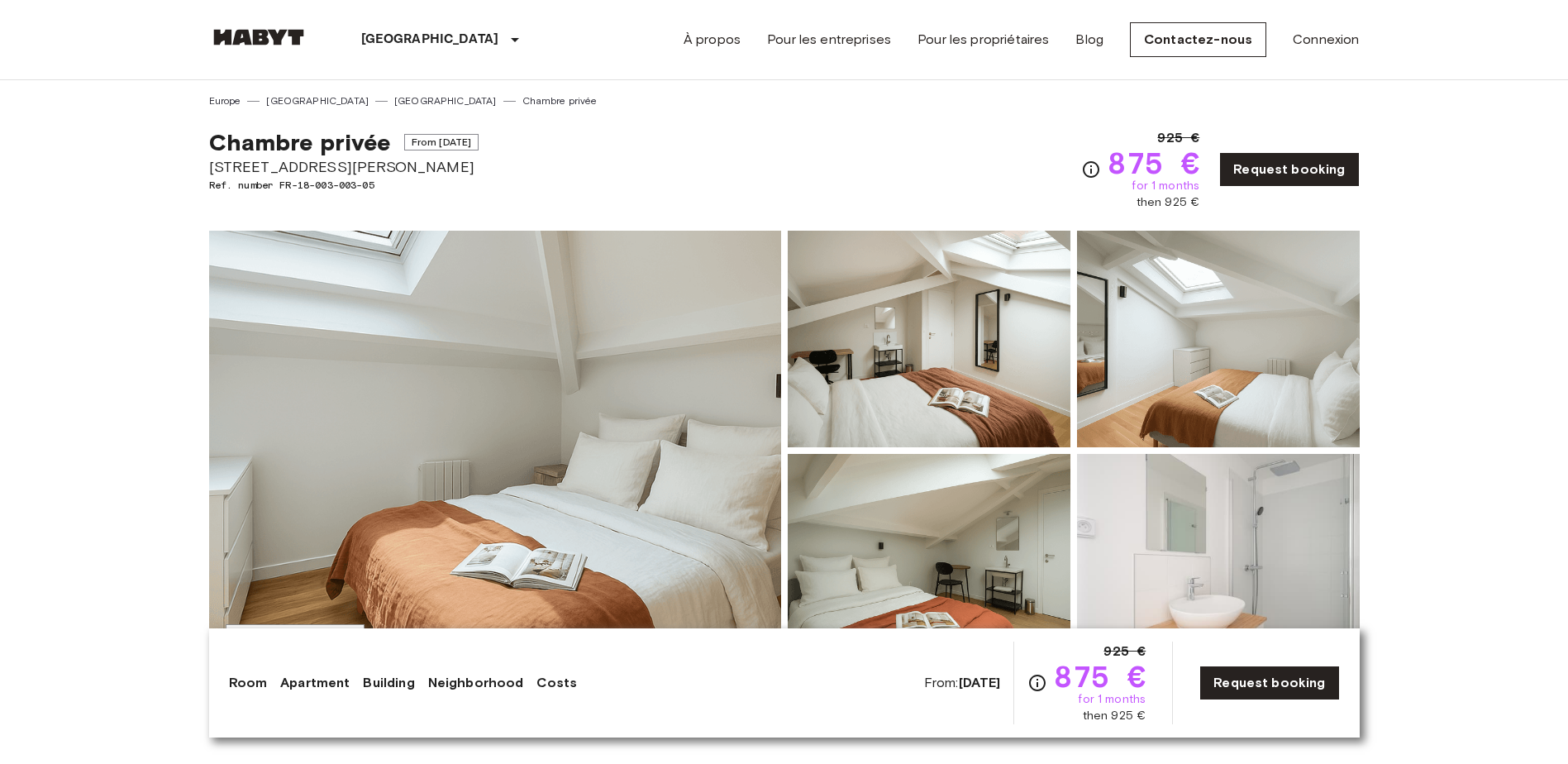
click at [639, 385] on img at bounding box center [495, 450] width 572 height 440
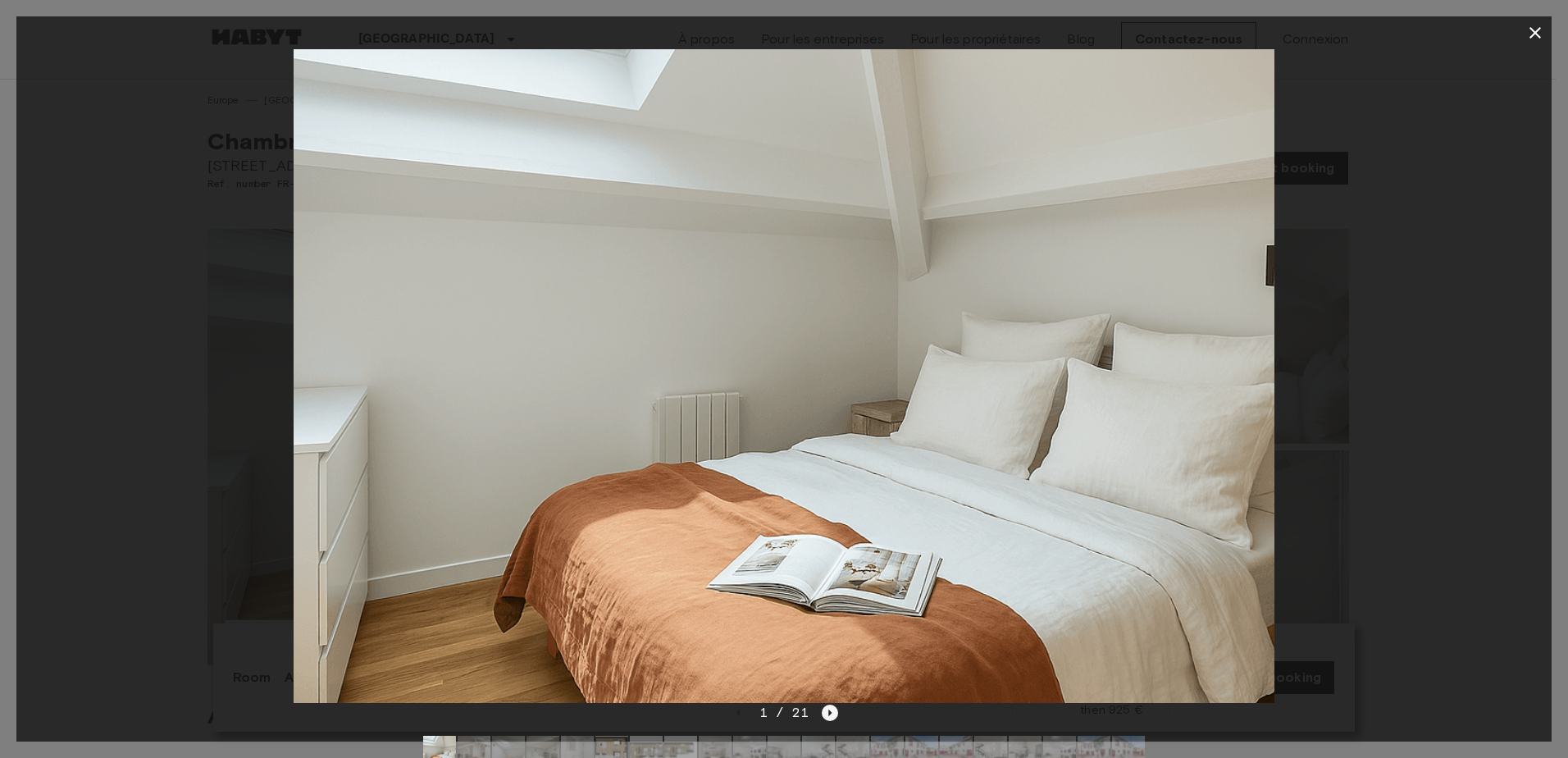
click at [823, 707] on icon "Next image" at bounding box center [830, 712] width 16 height 16
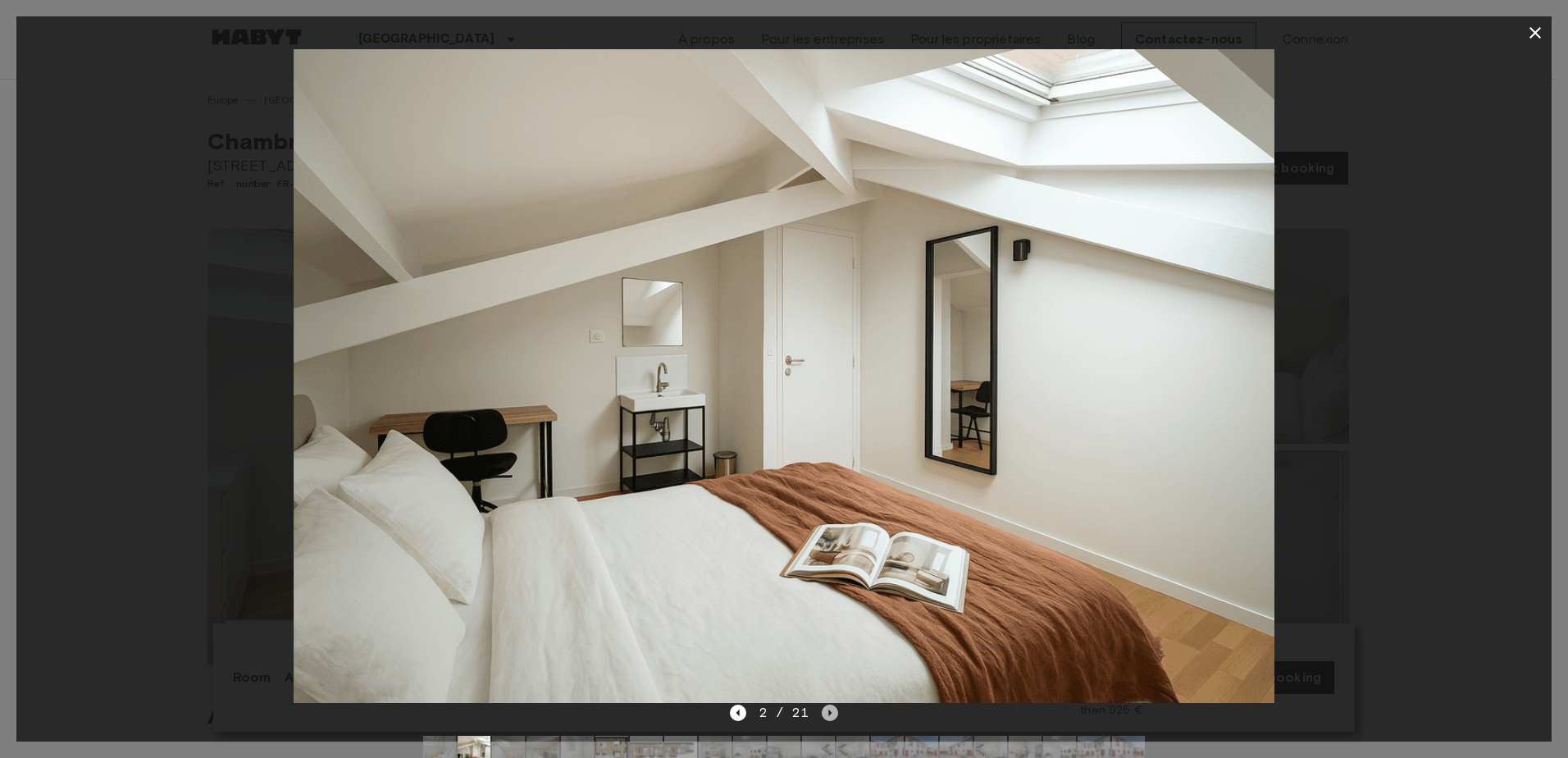
click at [823, 707] on icon "Next image" at bounding box center [830, 712] width 16 height 16
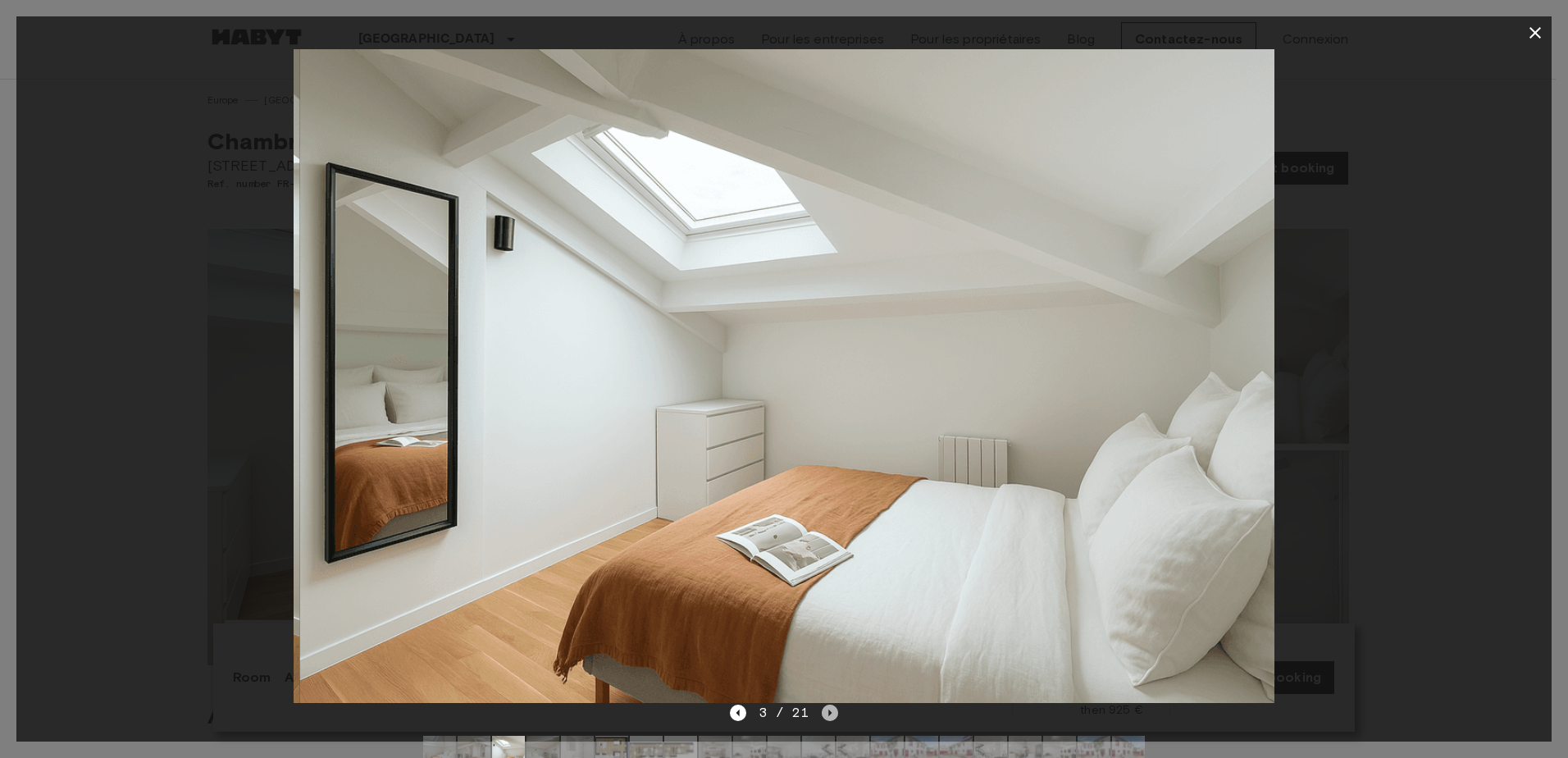
click at [823, 707] on icon "Next image" at bounding box center [830, 712] width 16 height 16
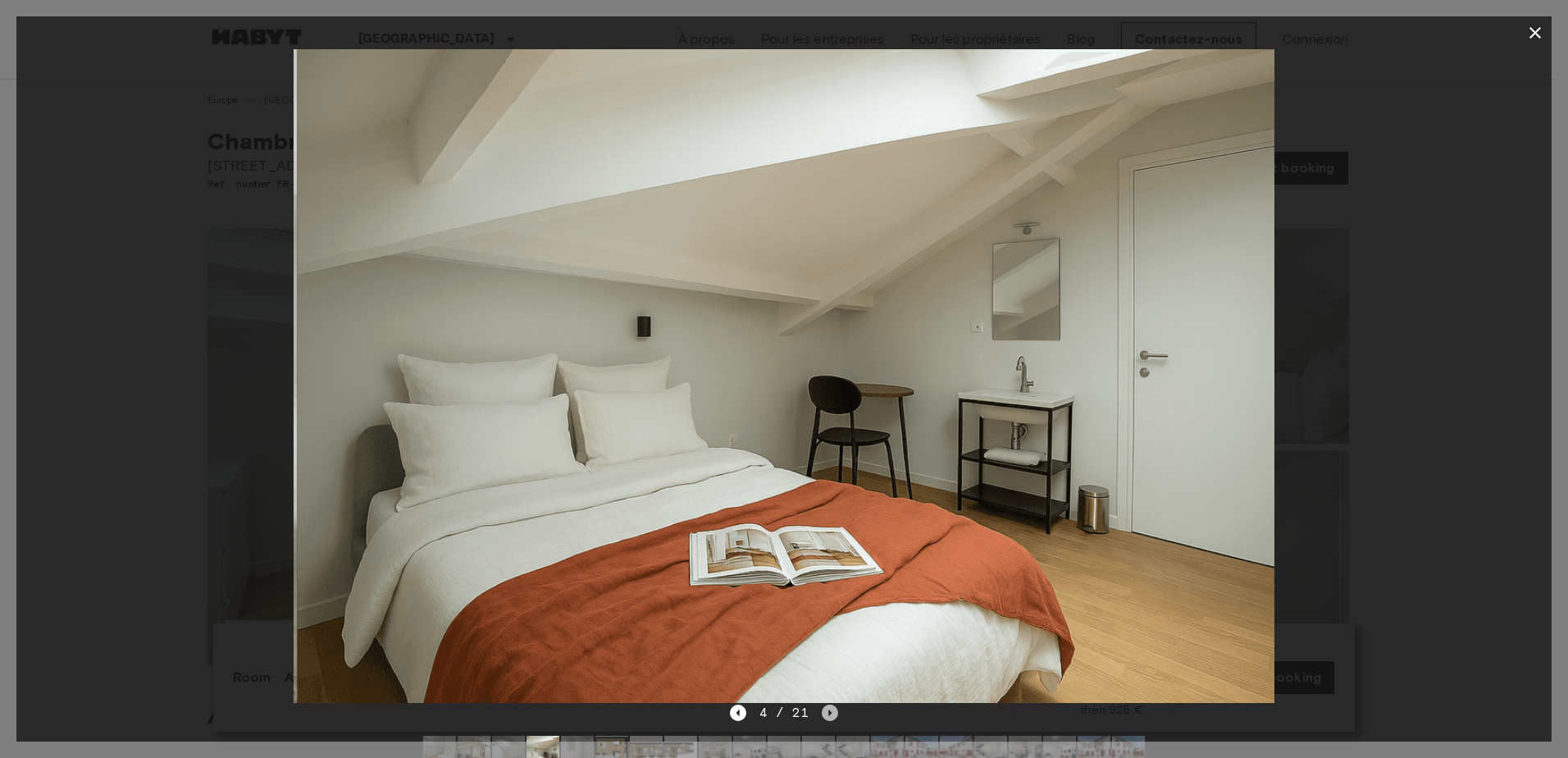
click at [823, 707] on icon "Next image" at bounding box center [830, 712] width 16 height 16
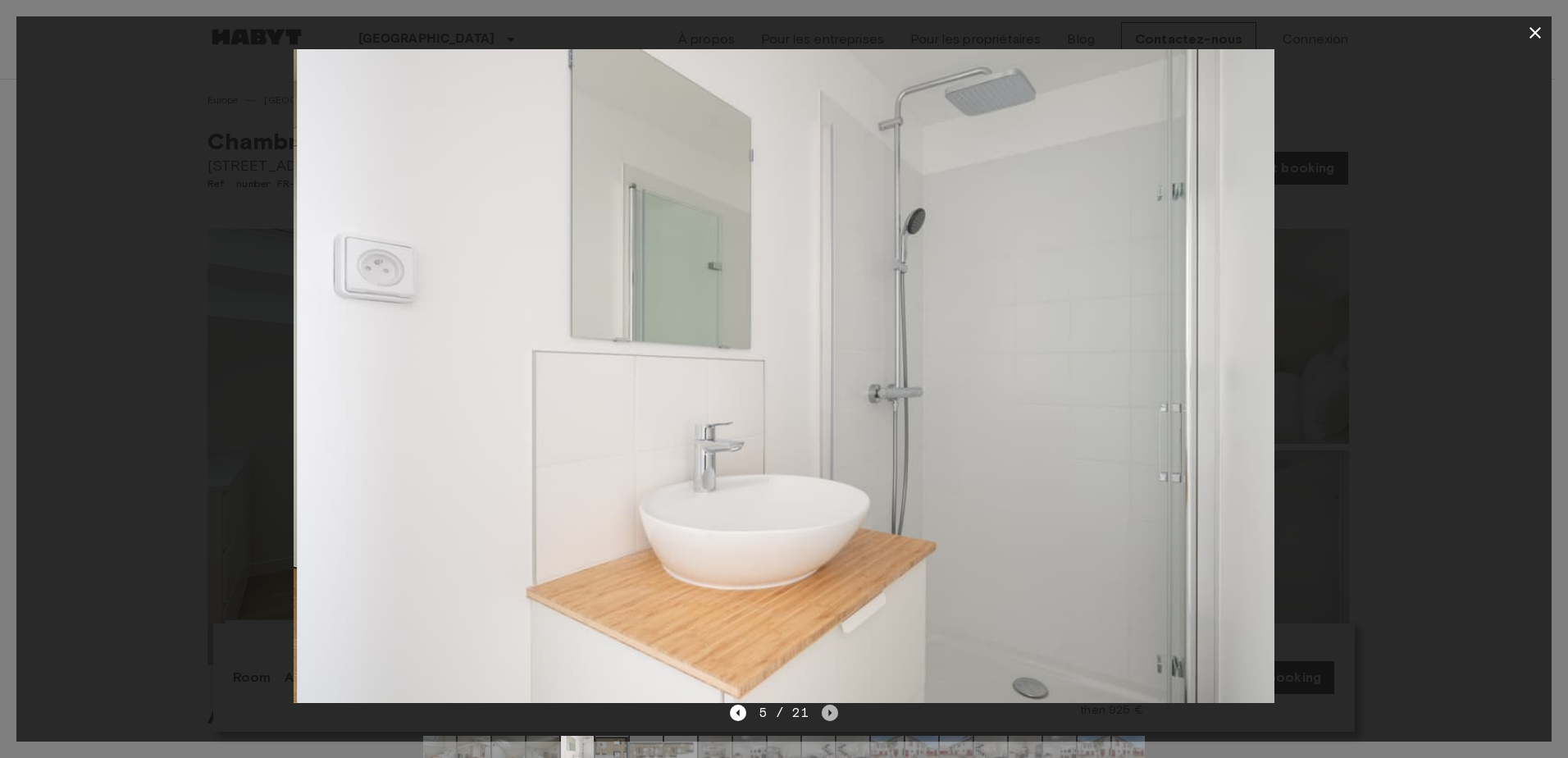
click at [823, 707] on icon "Next image" at bounding box center [830, 712] width 16 height 16
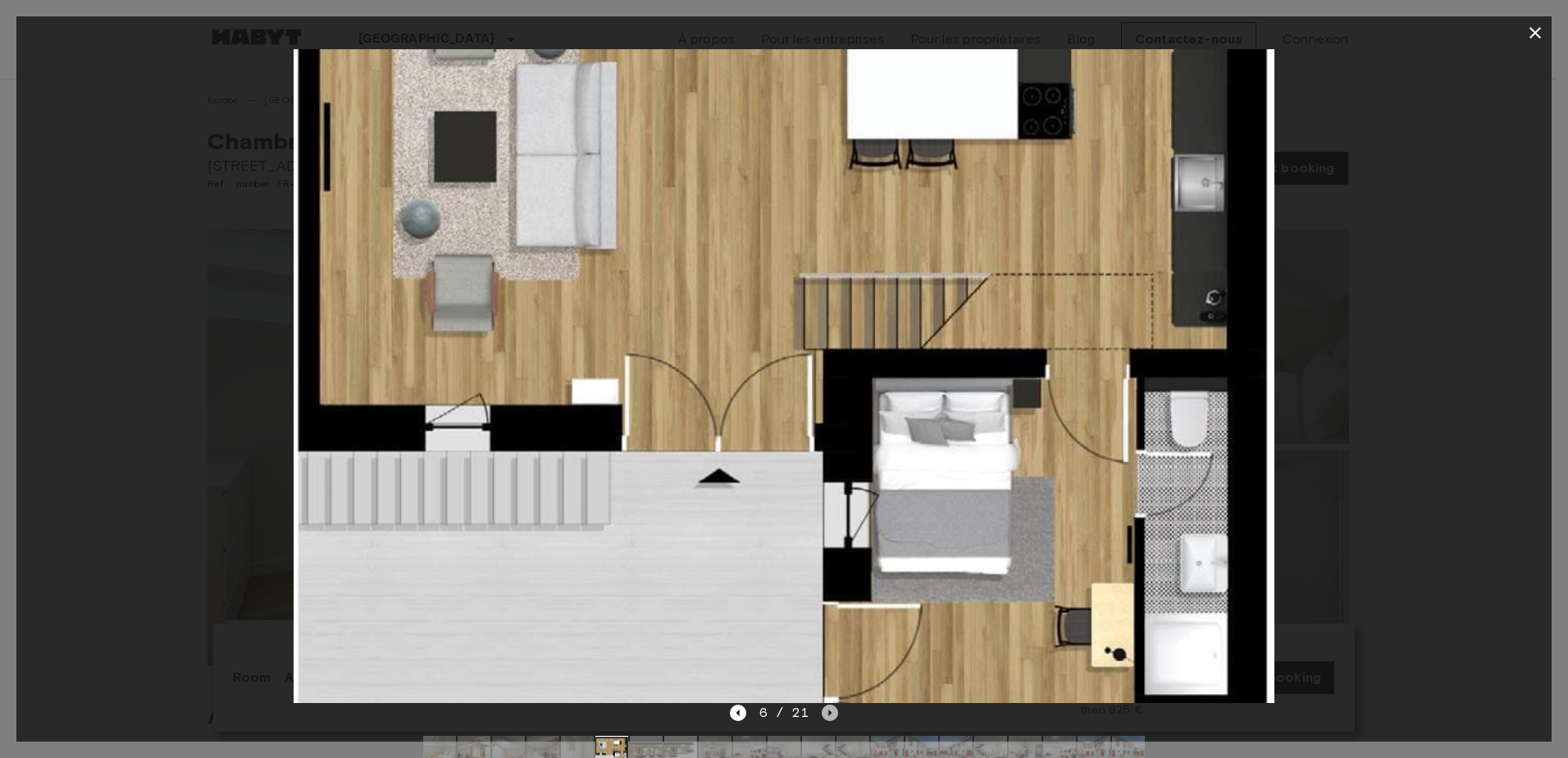
click at [823, 707] on icon "Next image" at bounding box center [830, 712] width 16 height 16
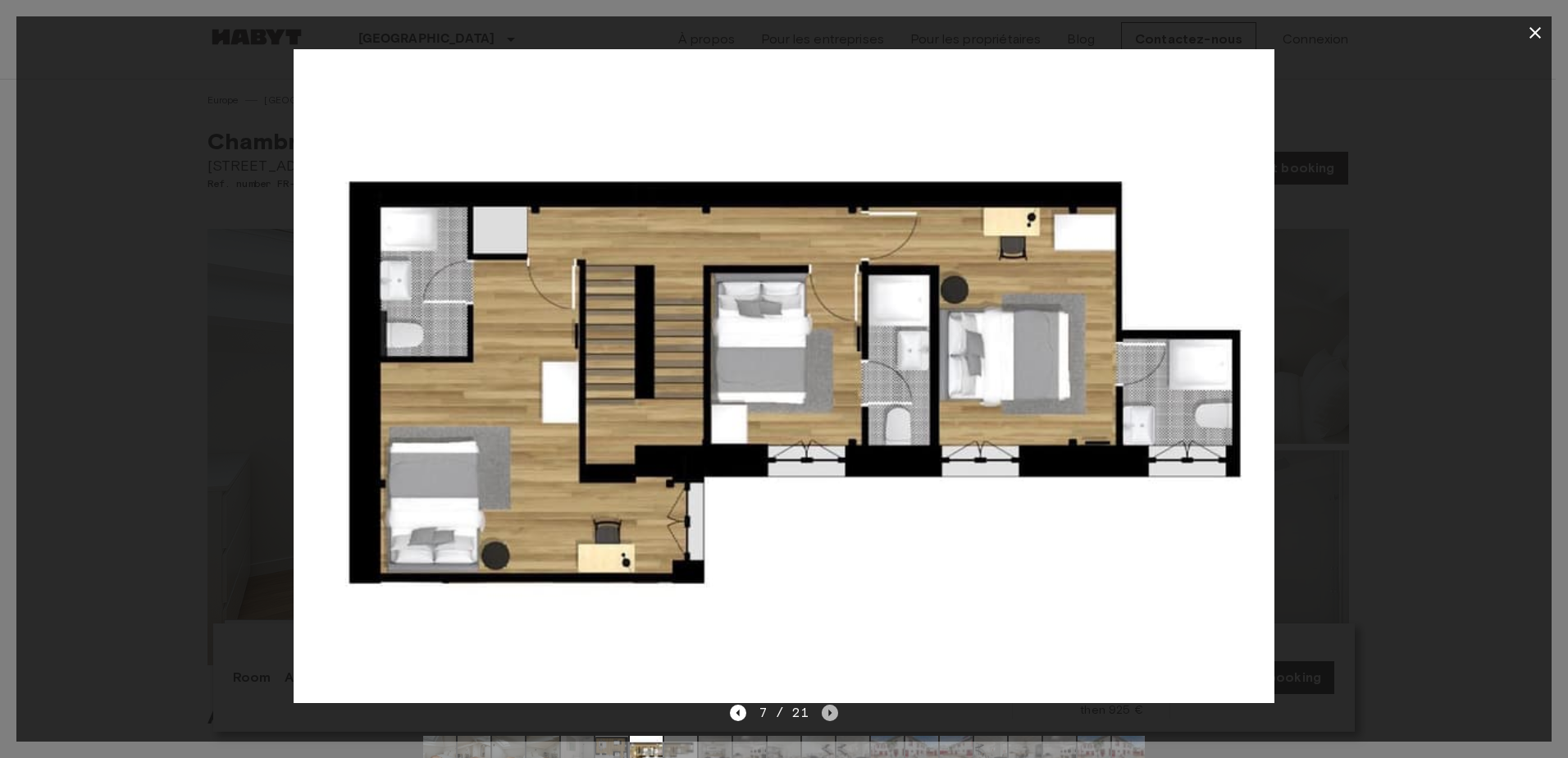
click at [823, 707] on icon "Next image" at bounding box center [830, 712] width 16 height 16
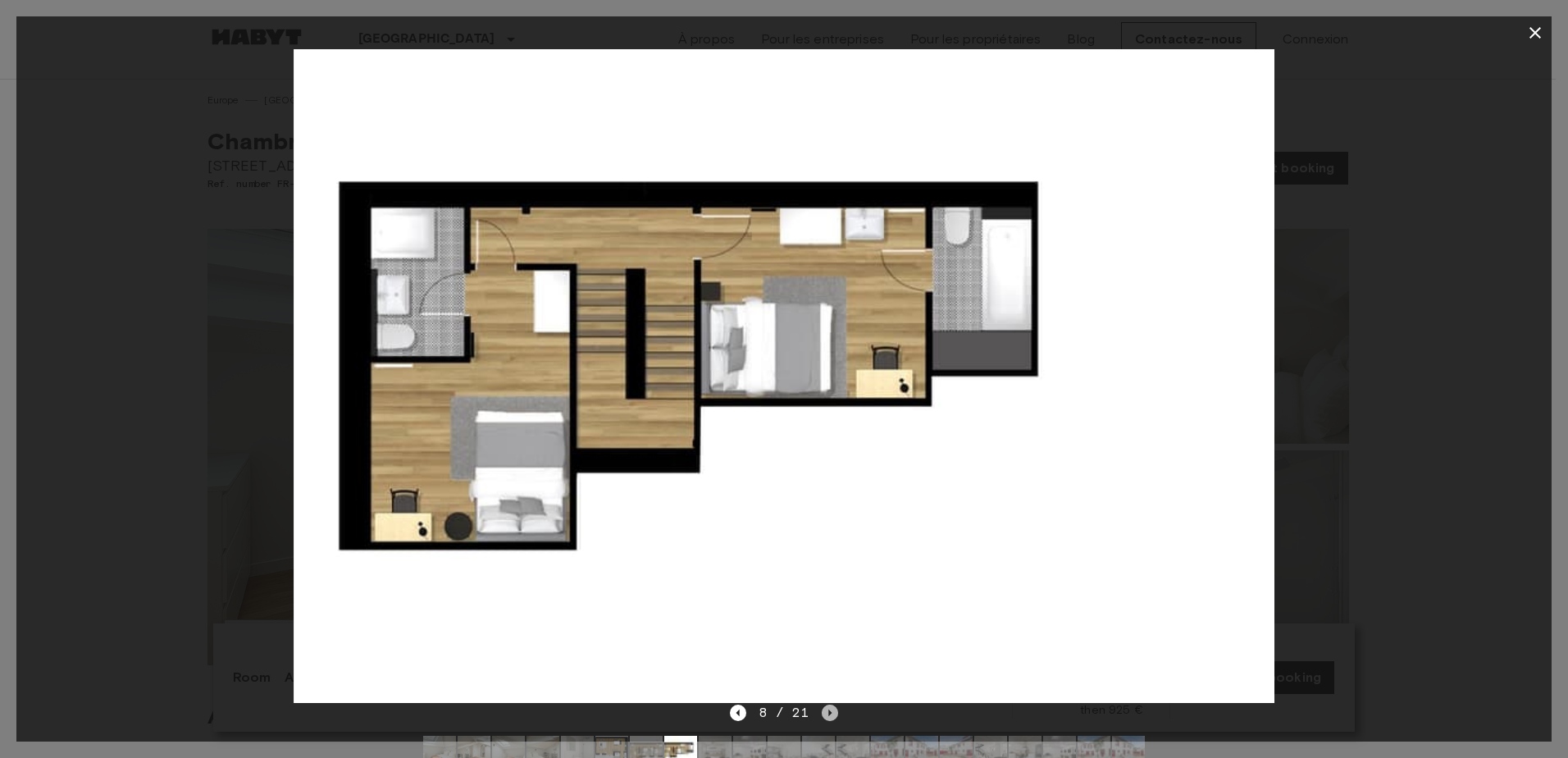
click at [823, 707] on icon "Next image" at bounding box center [830, 712] width 16 height 16
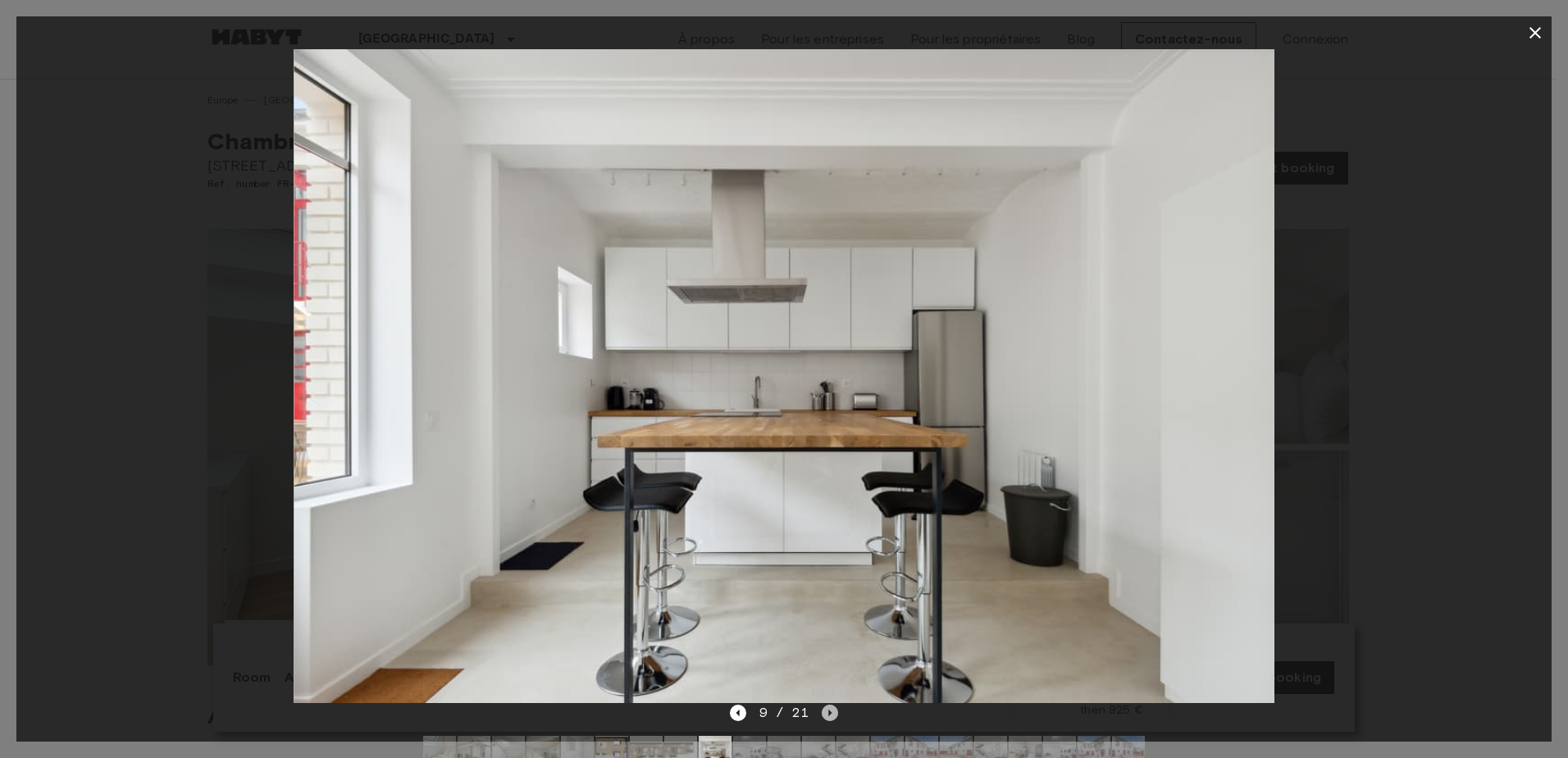
click at [823, 707] on icon "Next image" at bounding box center [830, 712] width 16 height 16
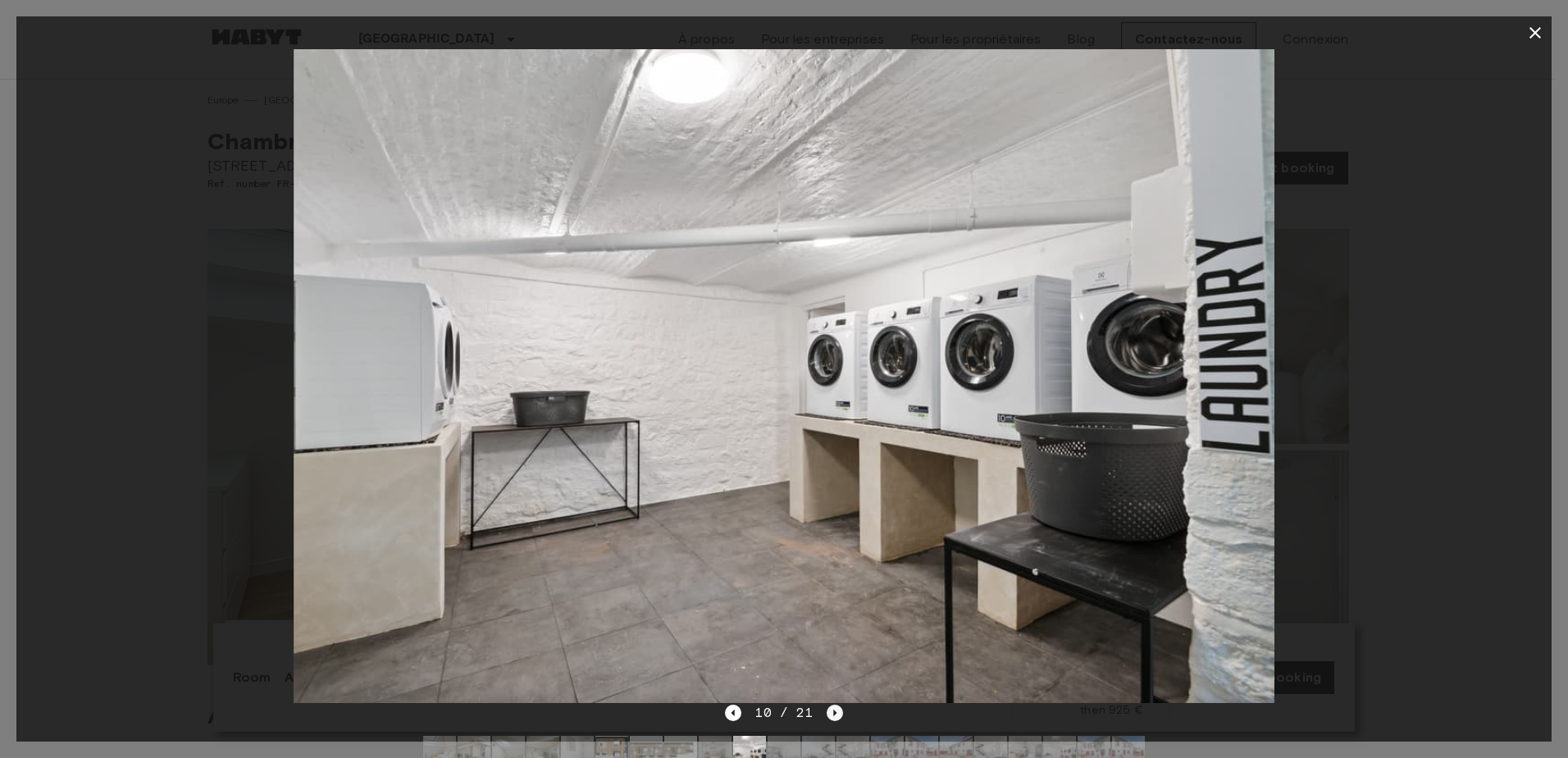
click at [823, 707] on div "10 / 21" at bounding box center [784, 712] width 118 height 20
click at [828, 713] on icon "Next image" at bounding box center [834, 712] width 16 height 16
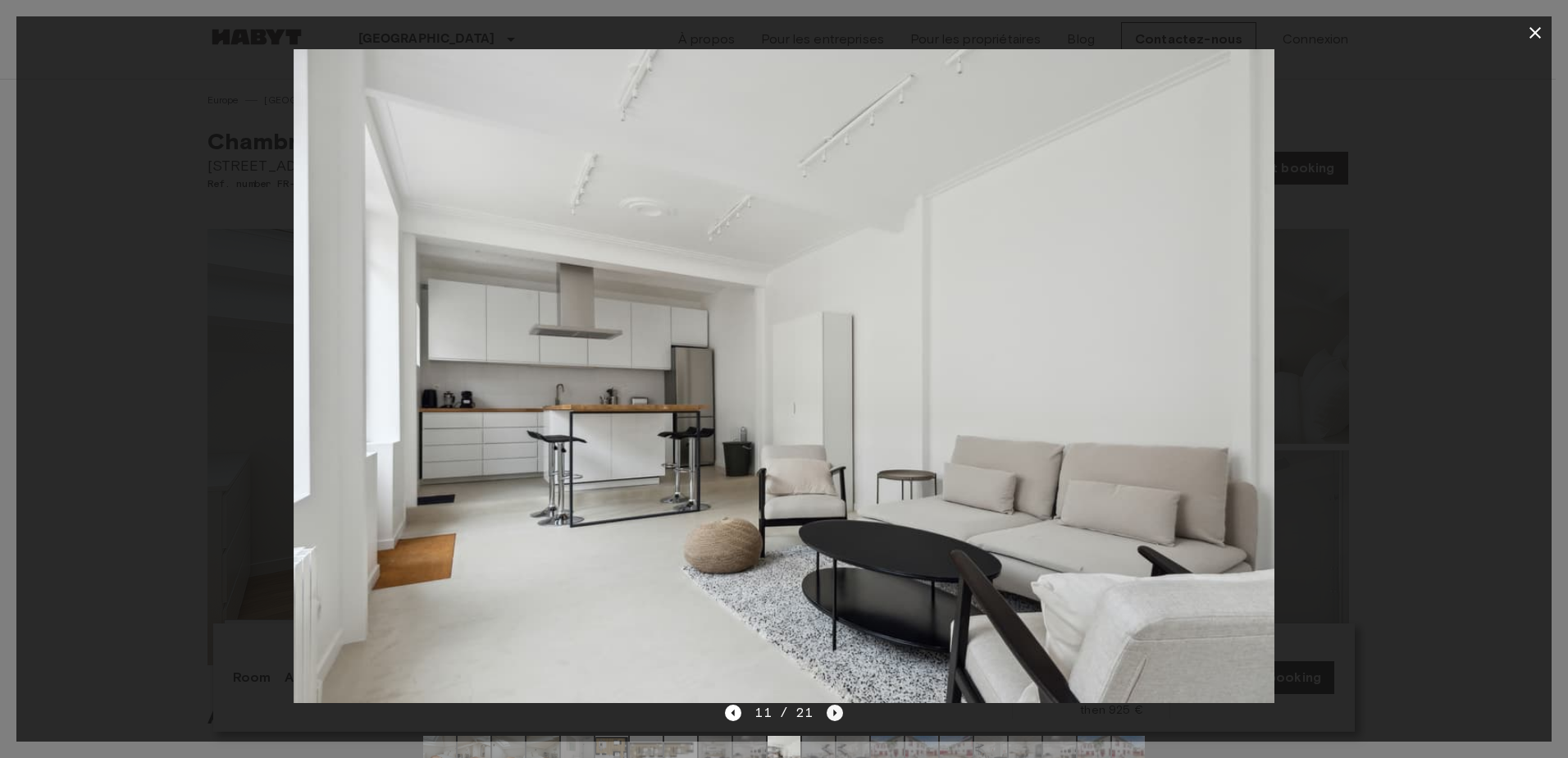
click at [833, 716] on icon "Next image" at bounding box center [834, 712] width 16 height 16
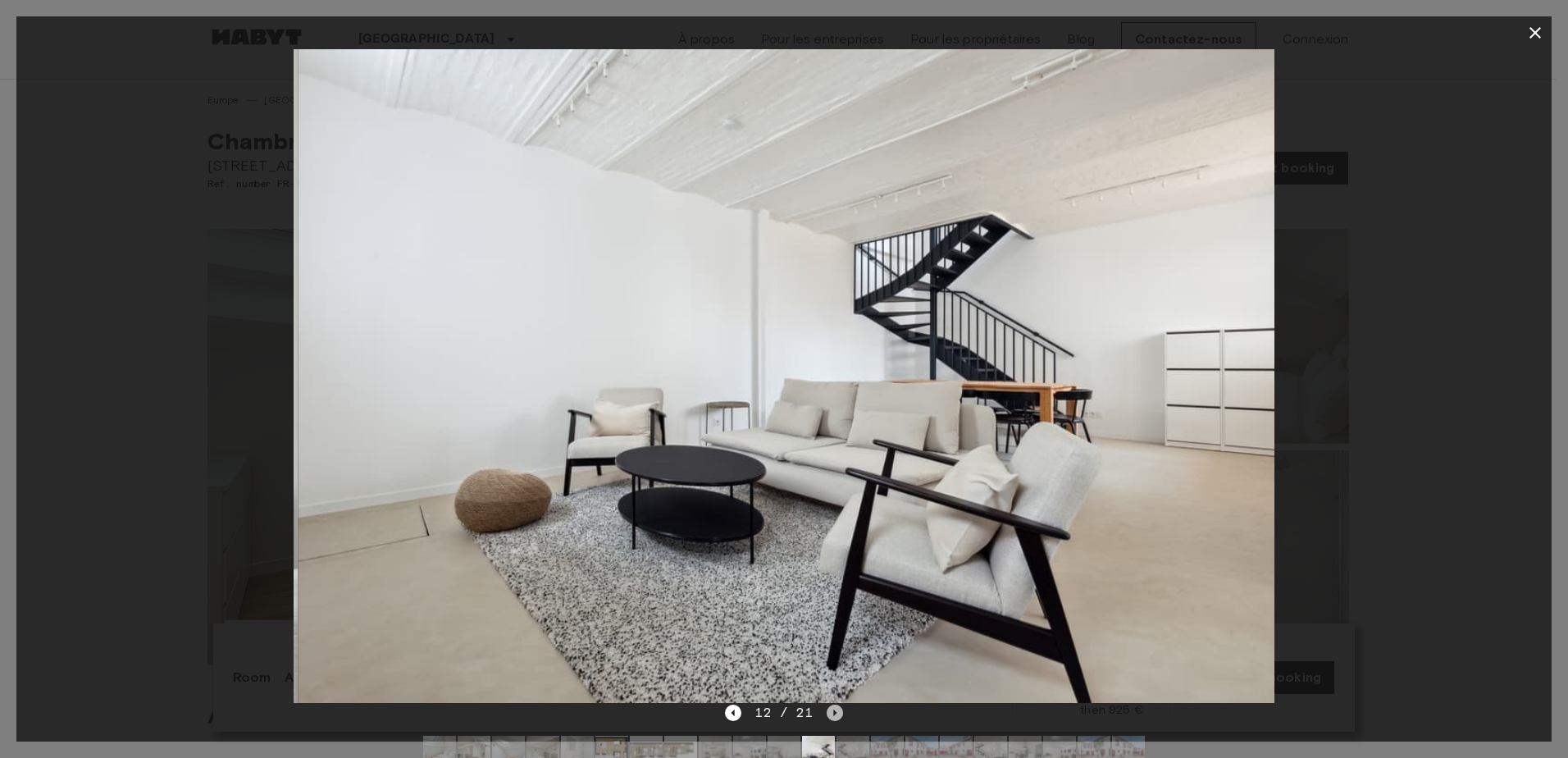
click at [833, 716] on icon "Next image" at bounding box center [834, 712] width 16 height 16
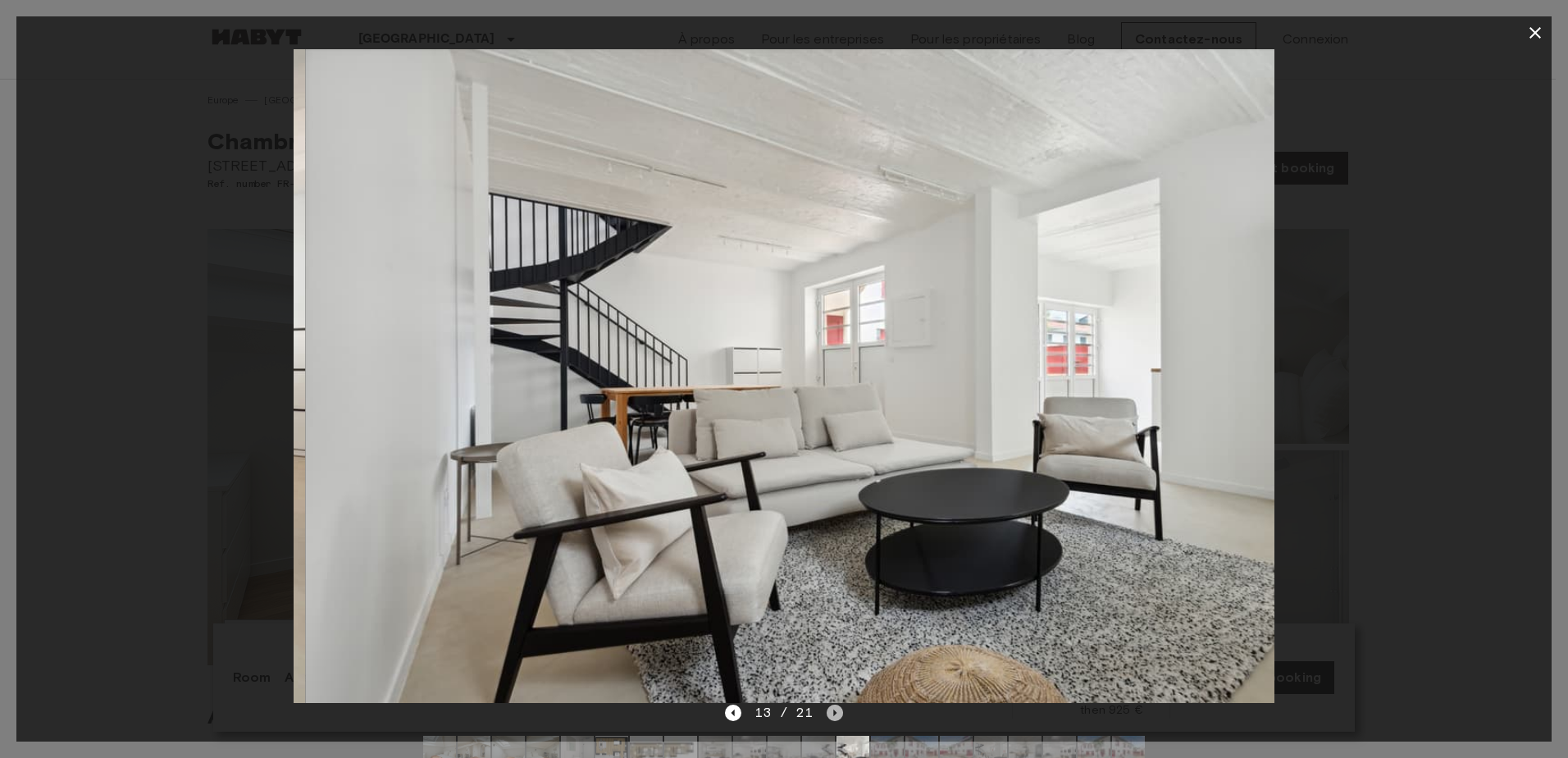
click at [833, 716] on icon "Next image" at bounding box center [834, 712] width 16 height 16
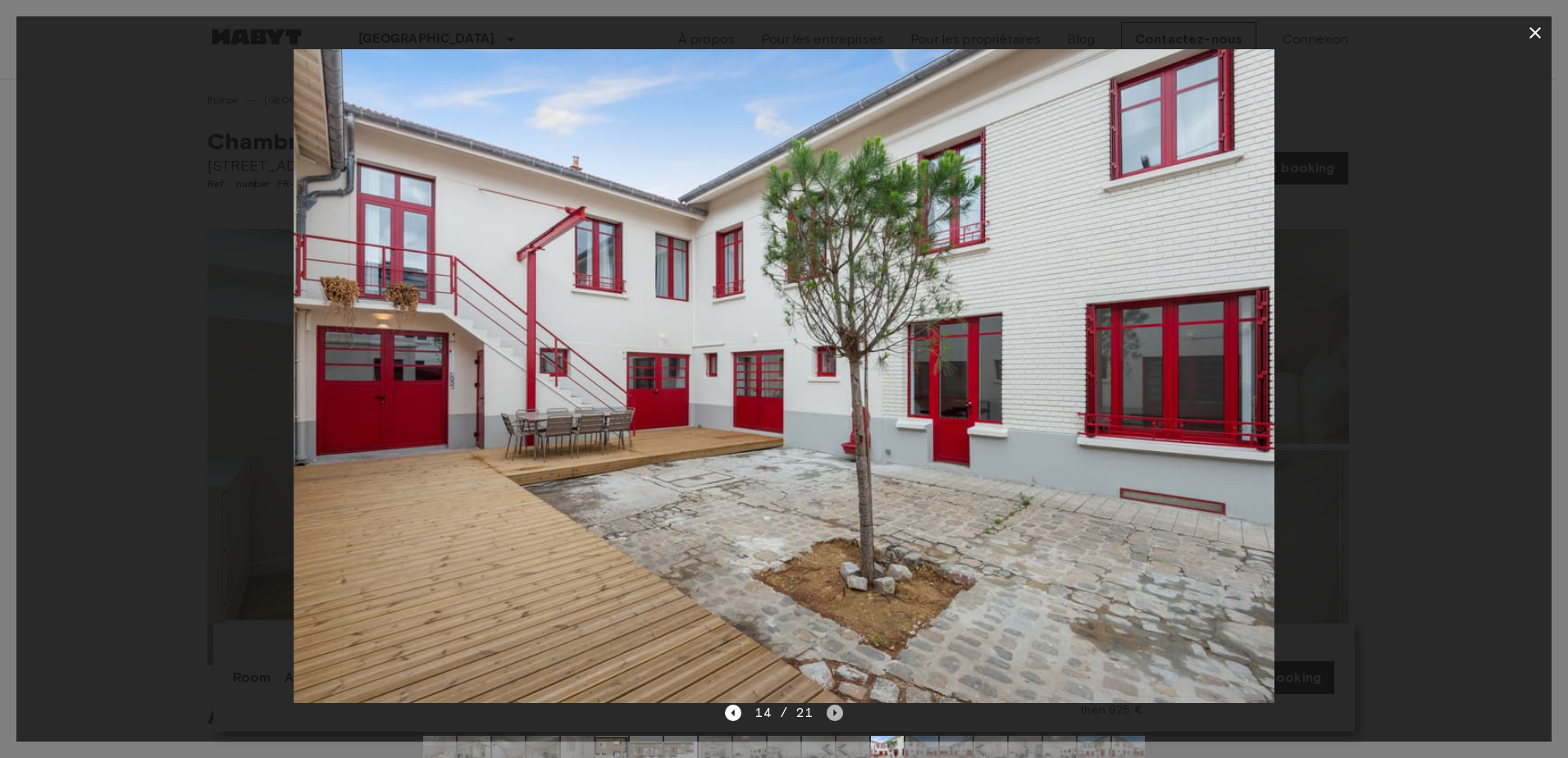
click at [833, 716] on icon "Next image" at bounding box center [834, 712] width 16 height 16
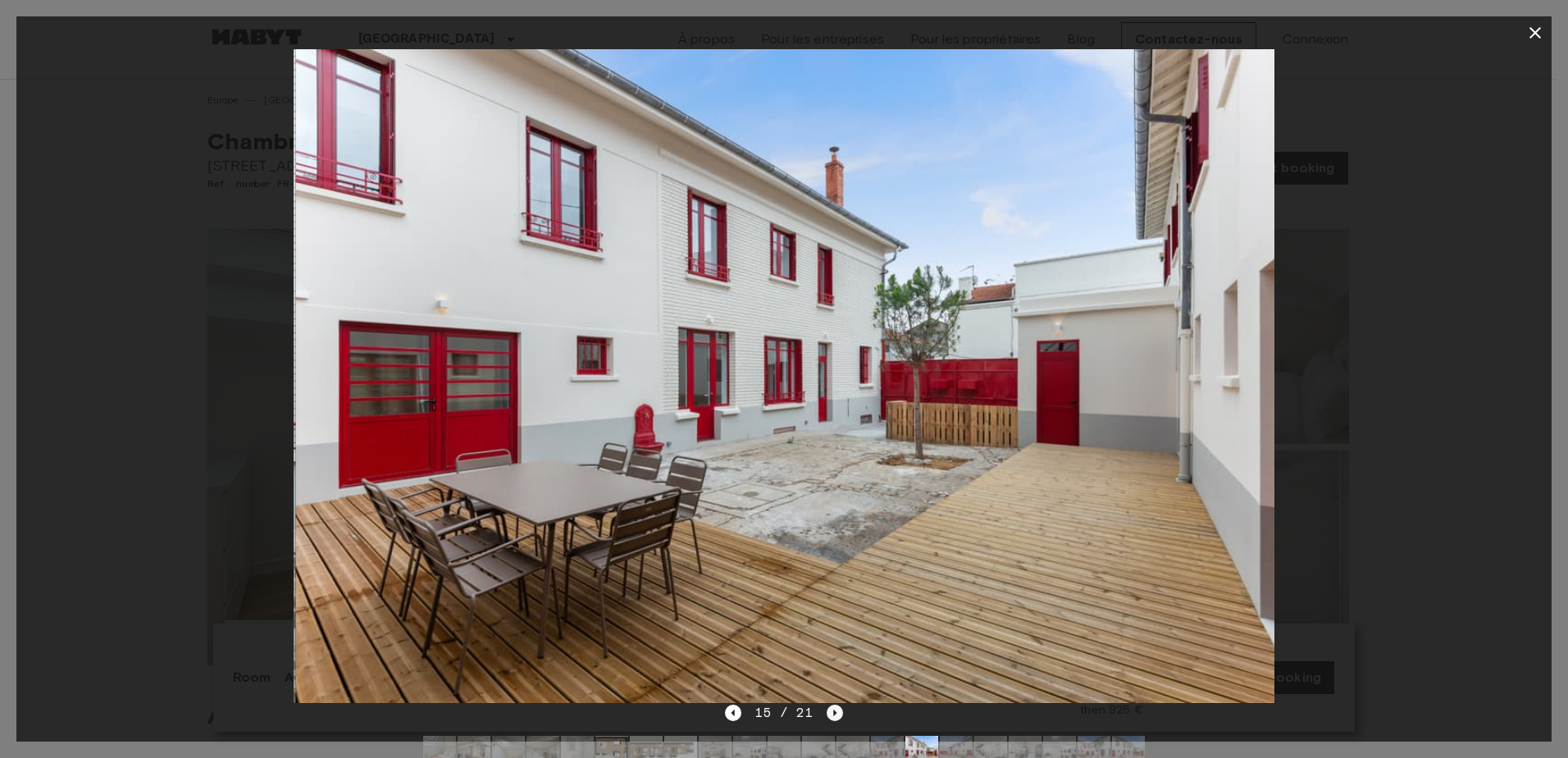
click at [833, 716] on icon "Next image" at bounding box center [834, 712] width 16 height 16
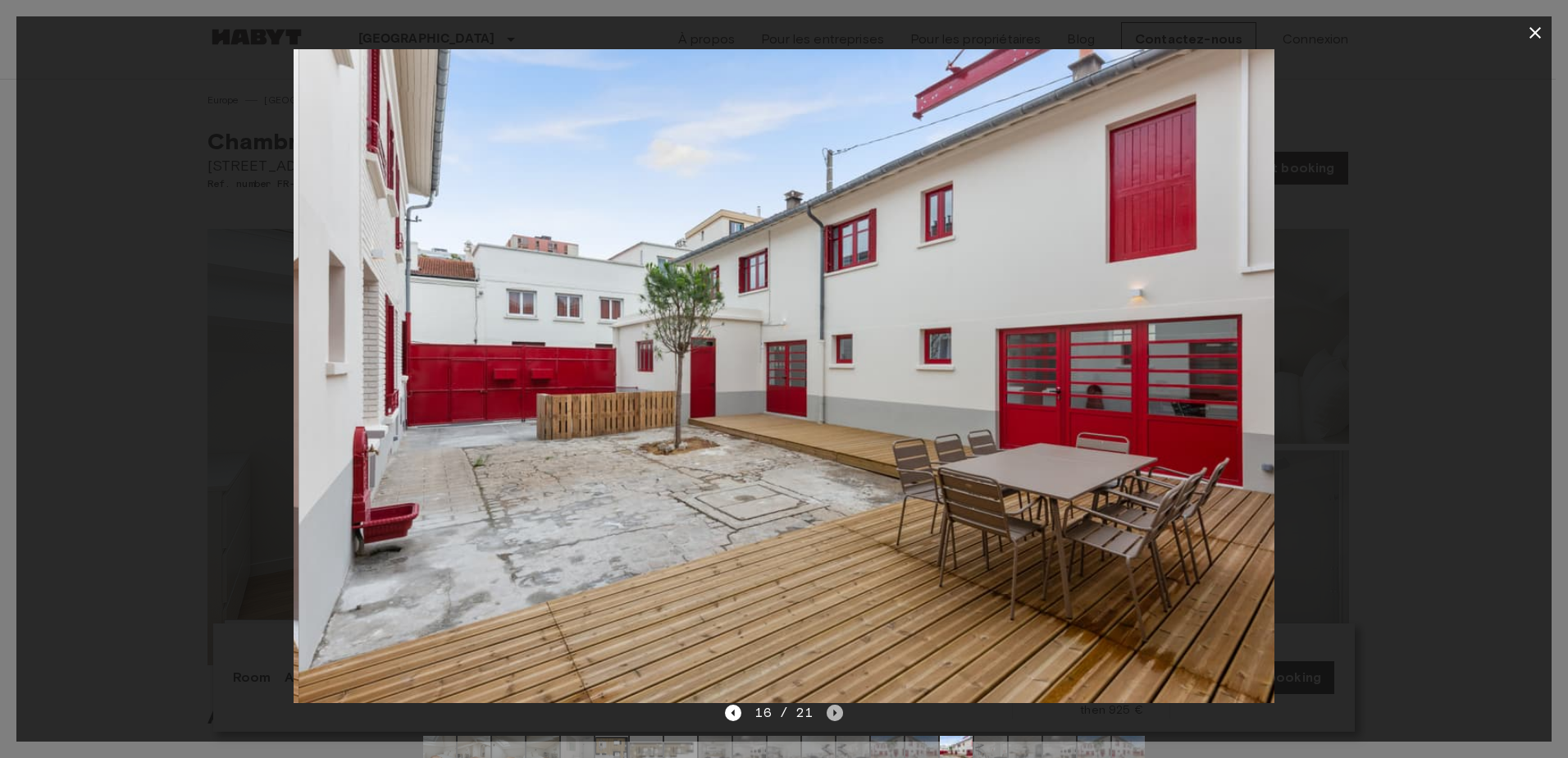
click at [833, 716] on icon "Next image" at bounding box center [834, 712] width 16 height 16
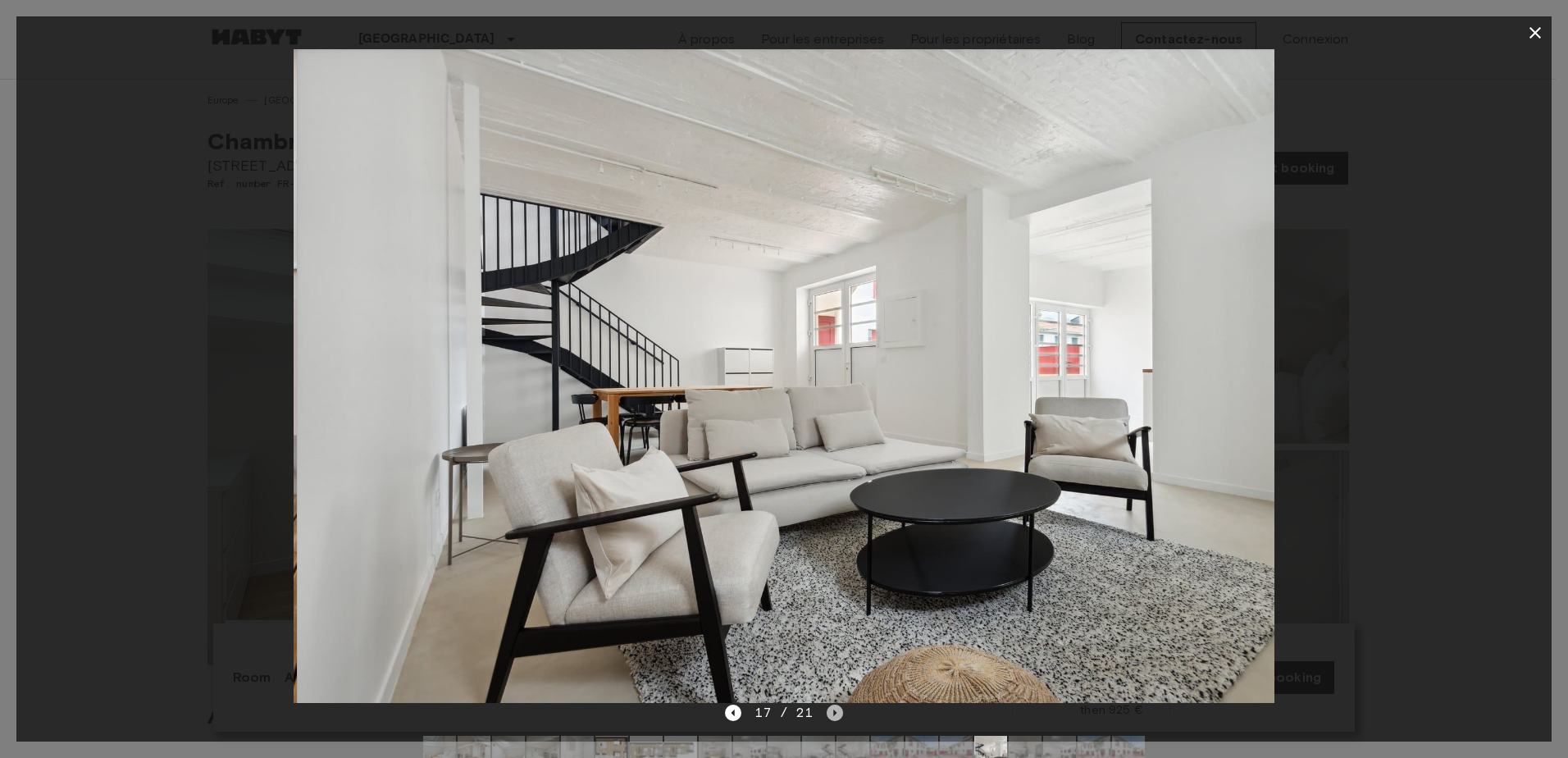
click at [833, 716] on icon "Next image" at bounding box center [834, 712] width 16 height 16
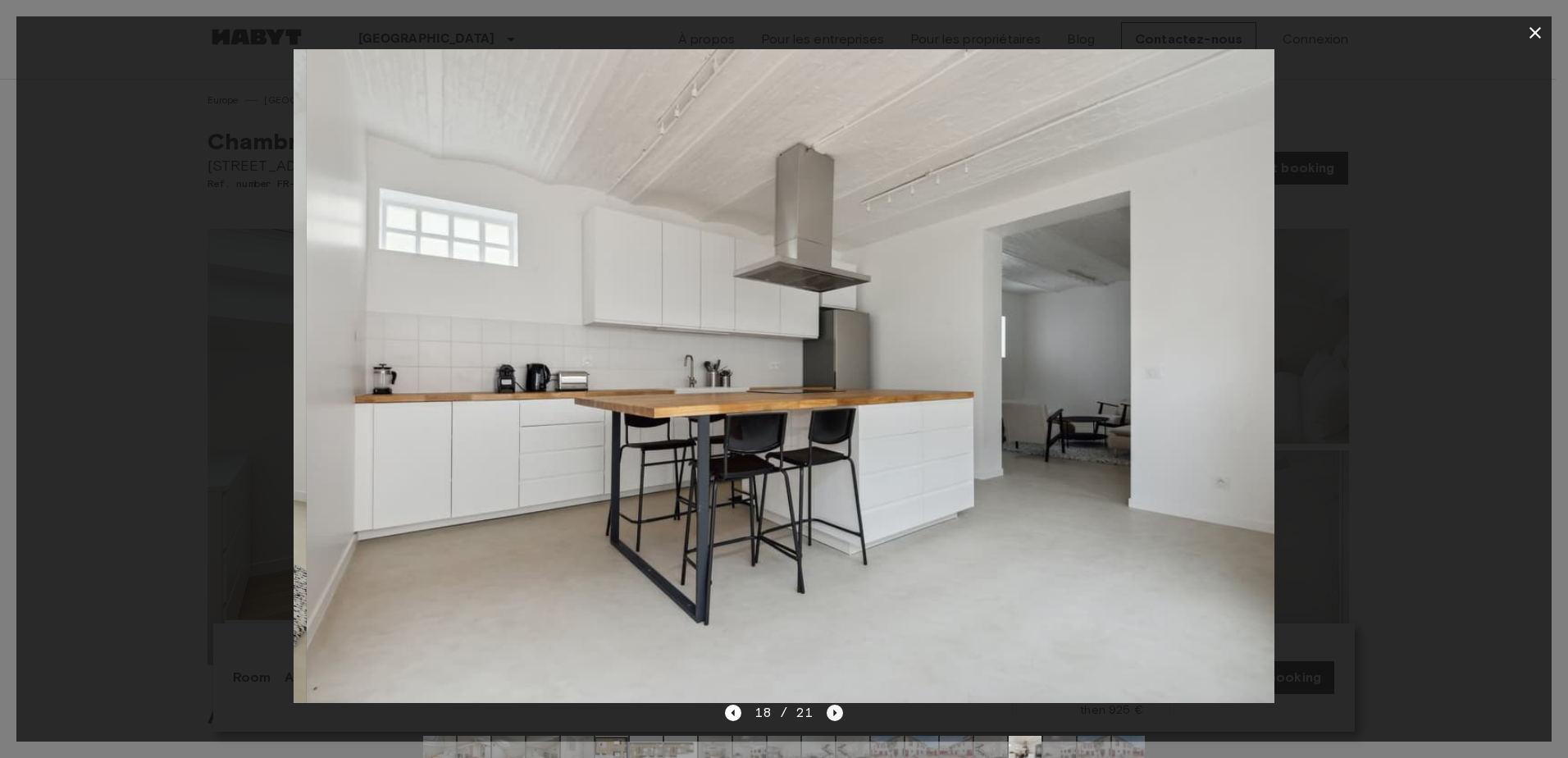
click at [833, 716] on icon "Next image" at bounding box center [834, 712] width 16 height 16
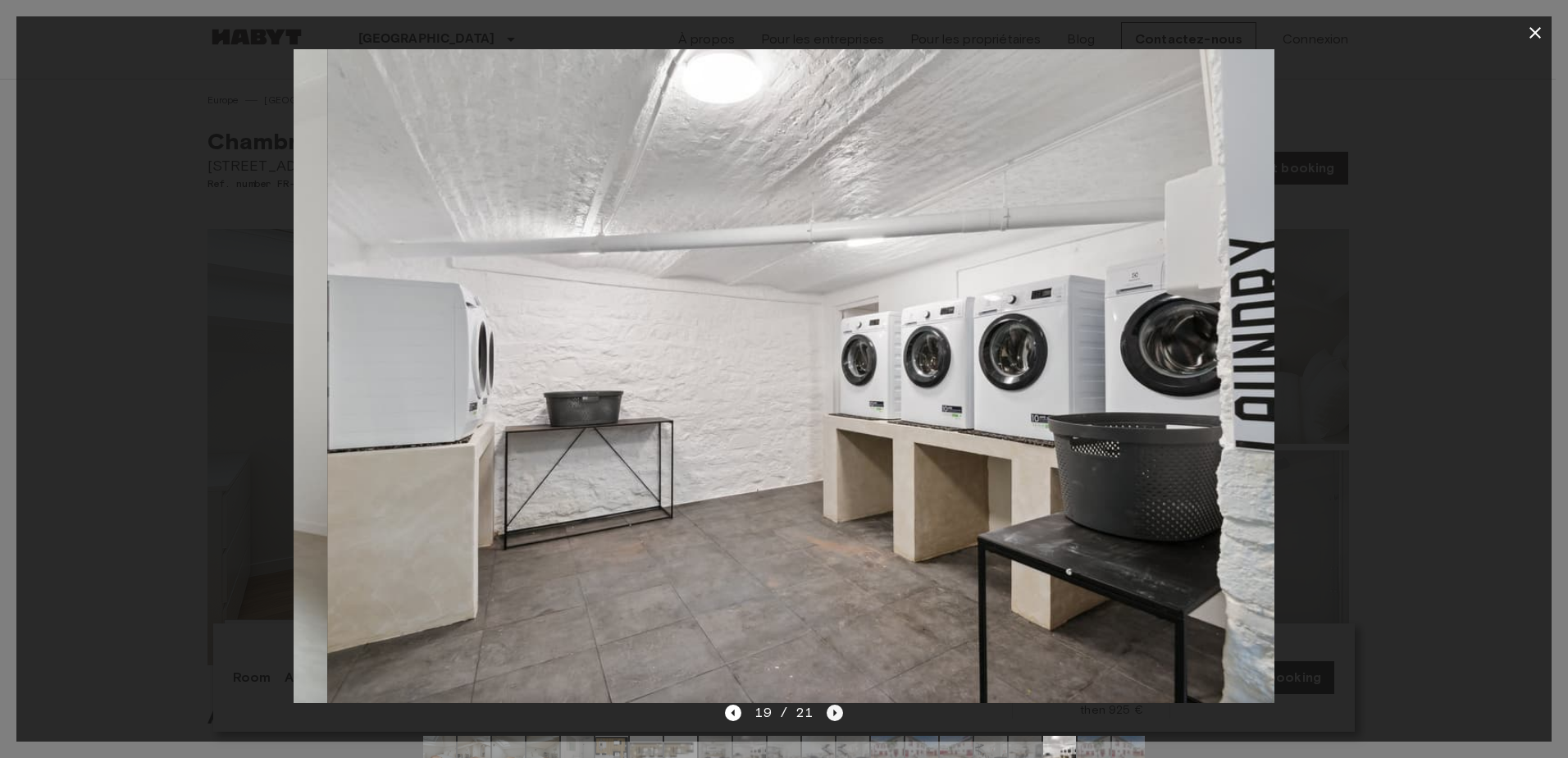
click at [833, 716] on icon "Next image" at bounding box center [834, 712] width 16 height 16
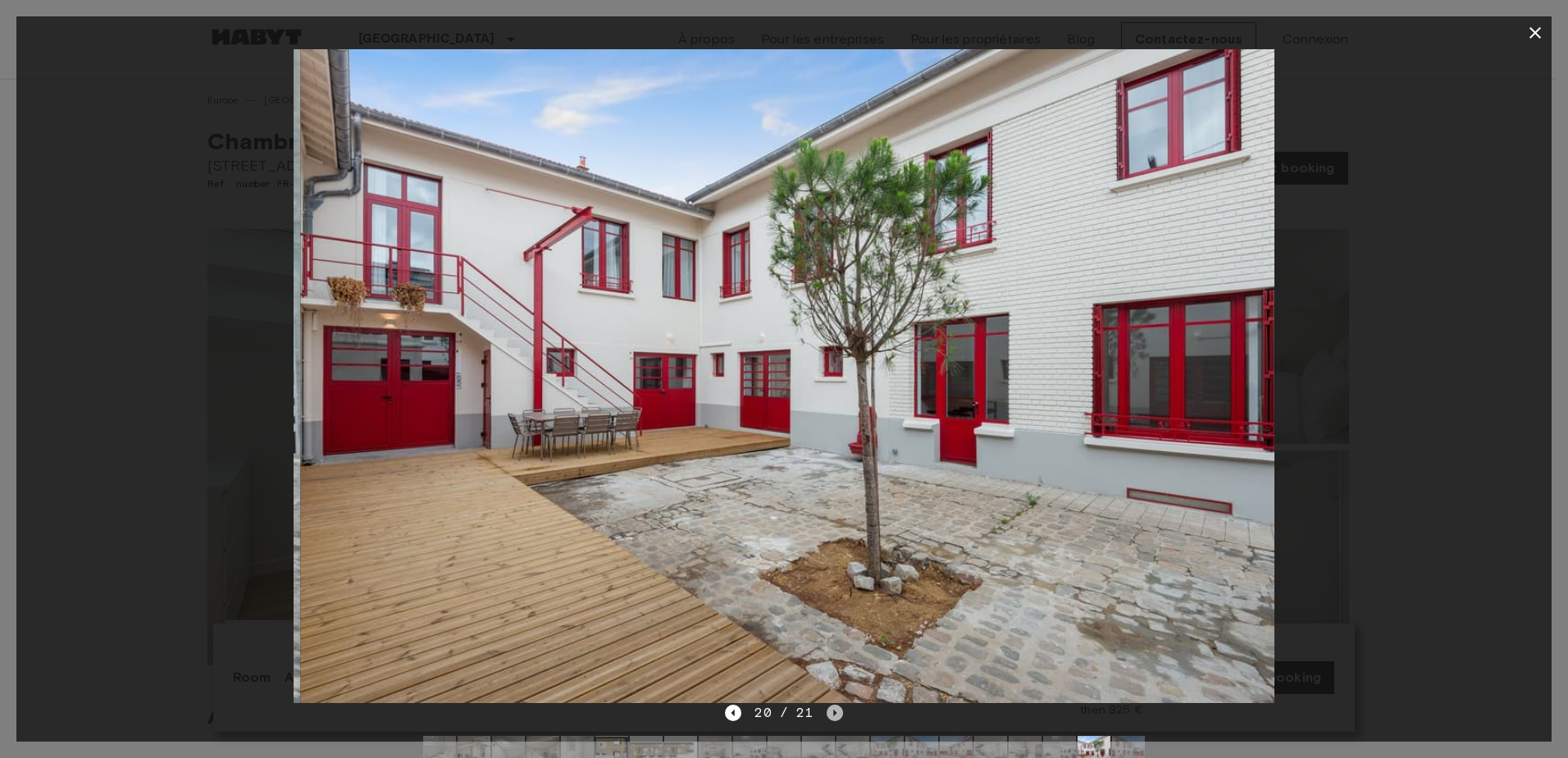
click at [833, 716] on icon "Next image" at bounding box center [834, 712] width 16 height 16
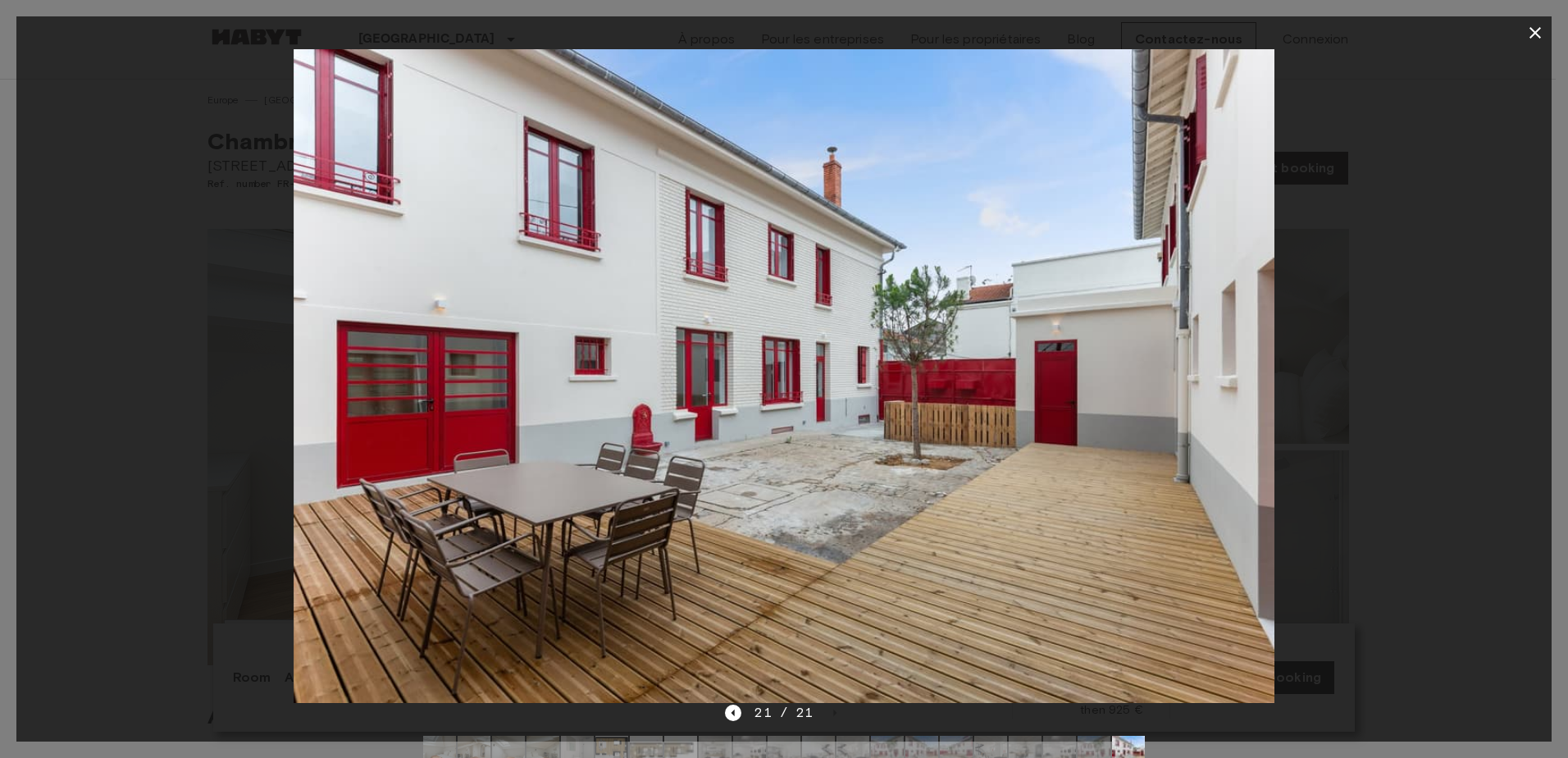
click at [1530, 30] on icon "button" at bounding box center [1535, 32] width 20 height 20
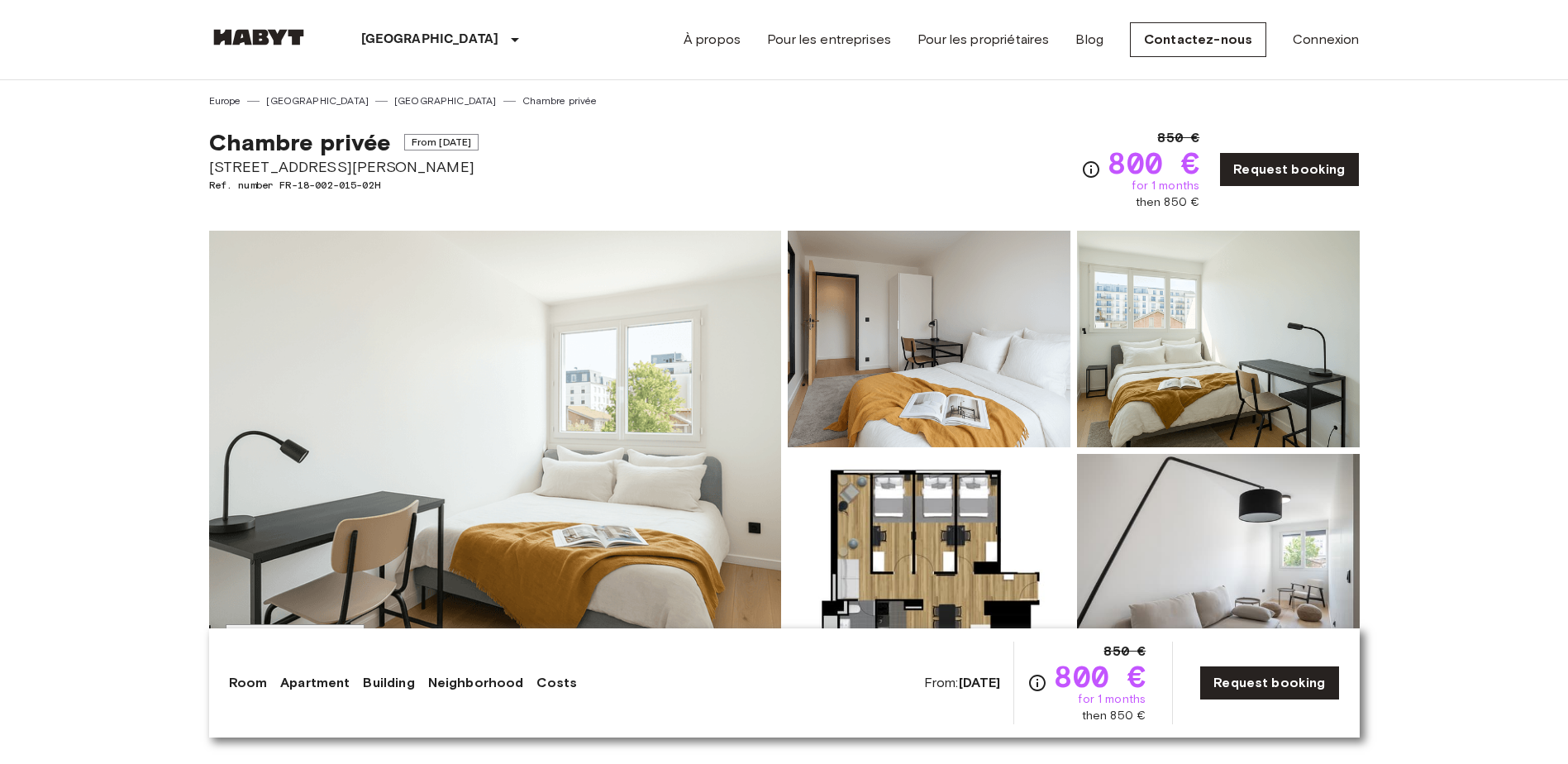
click at [519, 452] on img at bounding box center [495, 450] width 572 height 440
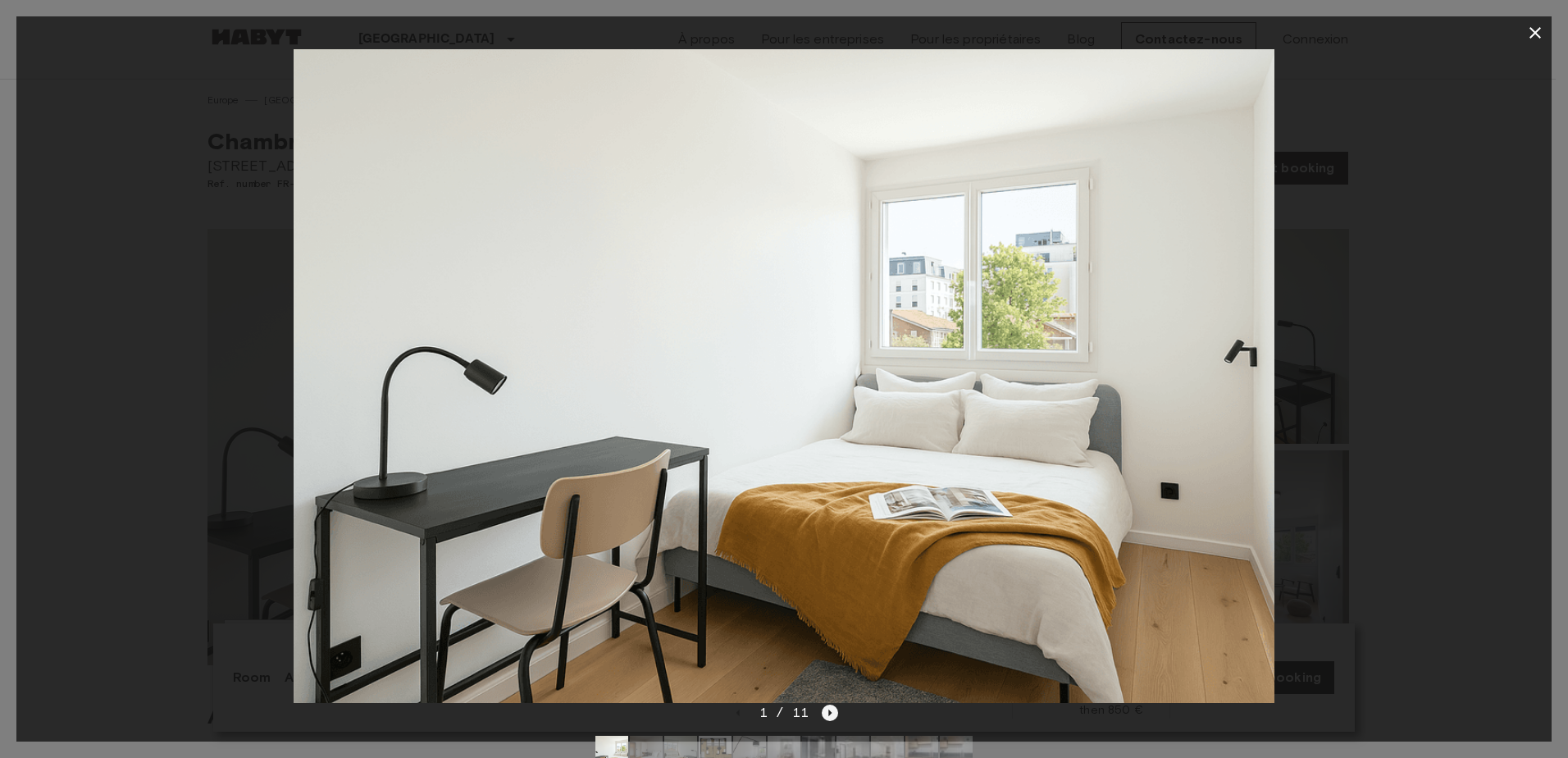
click at [831, 708] on icon "Next image" at bounding box center [830, 712] width 16 height 16
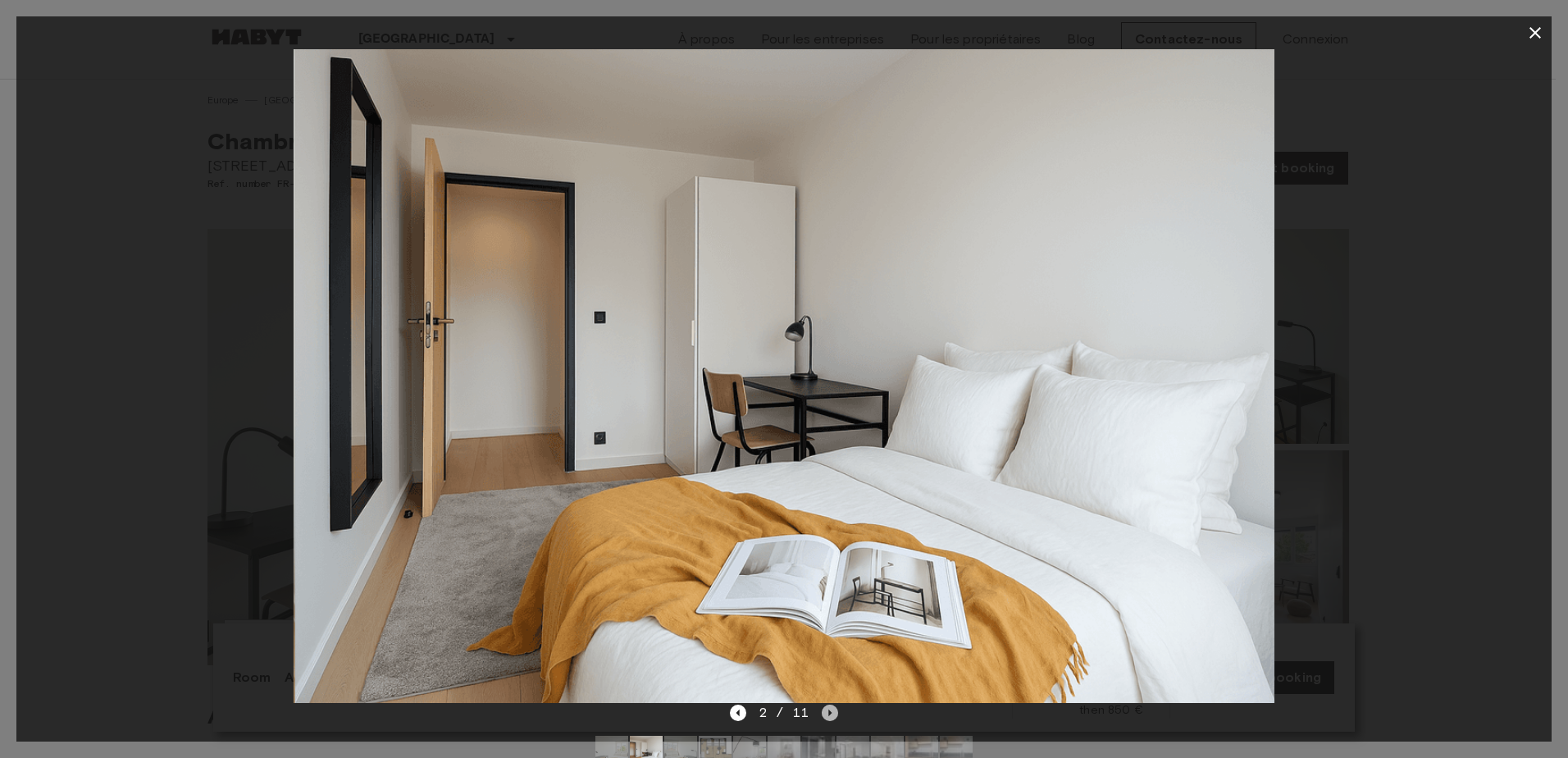
click at [831, 708] on icon "Next image" at bounding box center [830, 712] width 16 height 16
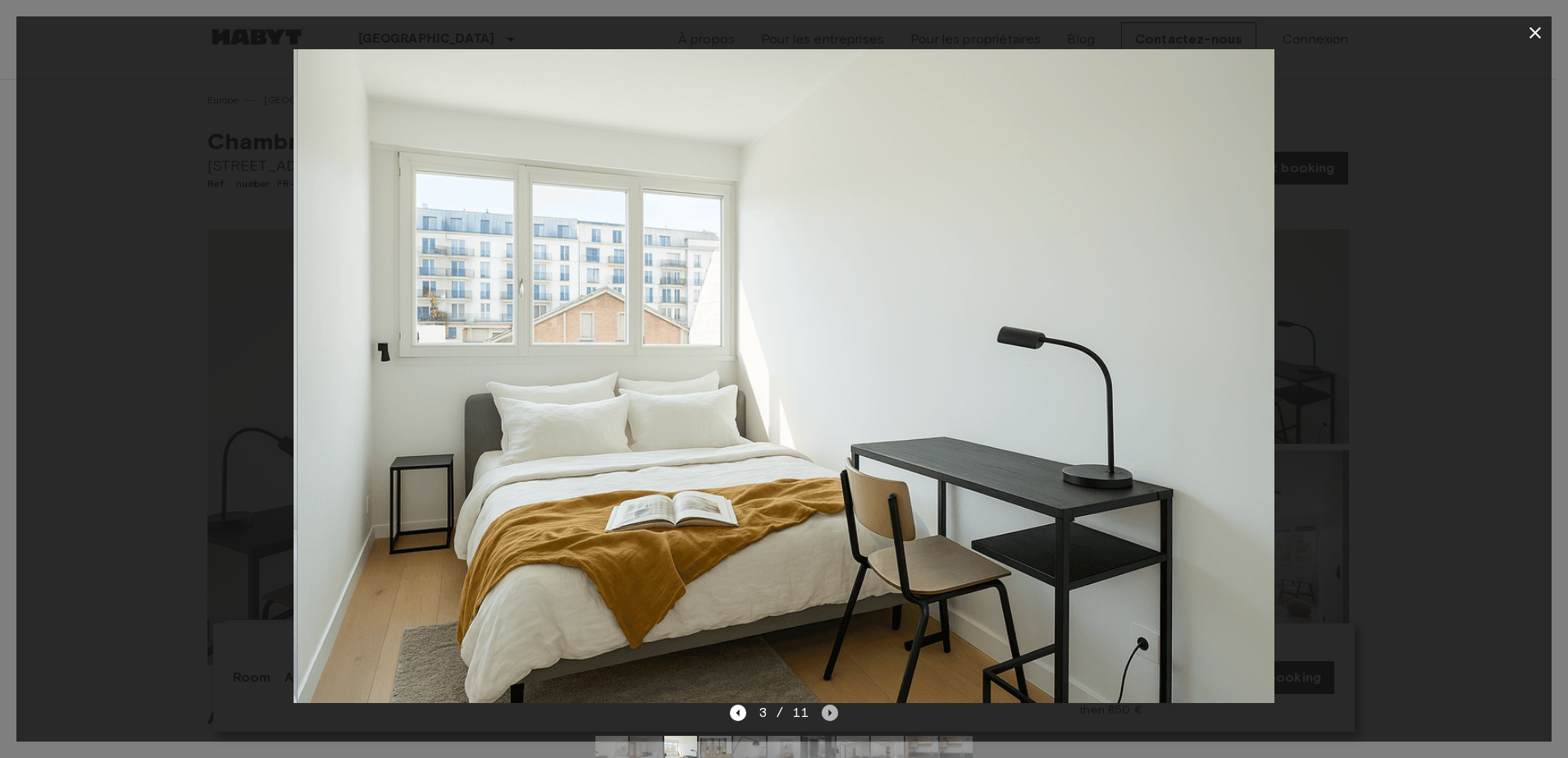
click at [831, 708] on icon "Next image" at bounding box center [830, 712] width 16 height 16
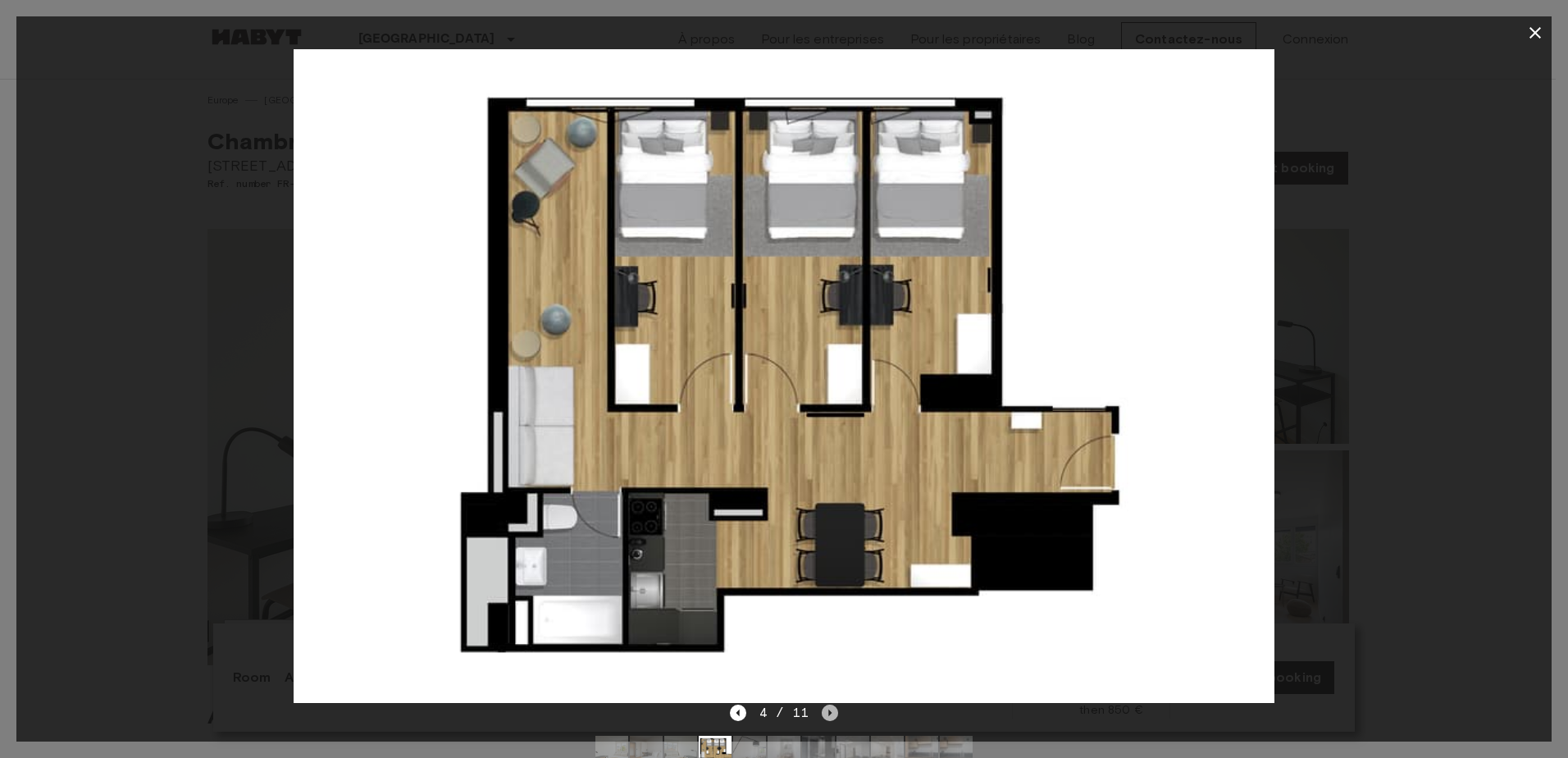
click at [831, 708] on icon "Next image" at bounding box center [830, 712] width 16 height 16
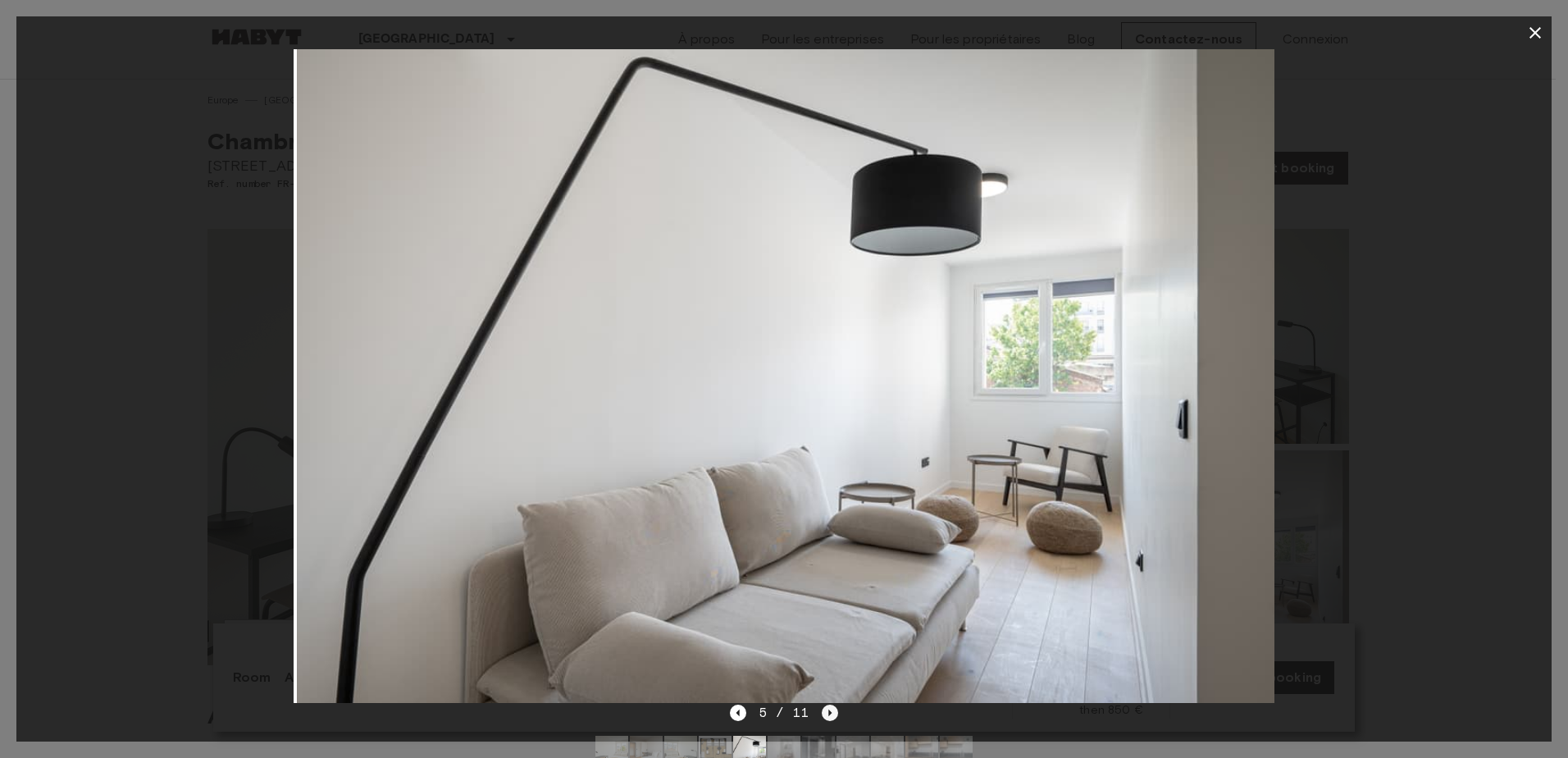
click at [831, 708] on icon "Next image" at bounding box center [830, 712] width 16 height 16
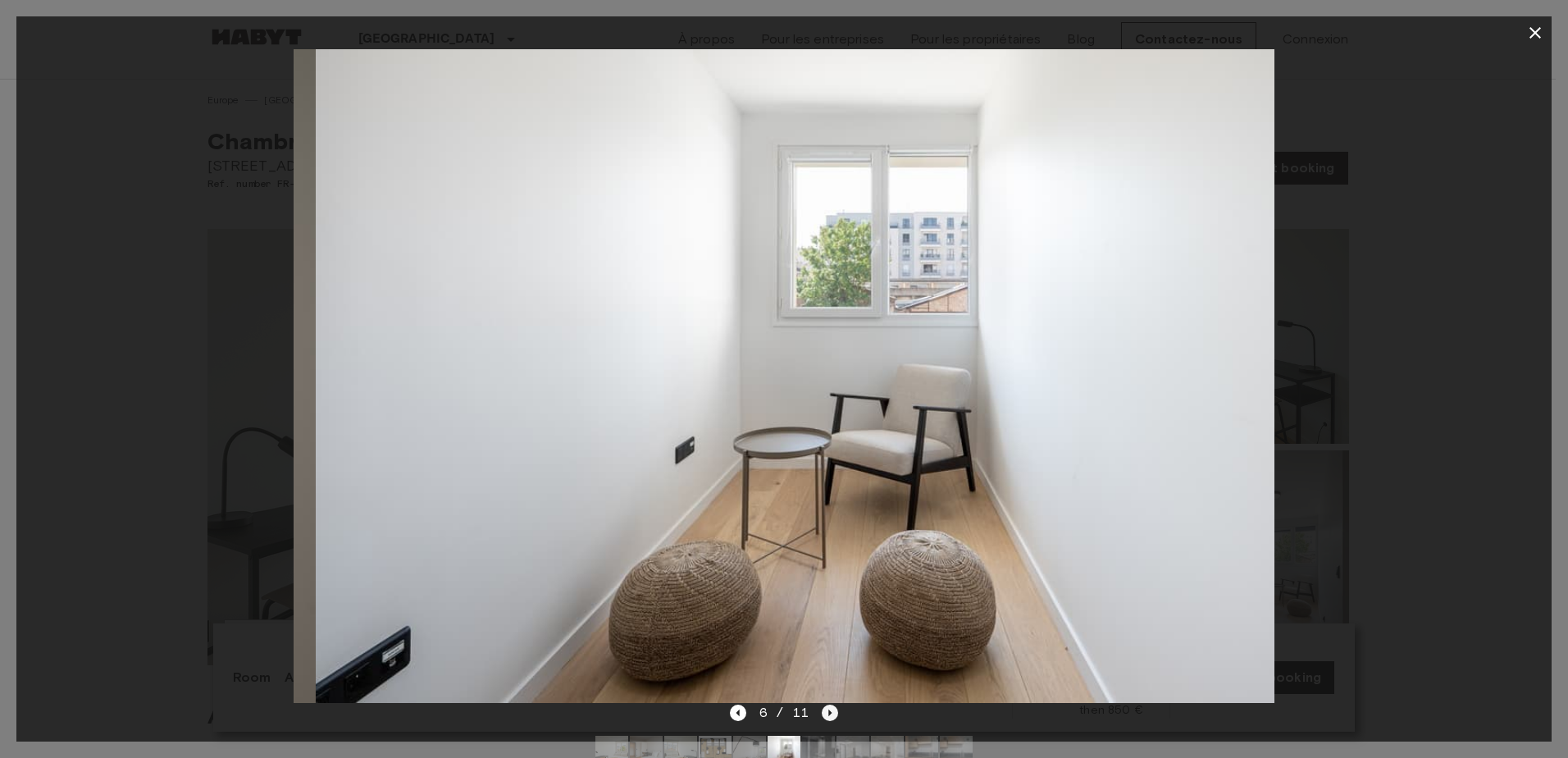
click at [831, 708] on icon "Next image" at bounding box center [830, 712] width 16 height 16
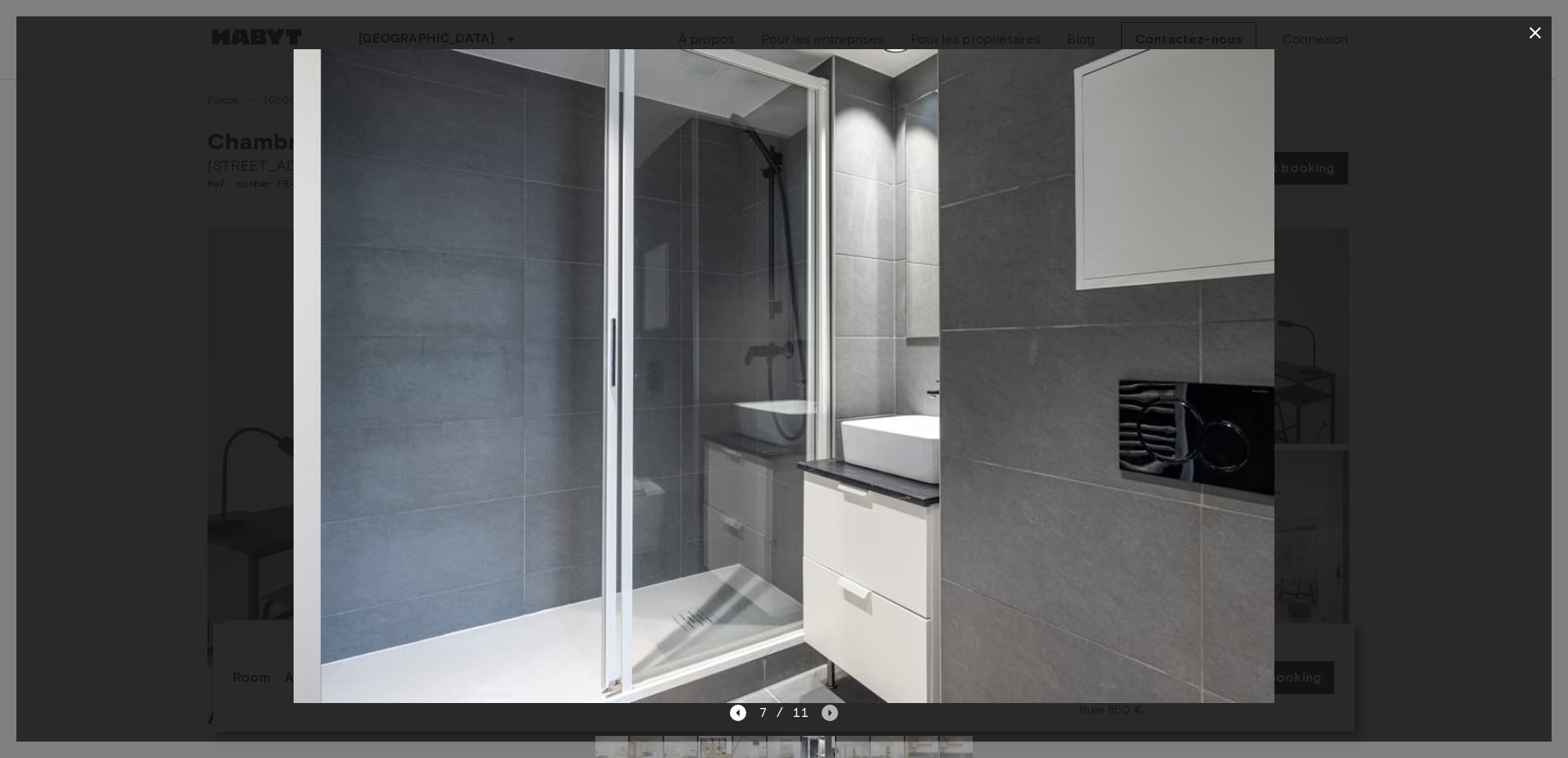
click at [831, 708] on icon "Next image" at bounding box center [830, 712] width 16 height 16
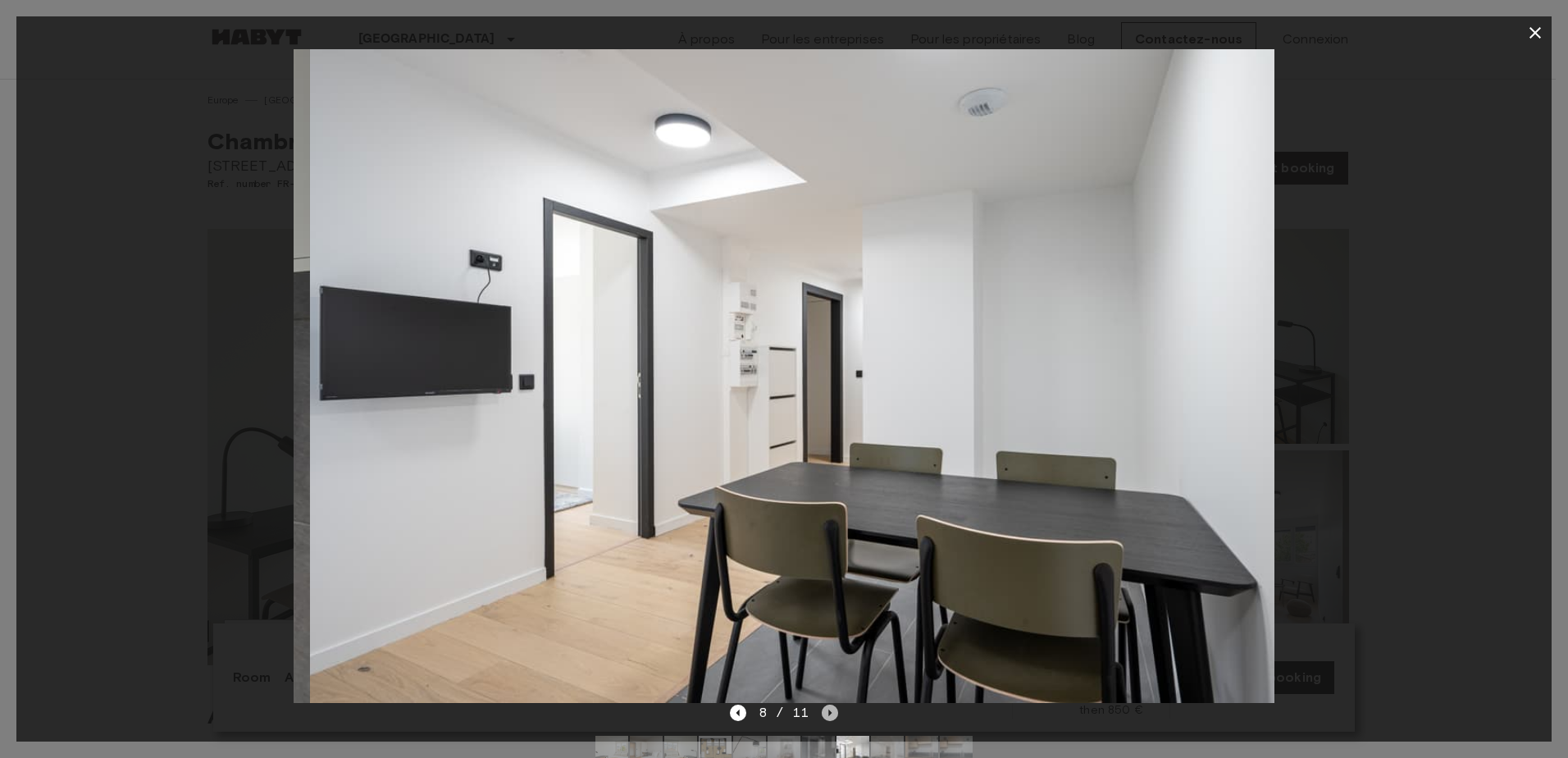
click at [831, 708] on icon "Next image" at bounding box center [830, 712] width 16 height 16
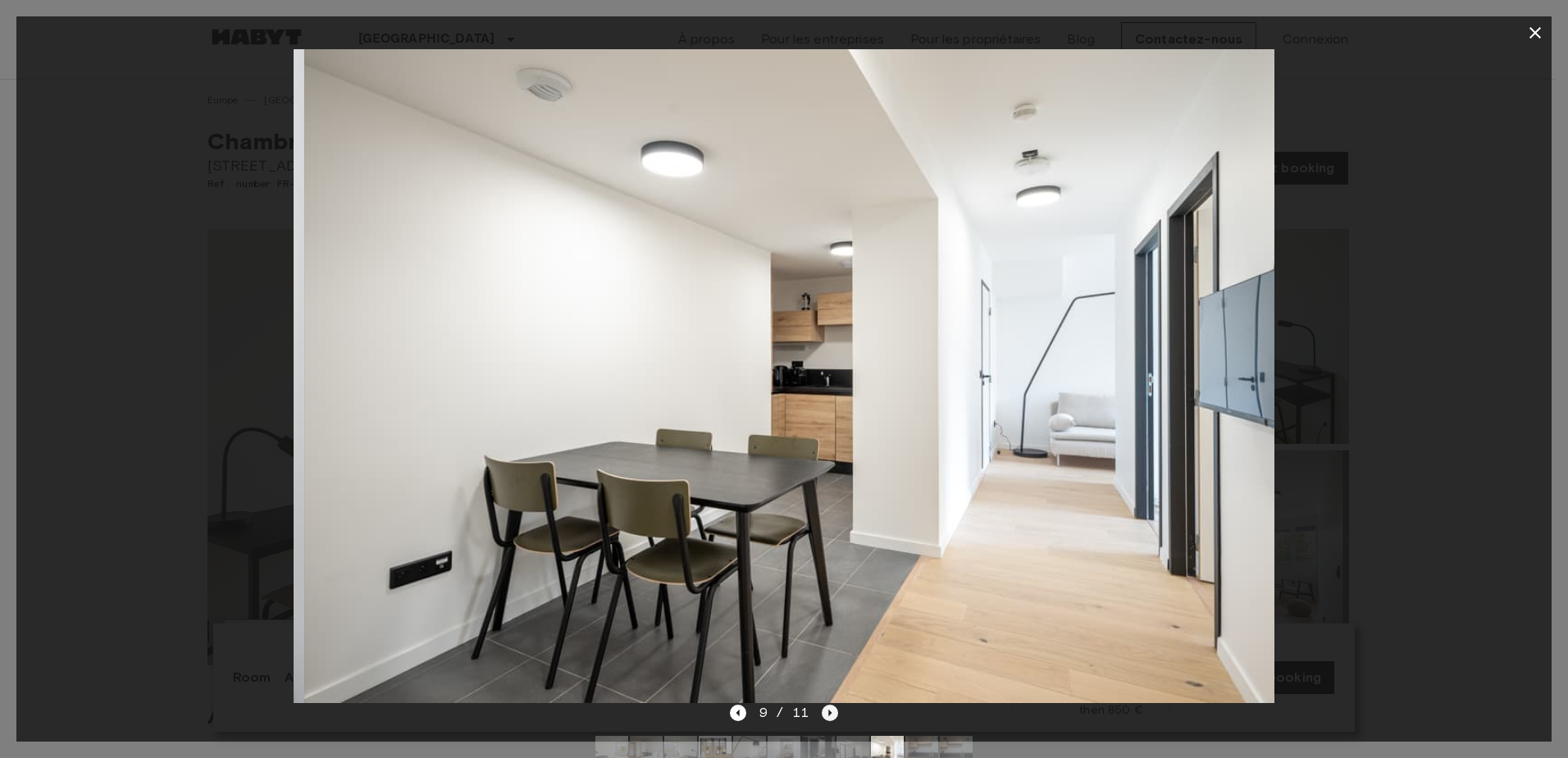
click at [831, 708] on icon "Next image" at bounding box center [830, 712] width 16 height 16
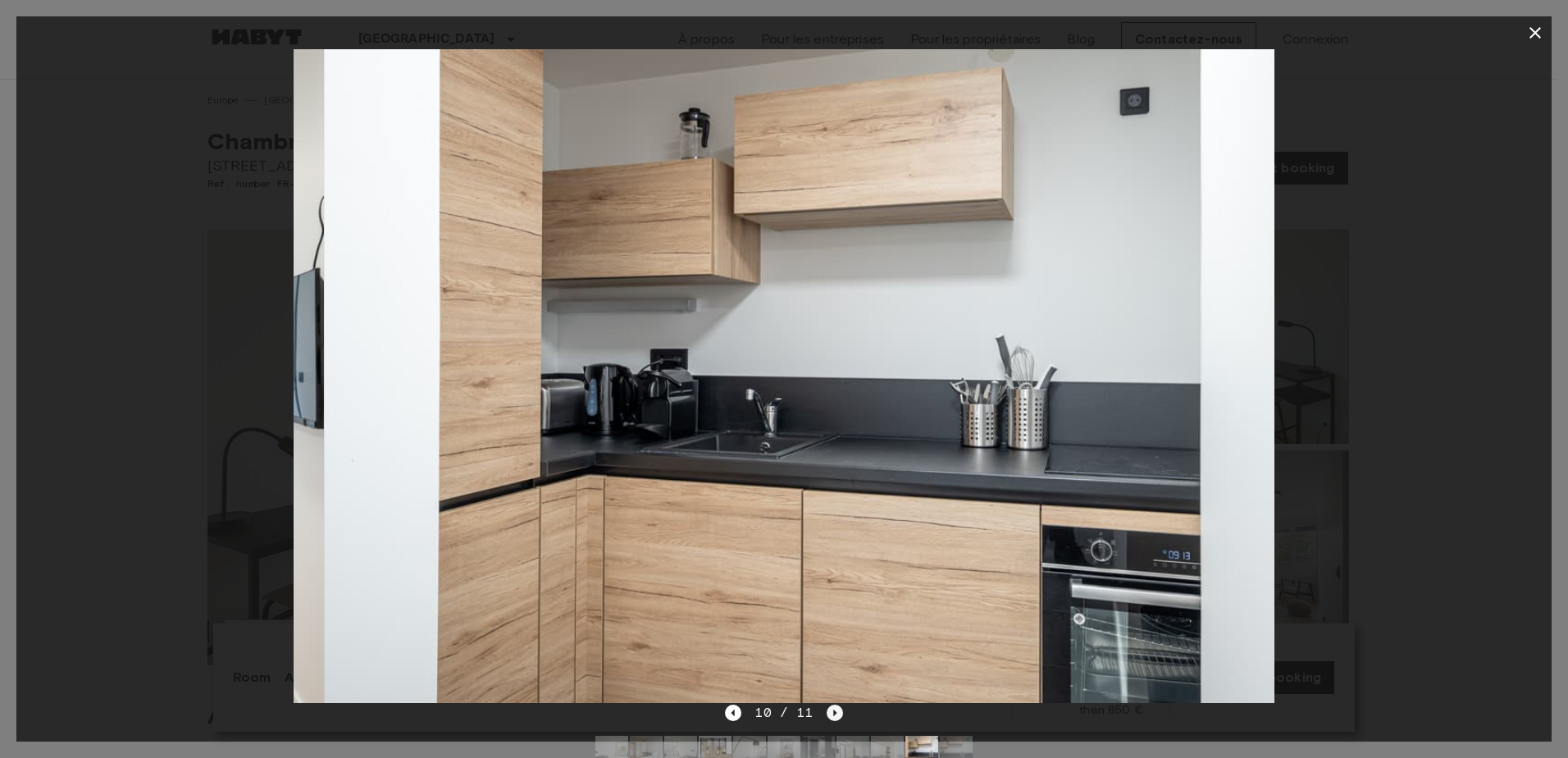
click at [831, 708] on icon "Next image" at bounding box center [834, 712] width 16 height 16
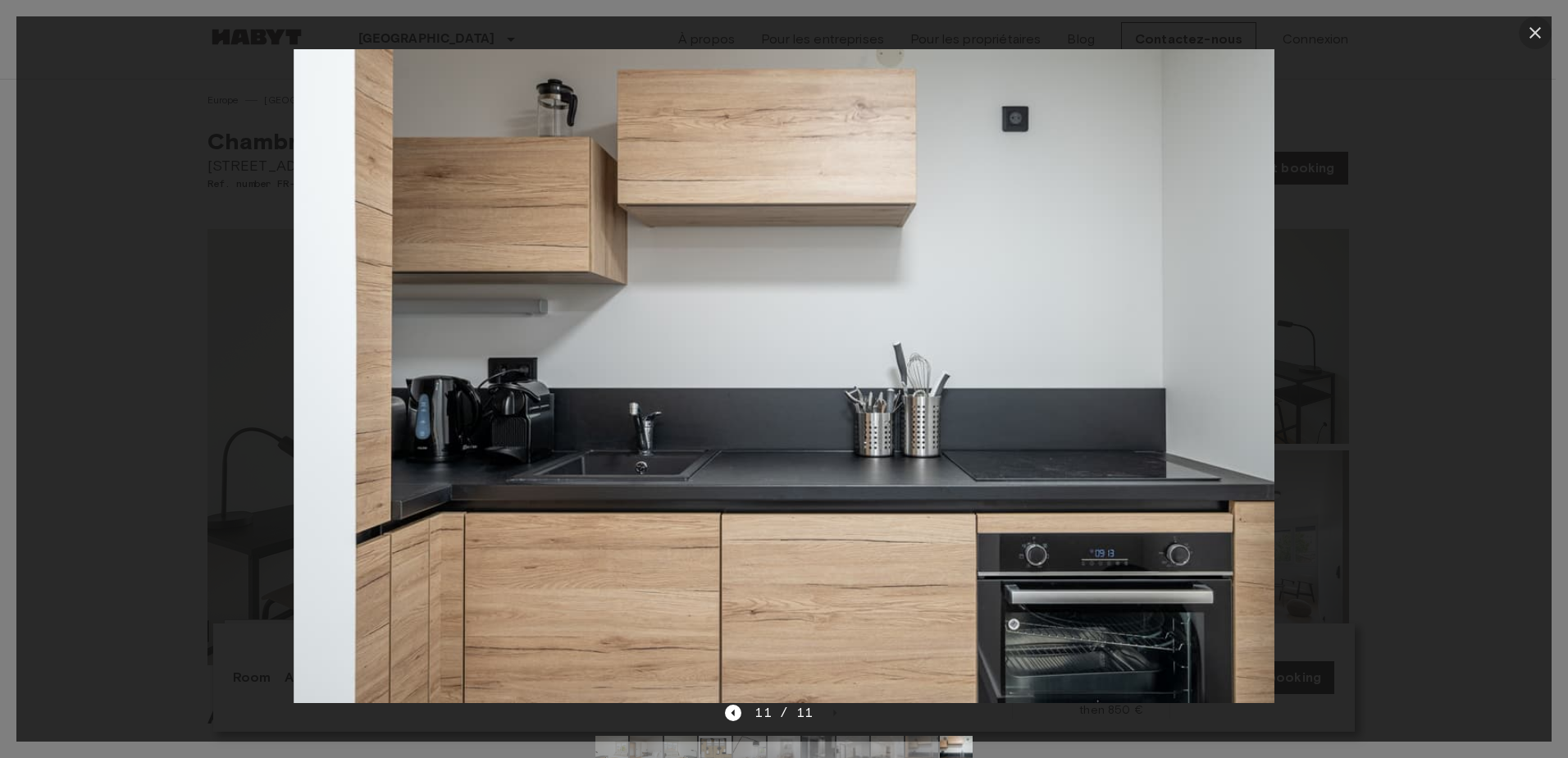
click at [1540, 32] on icon "button" at bounding box center [1535, 32] width 20 height 20
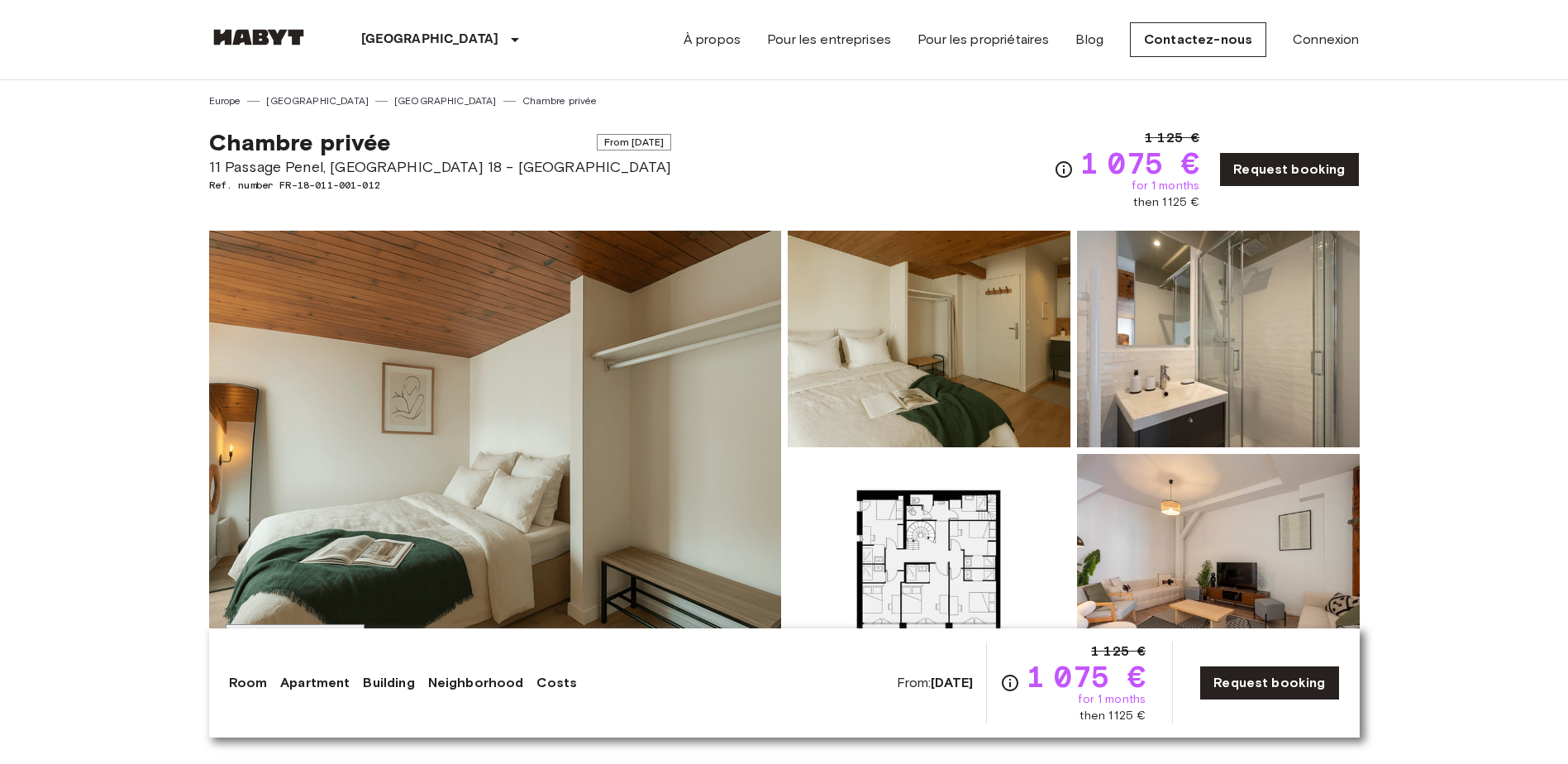
click at [544, 358] on img at bounding box center [495, 450] width 572 height 440
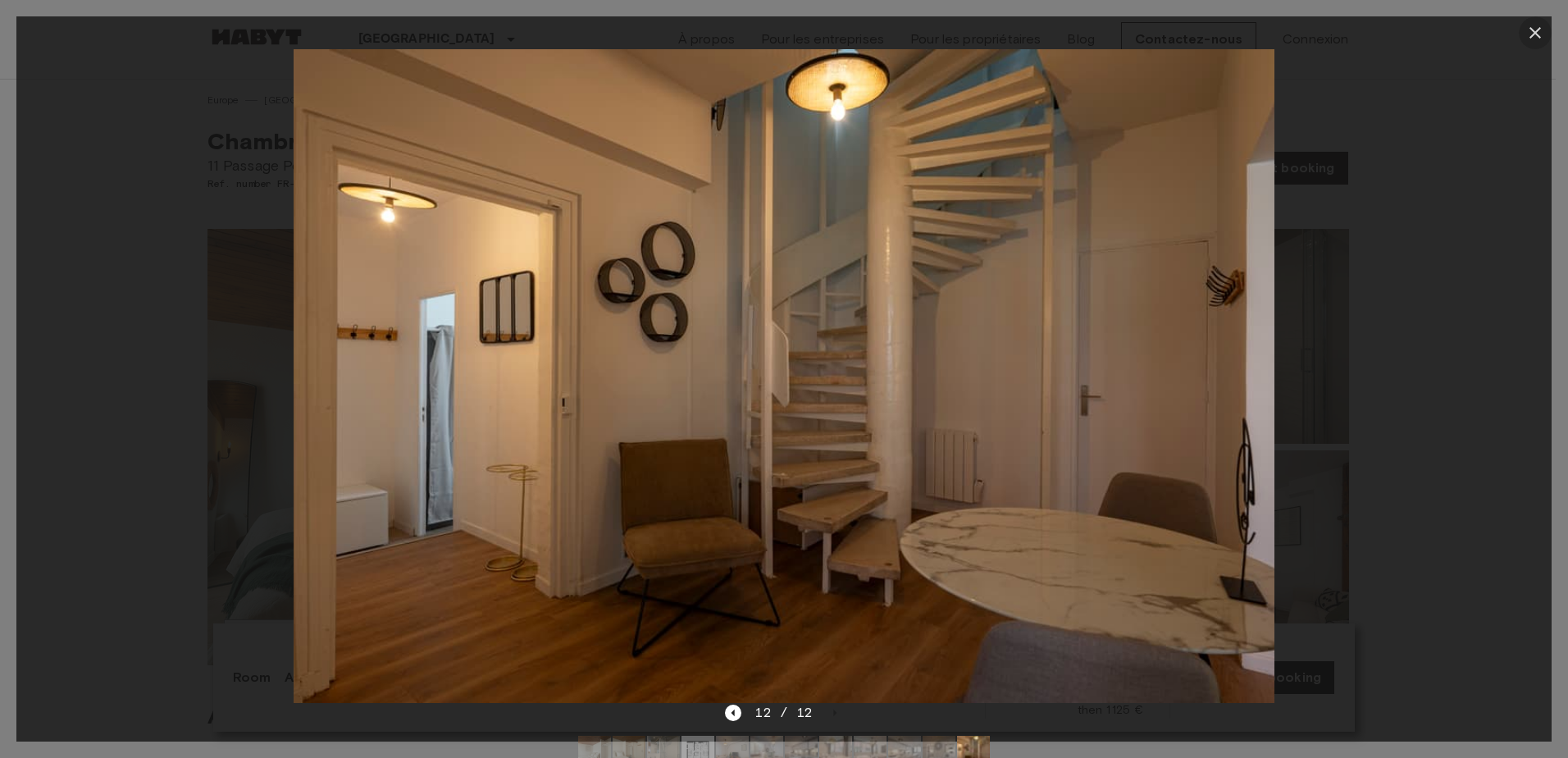
click at [1538, 29] on icon "button" at bounding box center [1535, 33] width 11 height 11
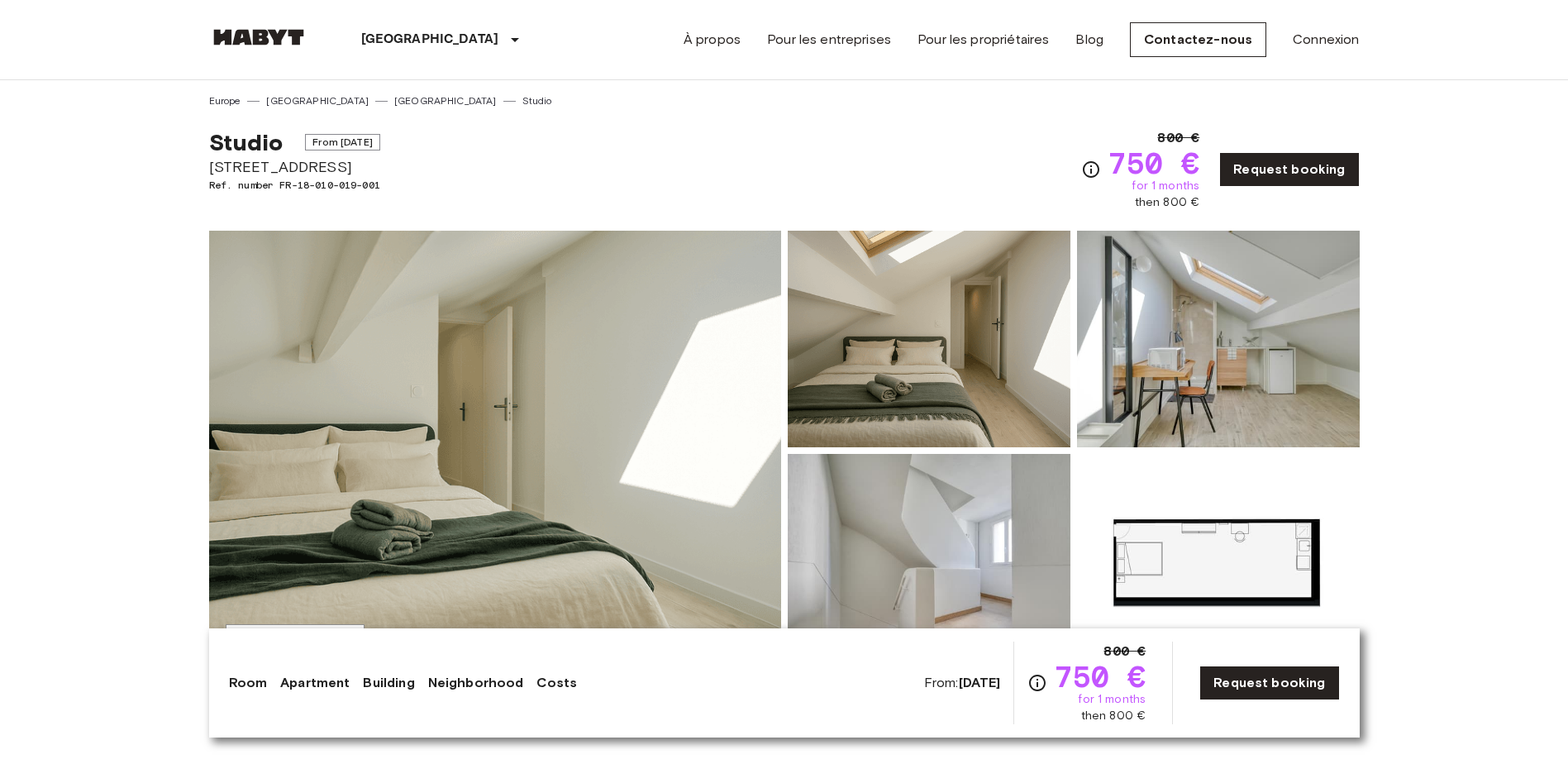
click at [633, 401] on img at bounding box center [495, 450] width 572 height 440
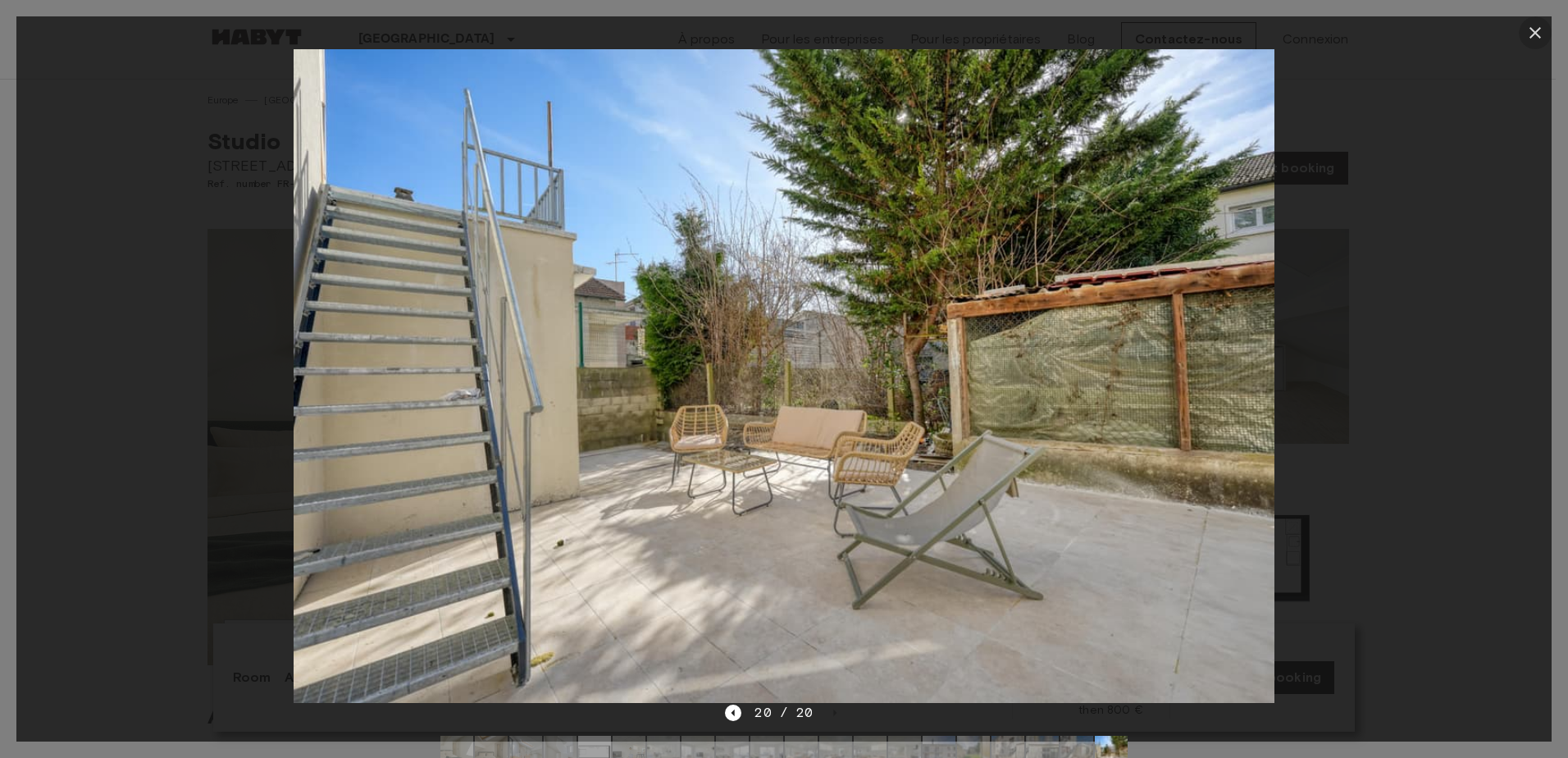
drag, startPoint x: 1537, startPoint y: 24, endPoint x: 1514, endPoint y: 33, distance: 24.7
click at [1536, 24] on icon "button" at bounding box center [1535, 32] width 20 height 20
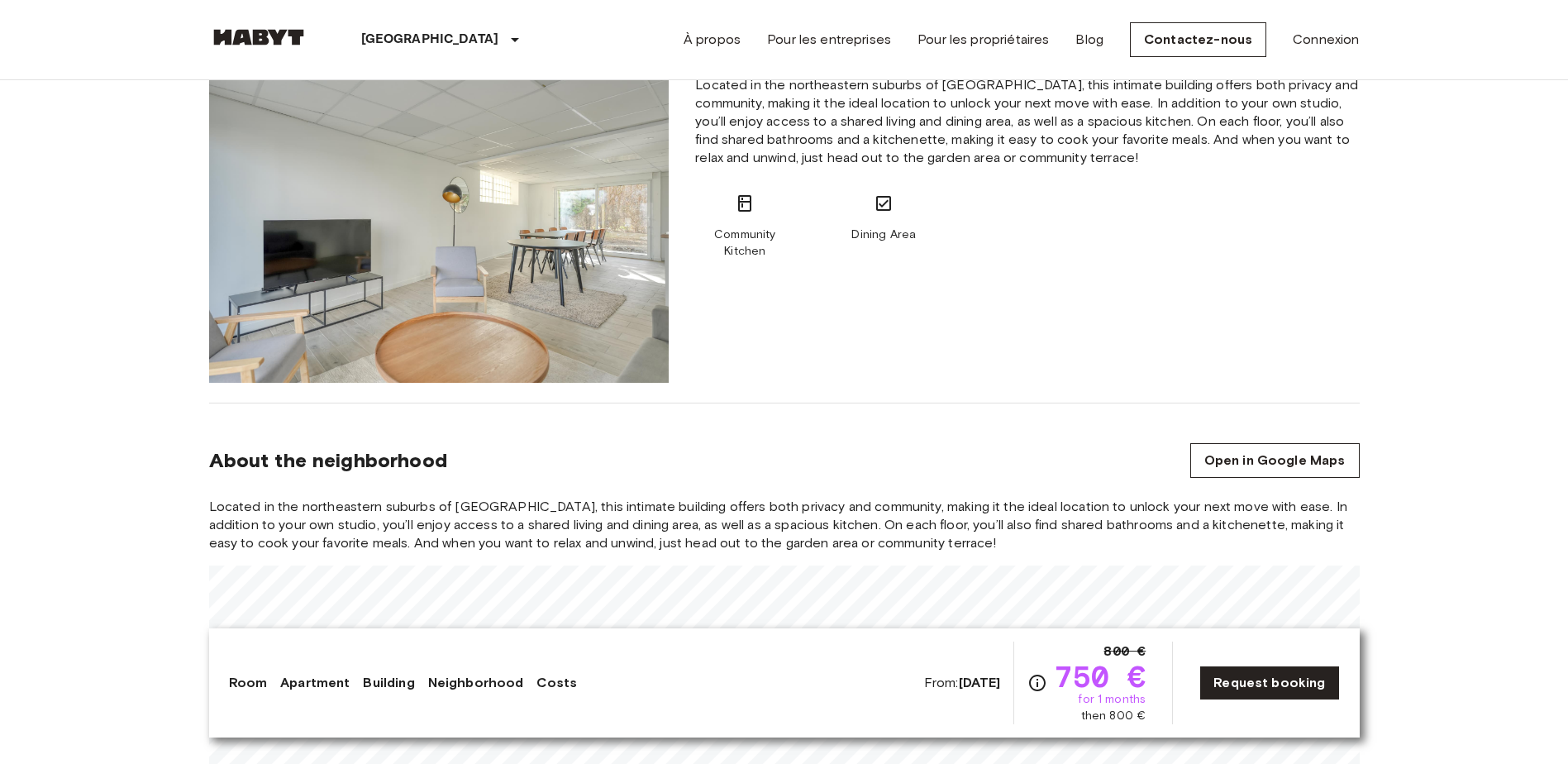
scroll to position [1074, 0]
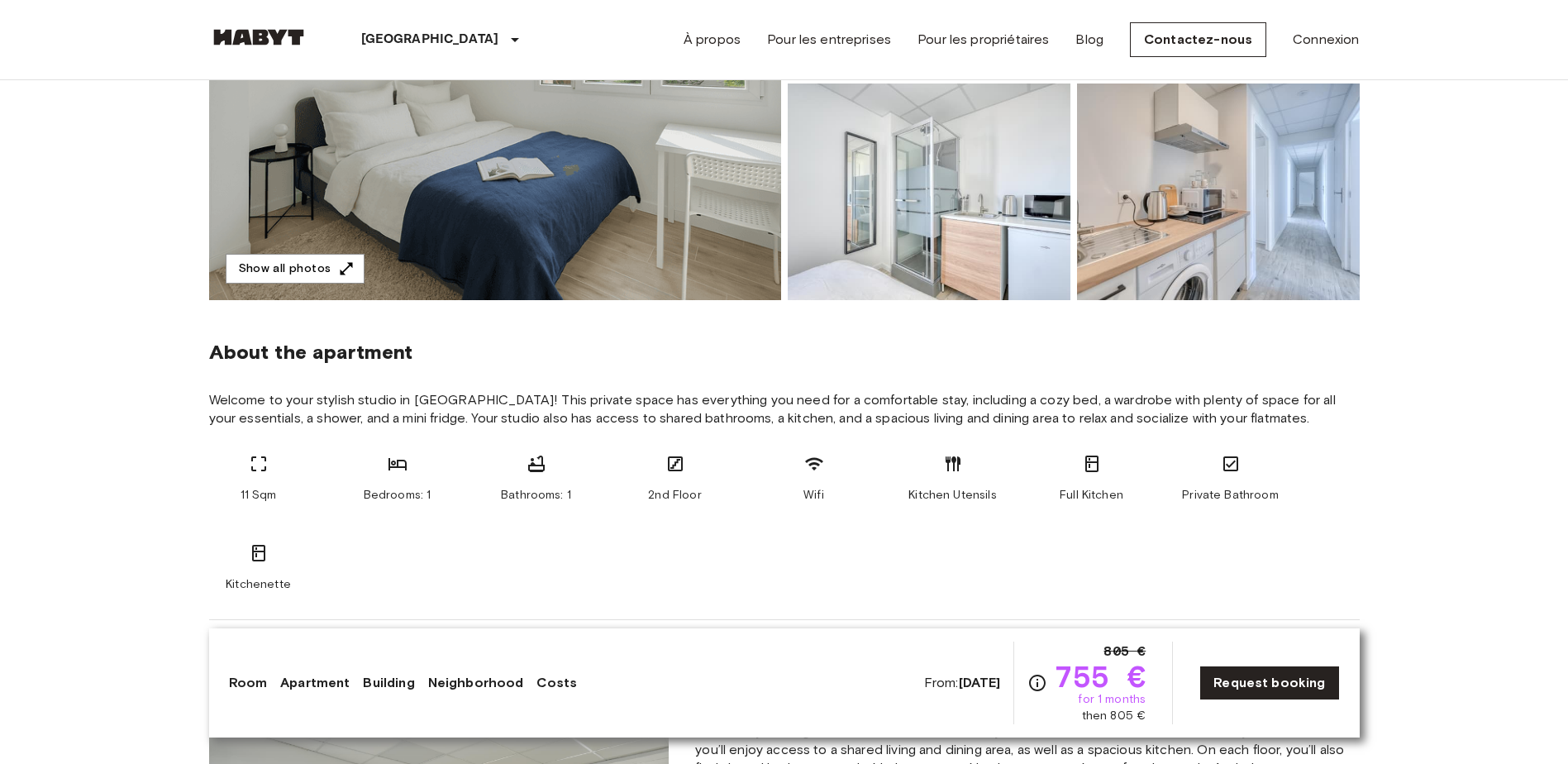
scroll to position [413, 0]
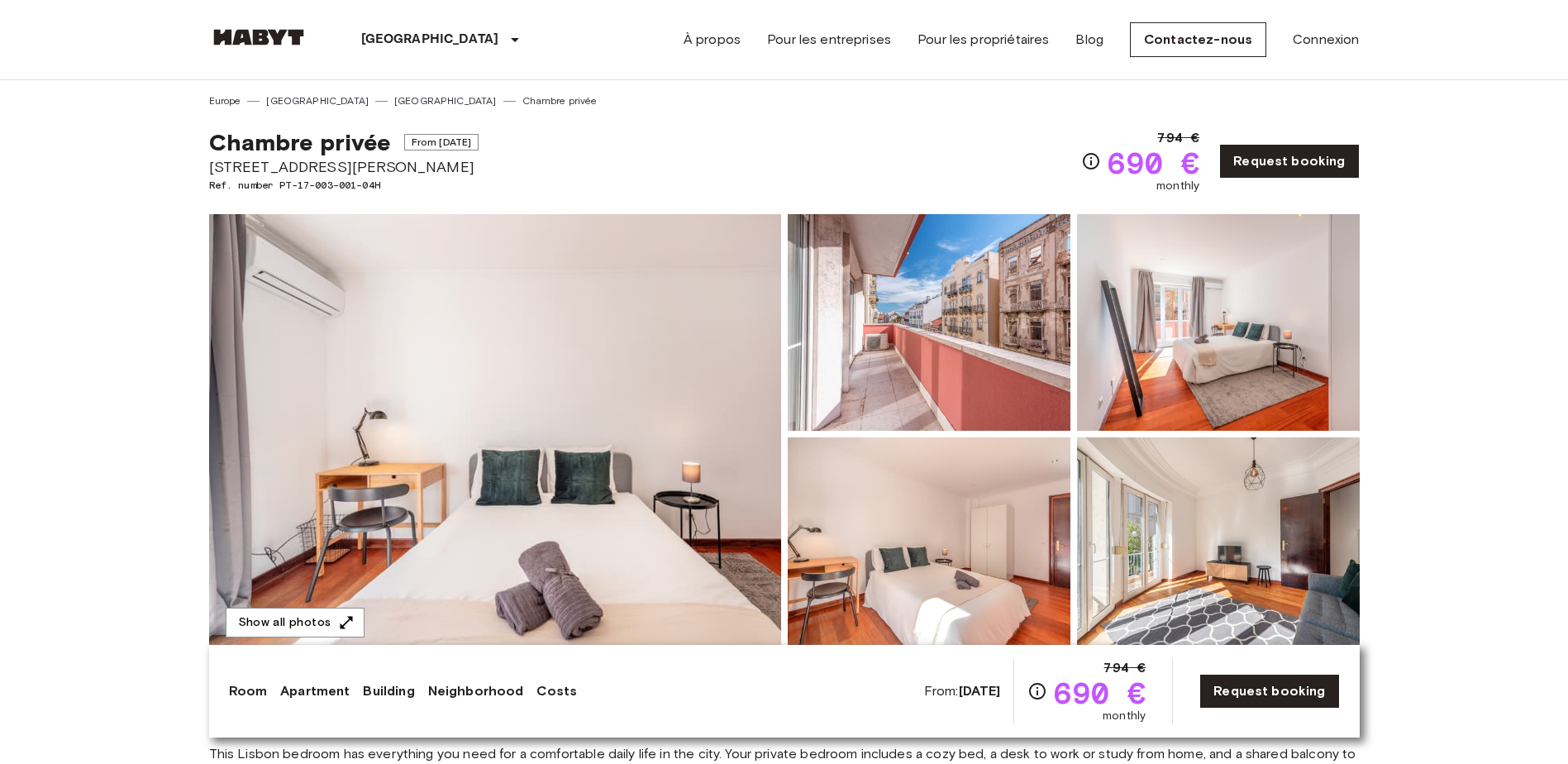
click at [663, 417] on img at bounding box center [495, 434] width 572 height 440
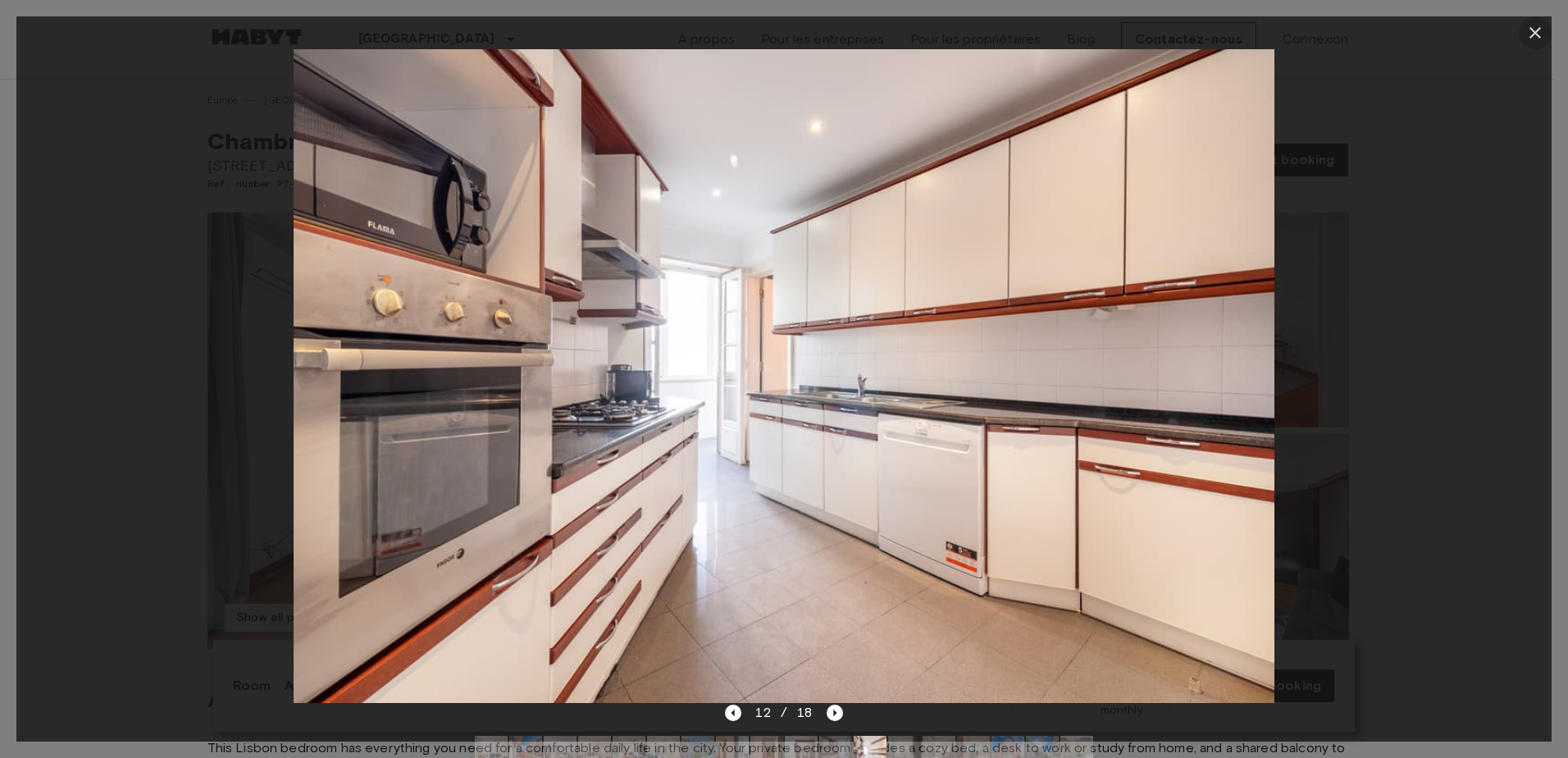
click at [1532, 31] on icon "button" at bounding box center [1535, 32] width 20 height 20
